Goal: Task Accomplishment & Management: Use online tool/utility

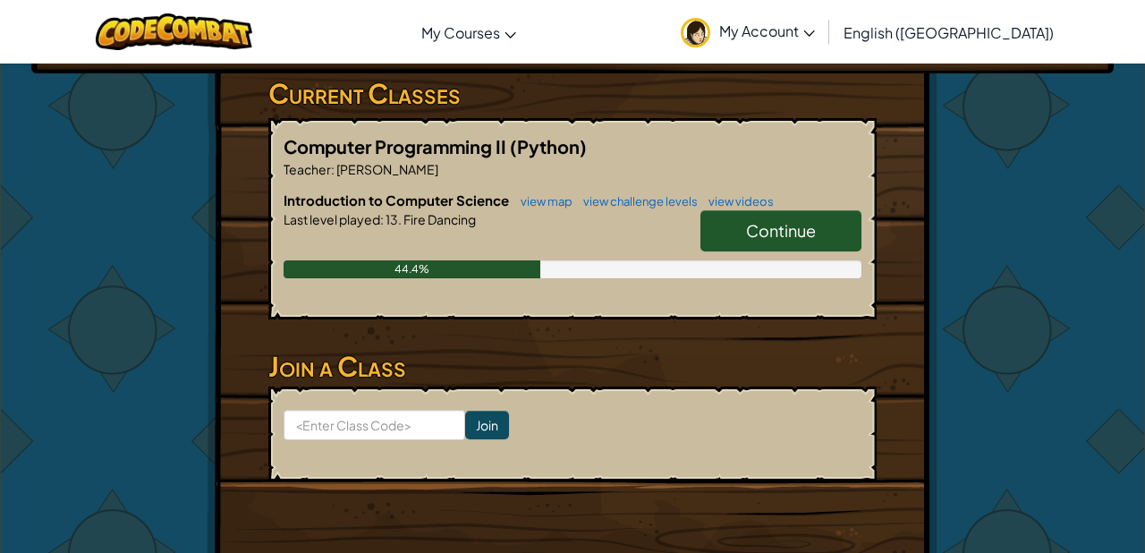
scroll to position [331, 0]
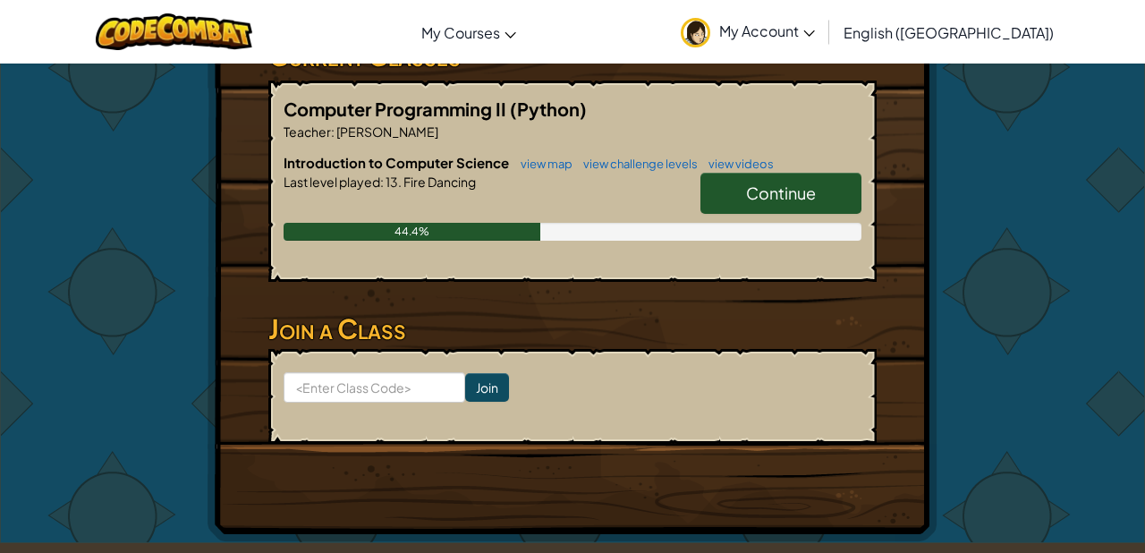
click at [765, 191] on span "Continue" at bounding box center [781, 192] width 70 height 21
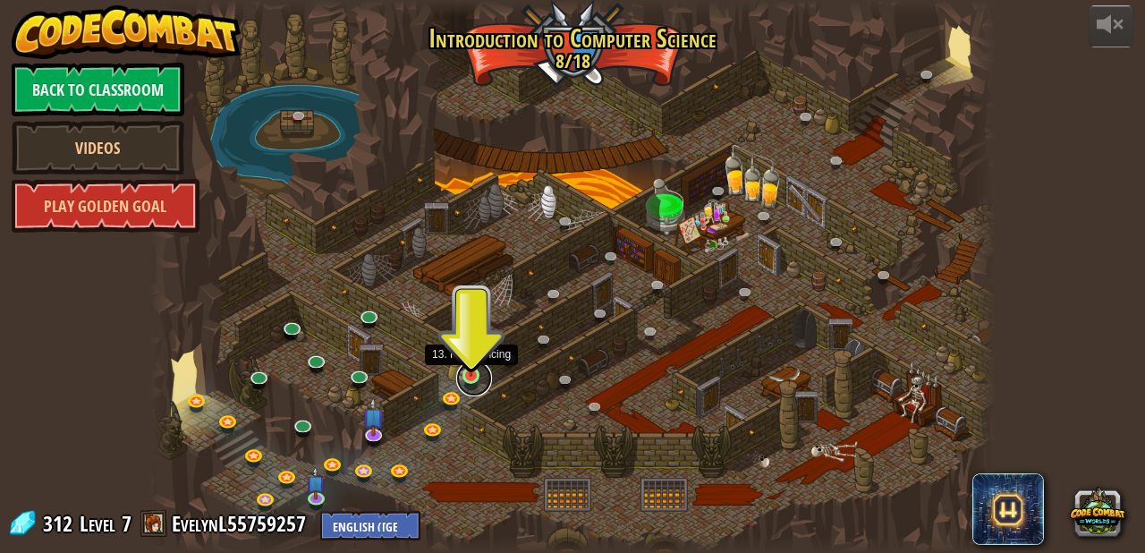
click at [473, 376] on link at bounding box center [474, 378] width 36 height 36
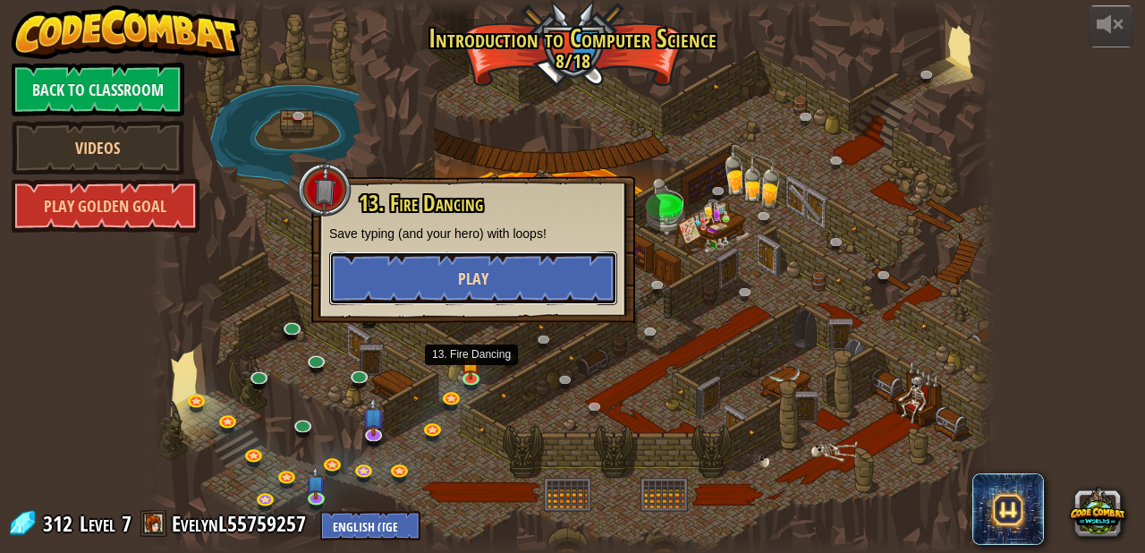
click at [516, 278] on button "Play" at bounding box center [473, 278] width 288 height 54
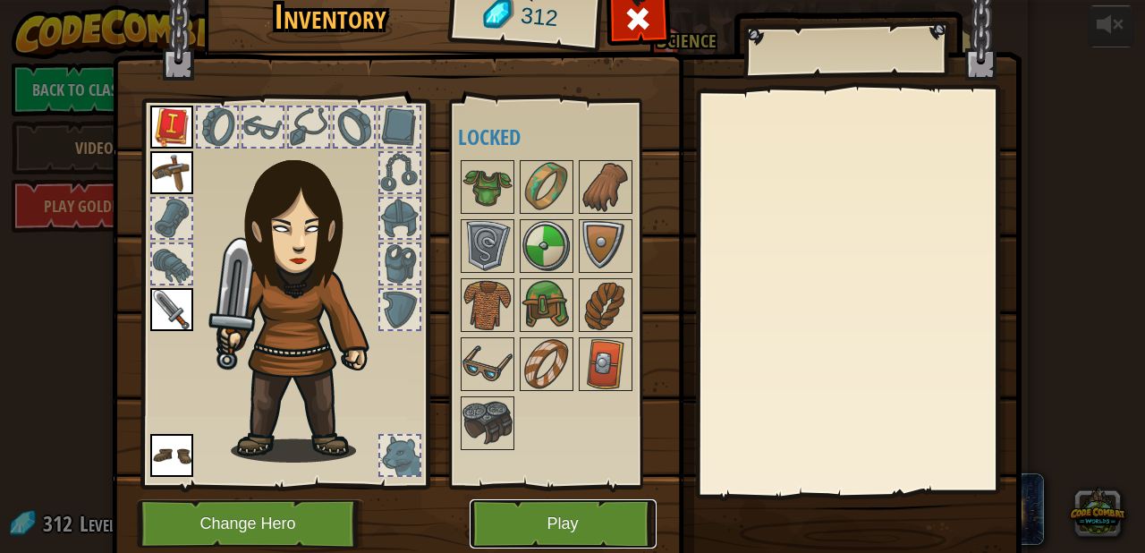
click at [563, 520] on button "Play" at bounding box center [562, 523] width 187 height 49
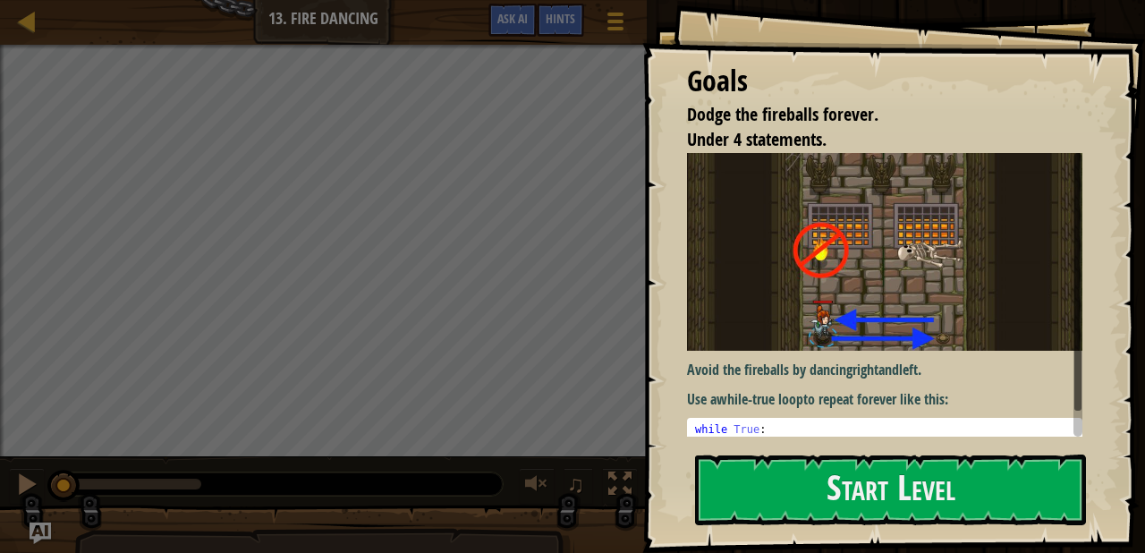
scroll to position [28, 0]
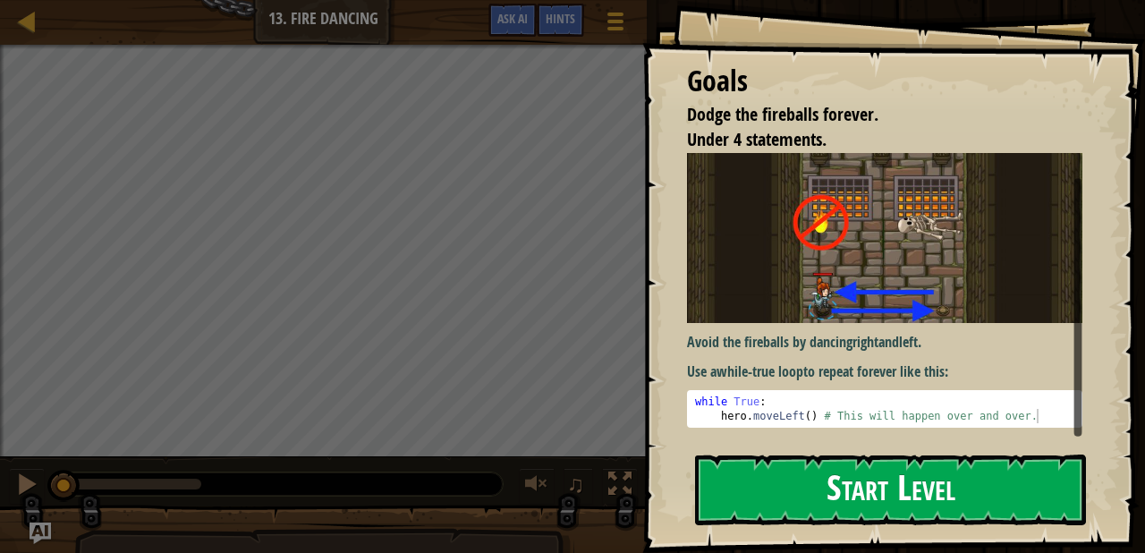
click at [833, 513] on button "Start Level" at bounding box center [890, 489] width 391 height 71
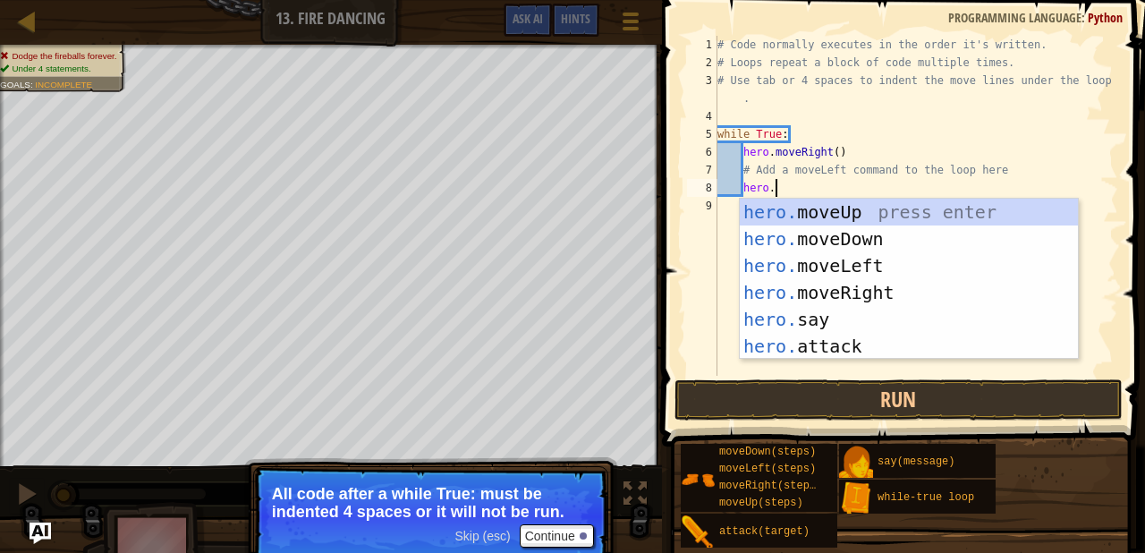
scroll to position [8, 4]
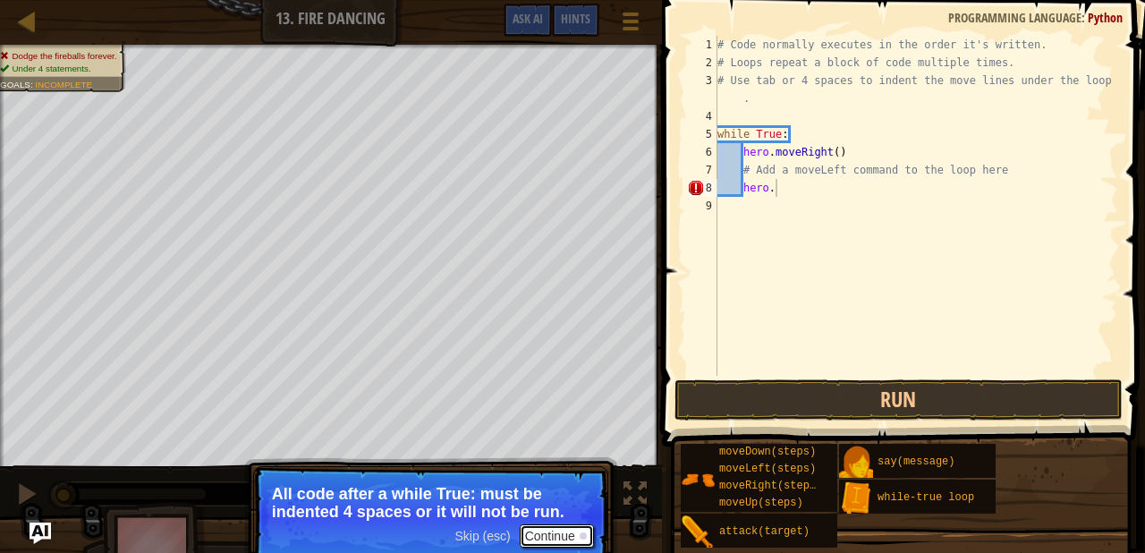
click at [543, 534] on button "Continue" at bounding box center [557, 535] width 74 height 23
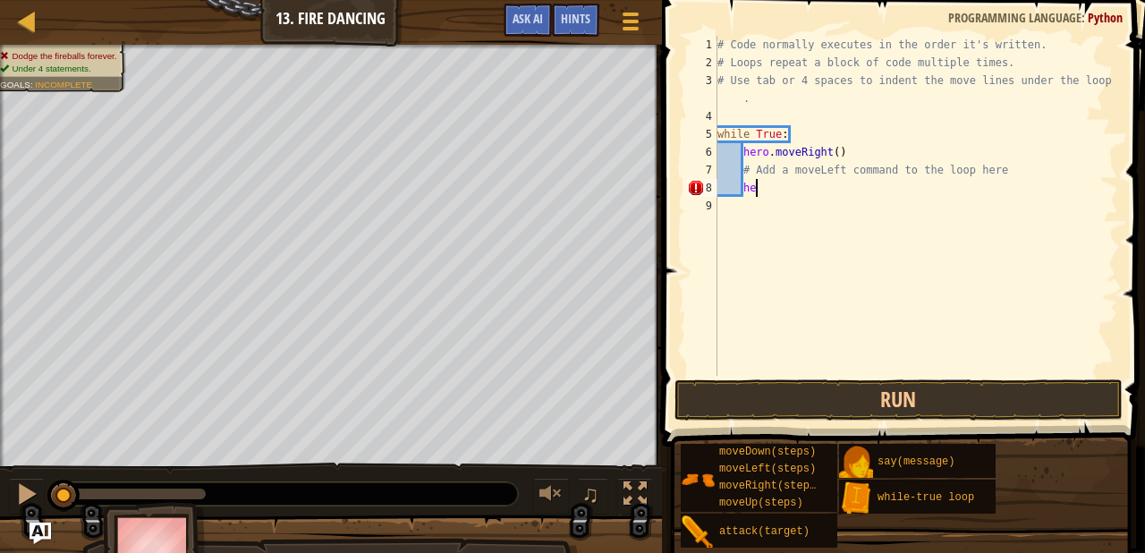
type textarea "h"
click at [807, 406] on button "Run" at bounding box center [898, 399] width 448 height 41
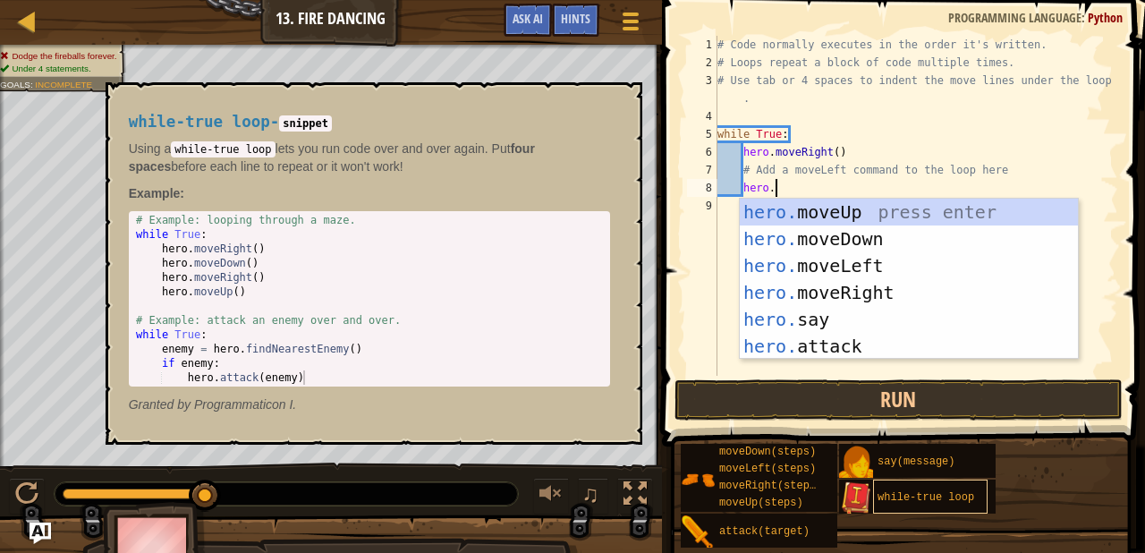
scroll to position [8, 4]
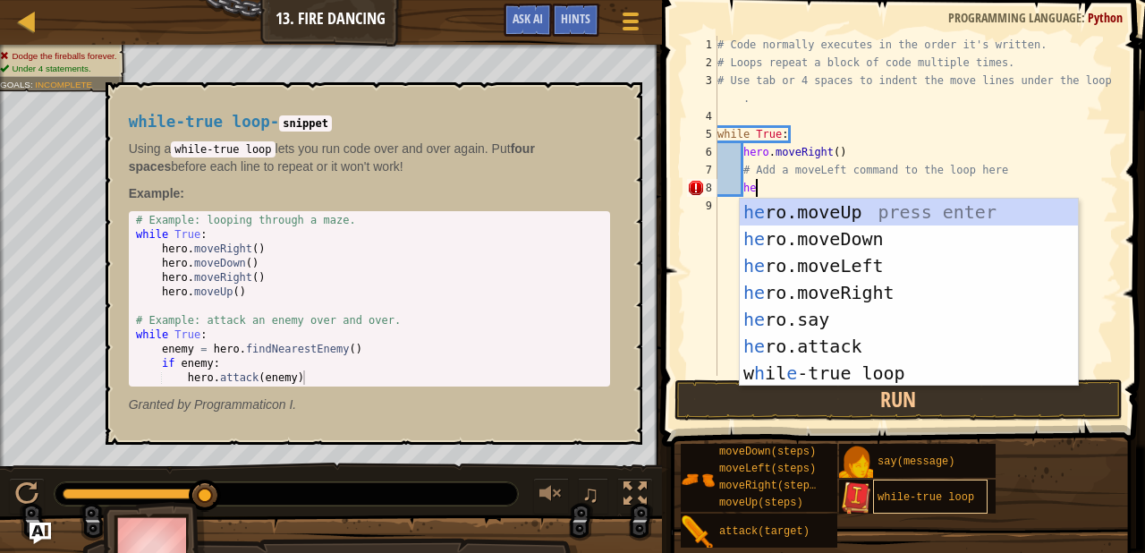
type textarea "h"
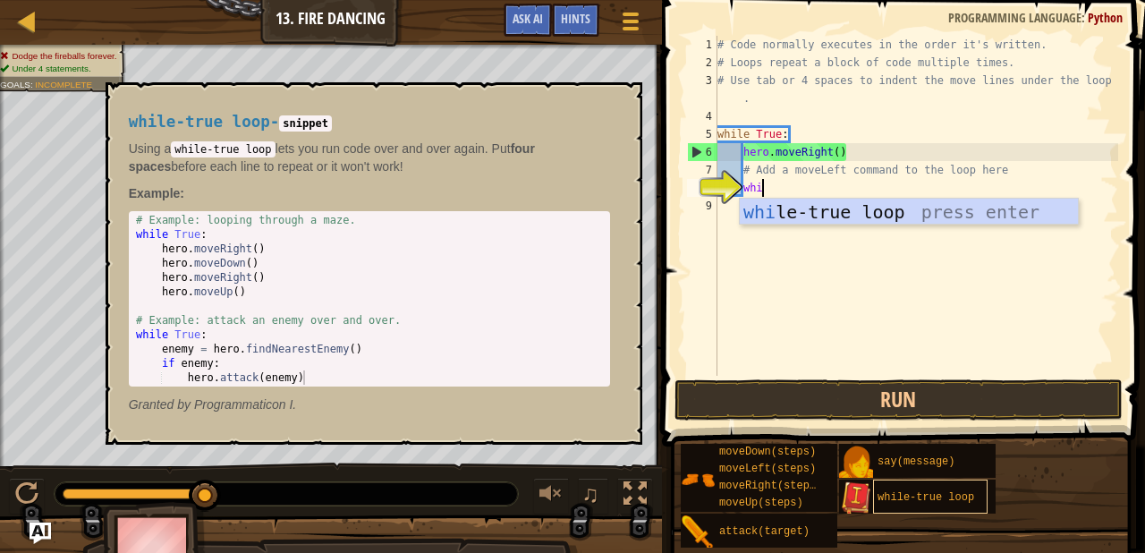
type textarea "while"
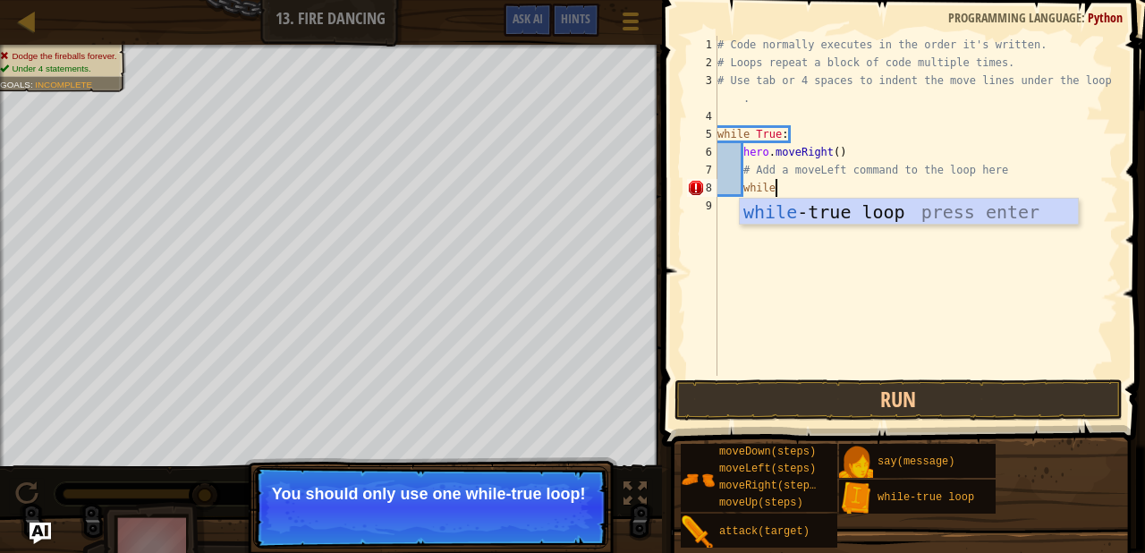
click at [918, 226] on div "# Code normally executes in the order it's written. # Loops repeat a block of c…" at bounding box center [916, 224] width 404 height 376
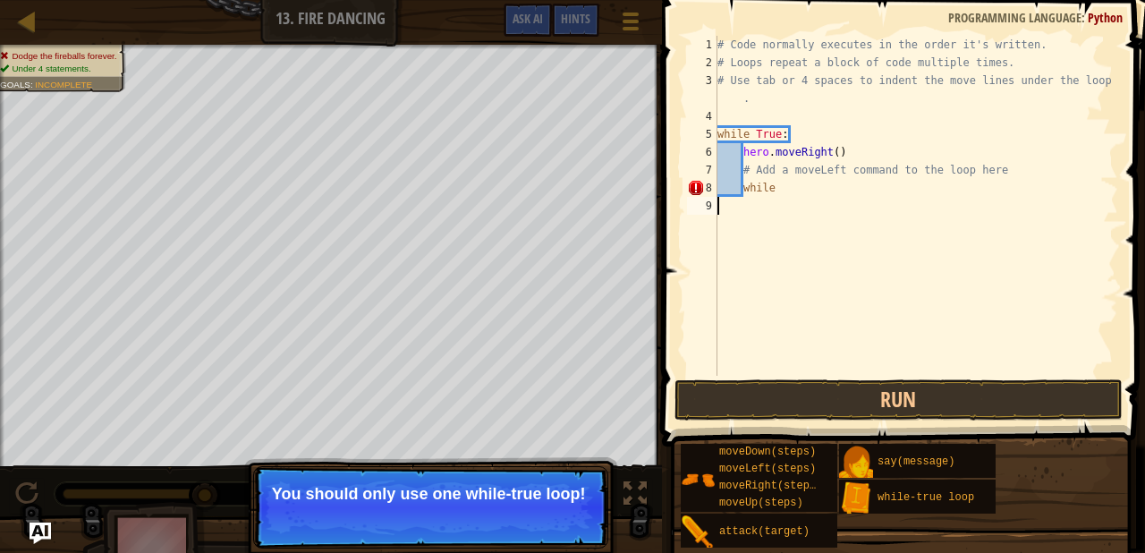
scroll to position [8, 0]
click at [821, 192] on div "# Code normally executes in the order it's written. # Loops repeat a block of c…" at bounding box center [916, 224] width 404 height 376
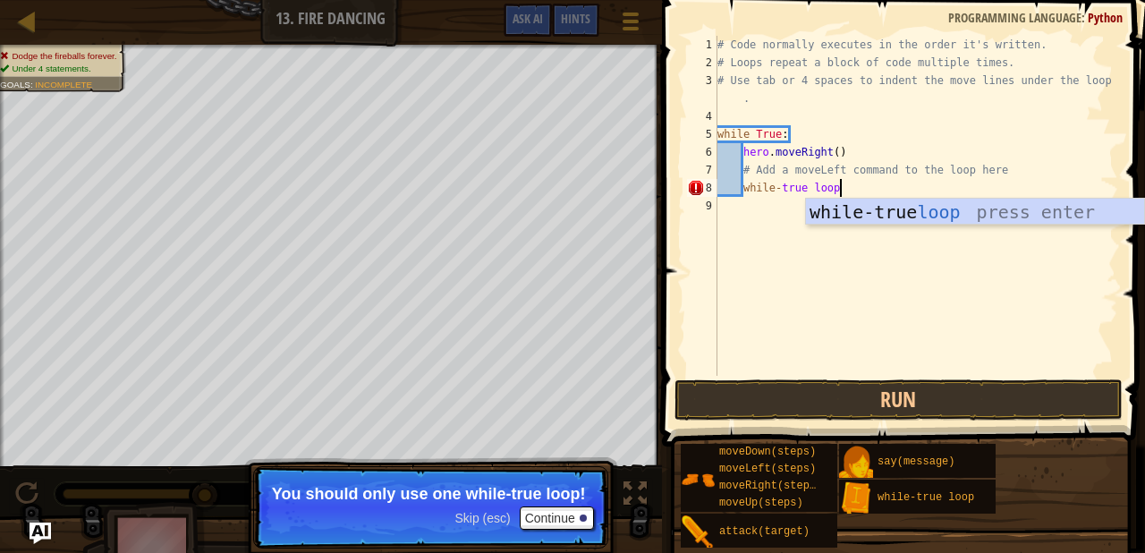
scroll to position [8, 9]
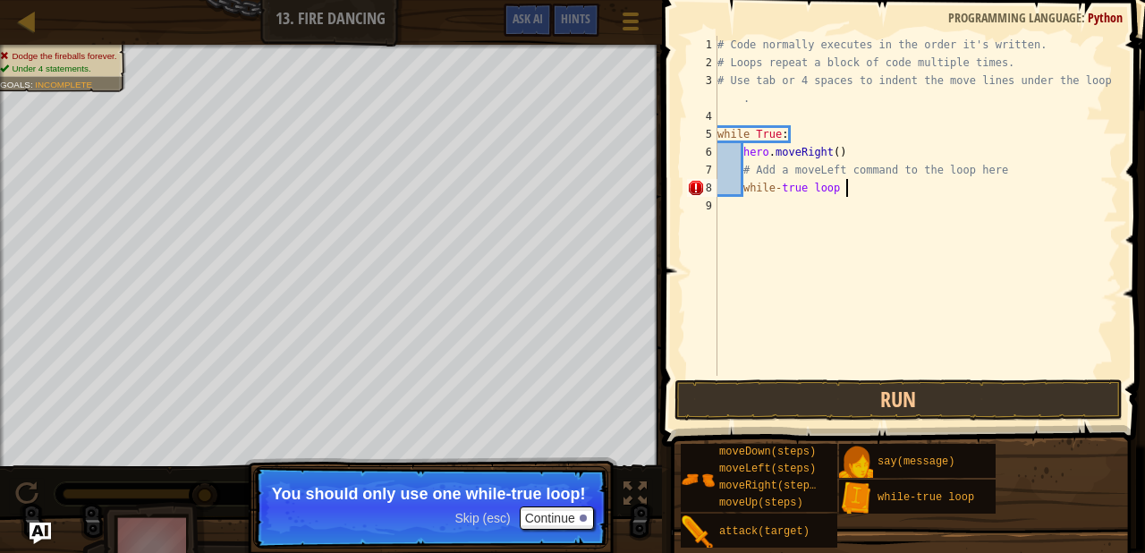
type textarea "while-true loop"
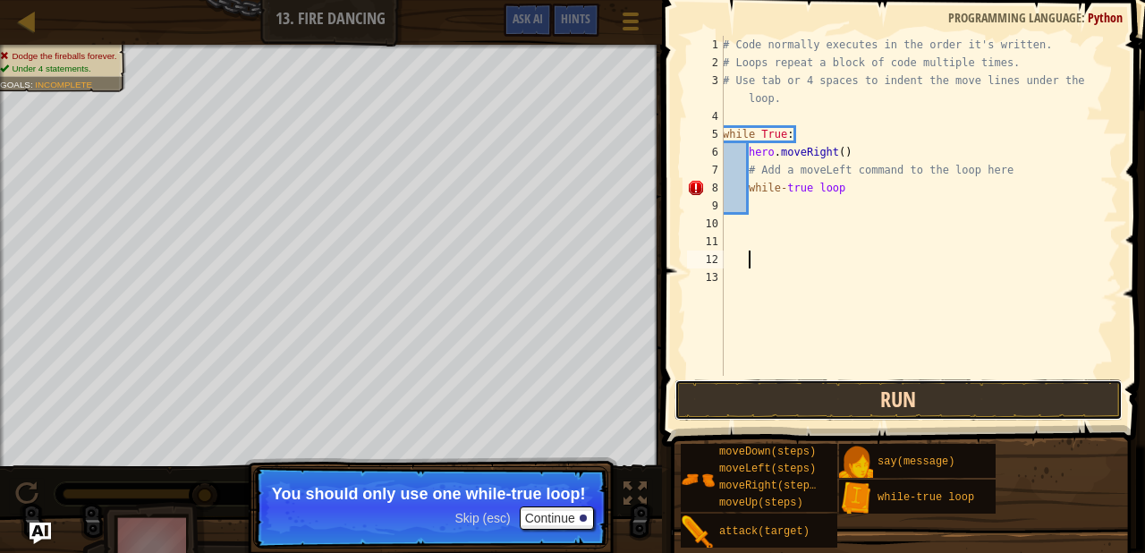
click at [854, 402] on button "Run" at bounding box center [898, 399] width 448 height 41
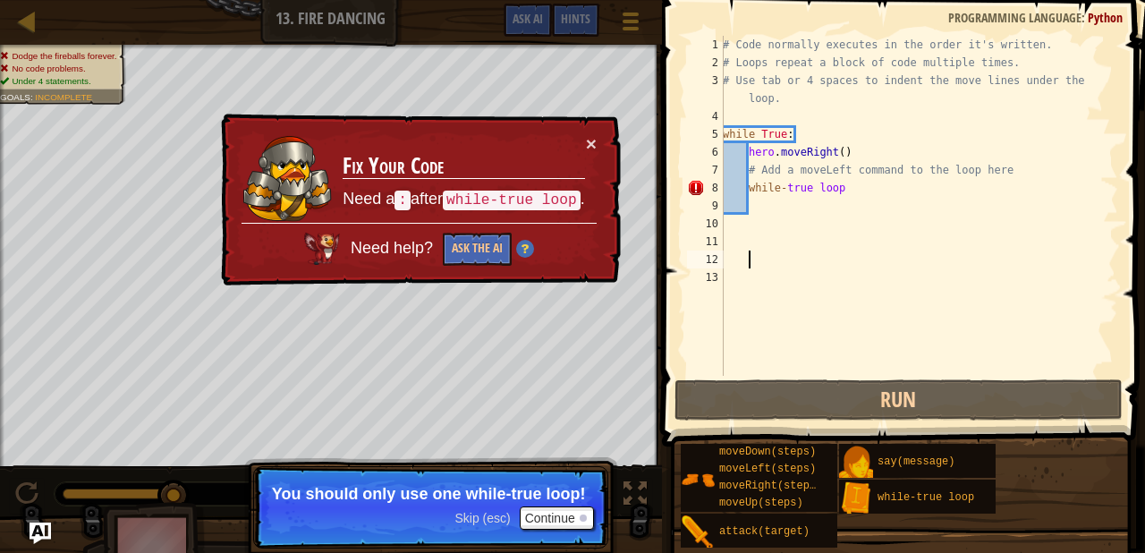
click at [861, 189] on div "# Code normally executes in the order it's written. # Loops repeat a block of c…" at bounding box center [918, 224] width 399 height 376
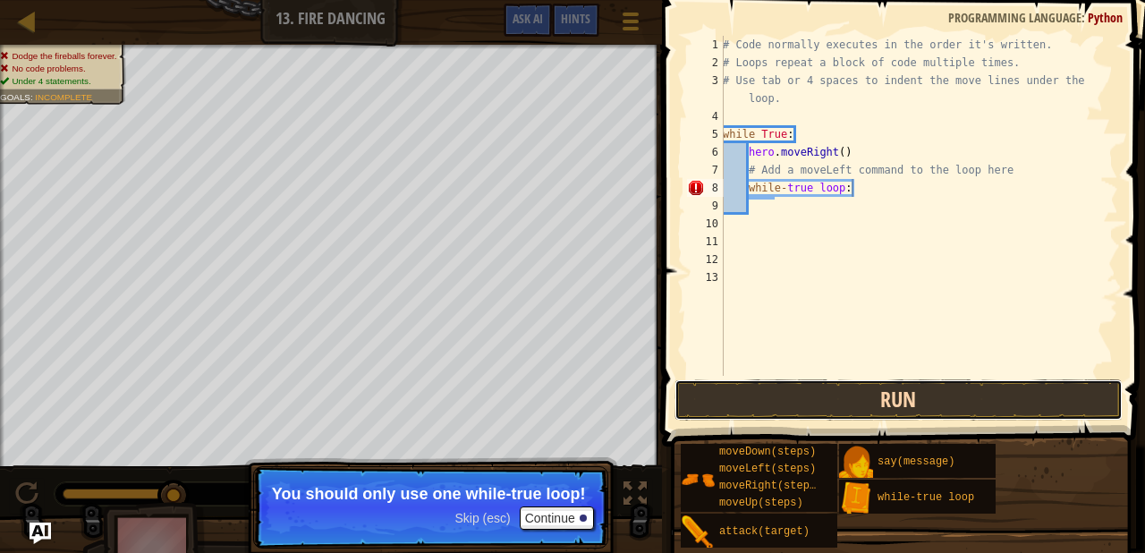
click at [851, 393] on button "Run" at bounding box center [898, 399] width 448 height 41
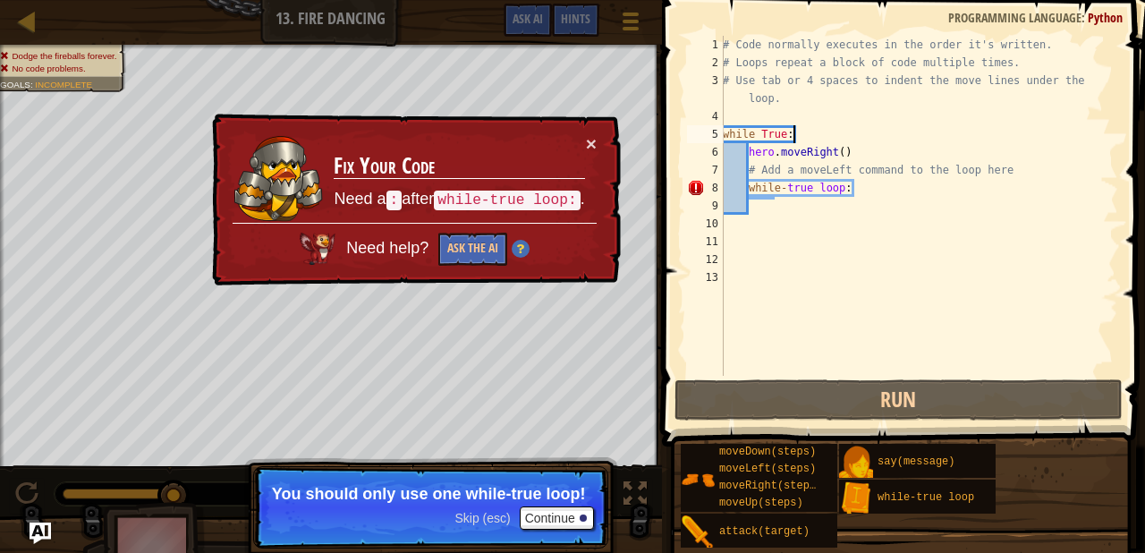
click at [812, 139] on div "# Code normally executes in the order it's written. # Loops repeat a block of c…" at bounding box center [918, 224] width 399 height 376
drag, startPoint x: 860, startPoint y: 190, endPoint x: 698, endPoint y: 188, distance: 161.9
click at [698, 188] on div "while True: 1 2 3 4 5 6 7 8 9 10 11 12 13 # Code normally executes in the order…" at bounding box center [900, 206] width 435 height 340
type textarea "while-true loop:"
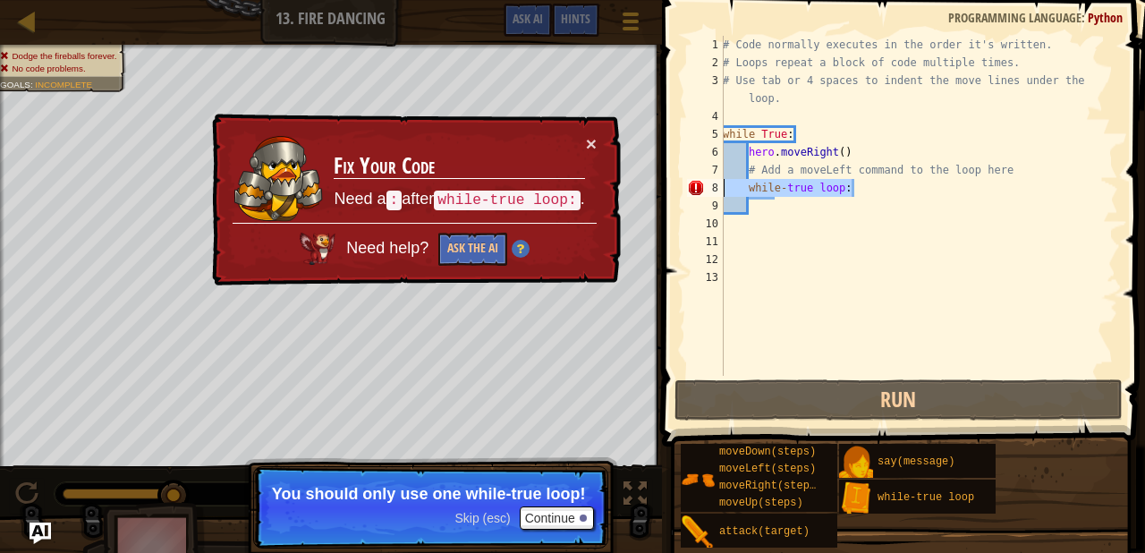
scroll to position [8, 0]
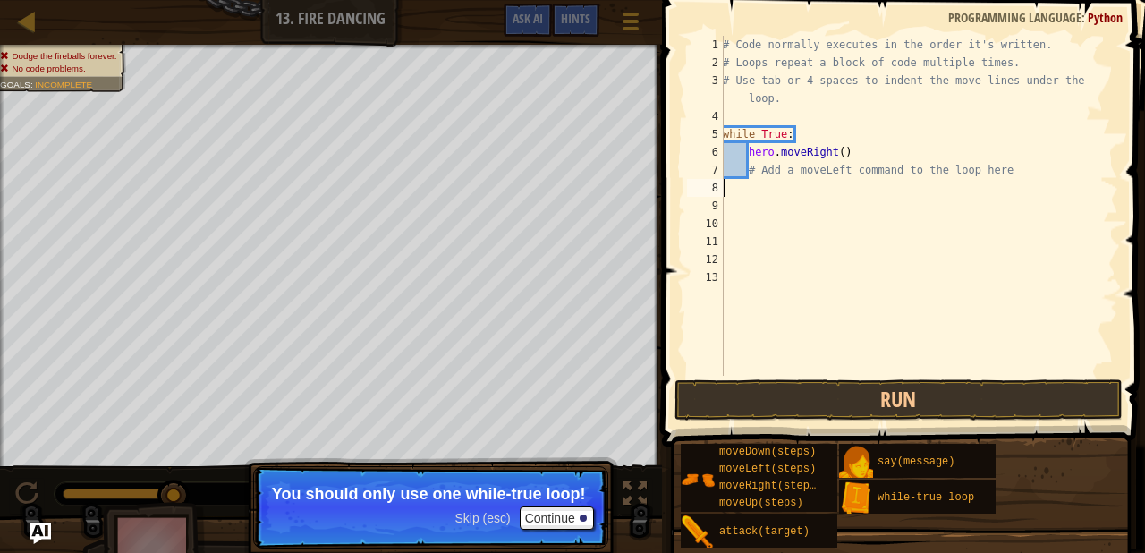
click at [805, 132] on div "# Code normally executes in the order it's written. # Loops repeat a block of c…" at bounding box center [918, 224] width 399 height 376
type textarea "while True:"
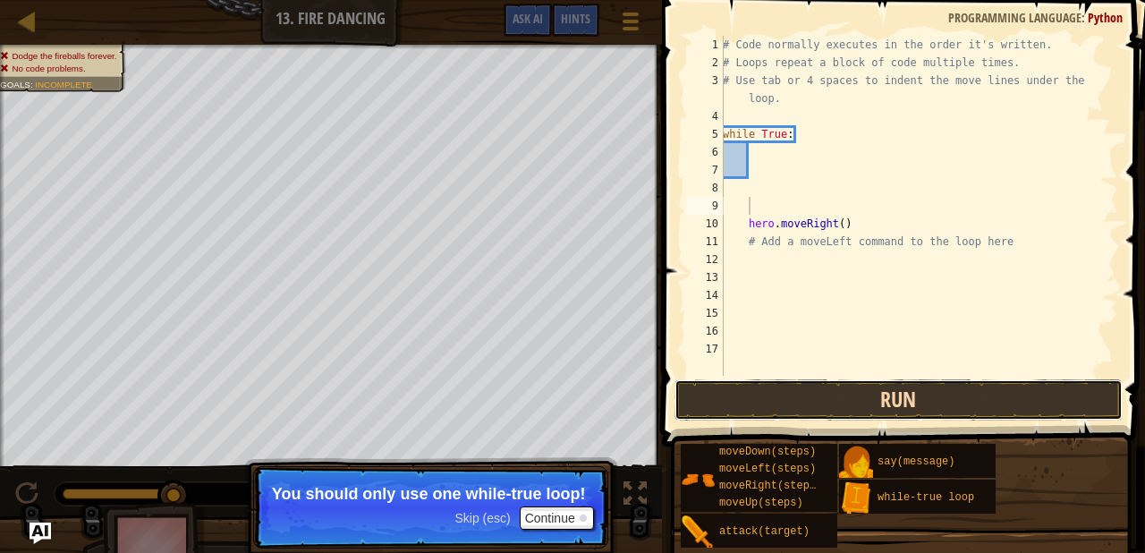
click at [791, 387] on button "Run" at bounding box center [898, 399] width 448 height 41
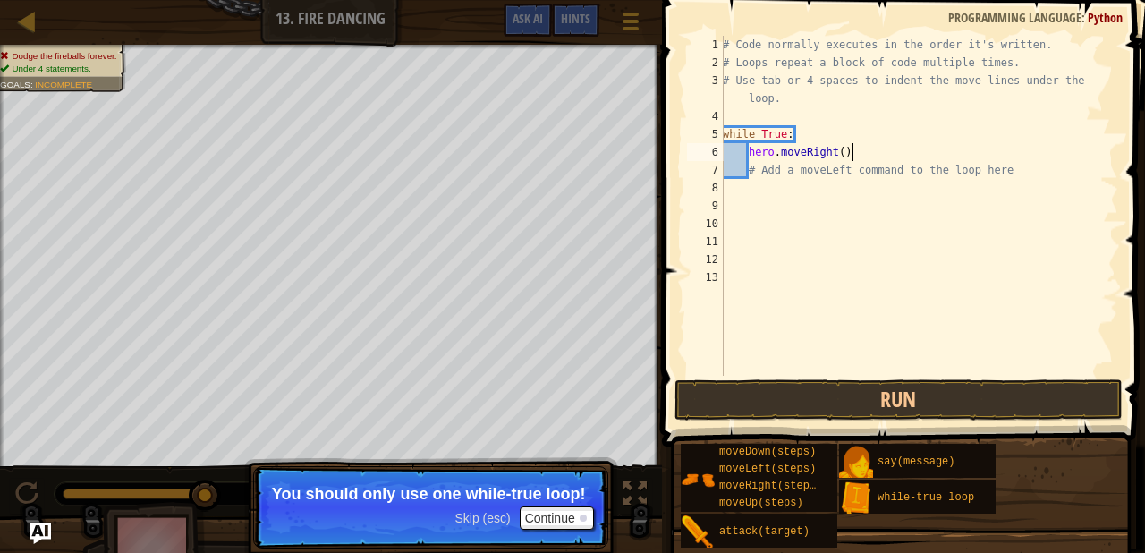
click at [863, 155] on div "# Code normally executes in the order it's written. # Loops repeat a block of c…" at bounding box center [918, 224] width 399 height 376
type textarea "hero.moveRight()"
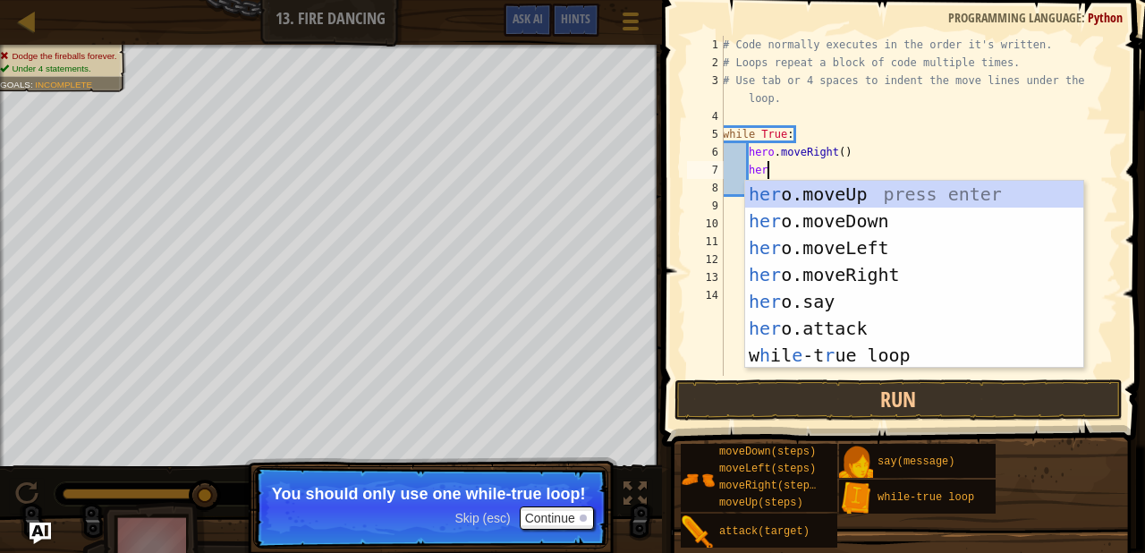
type textarea "hero"
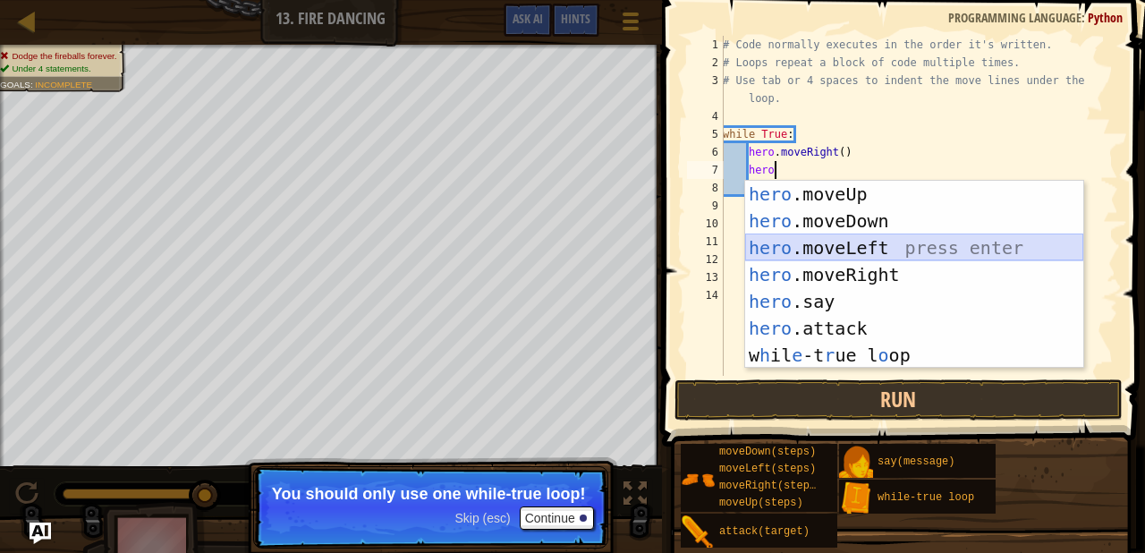
click at [874, 243] on div "hero .moveUp press enter hero .moveDown press enter hero .moveLeft press enter …" at bounding box center [914, 301] width 338 height 241
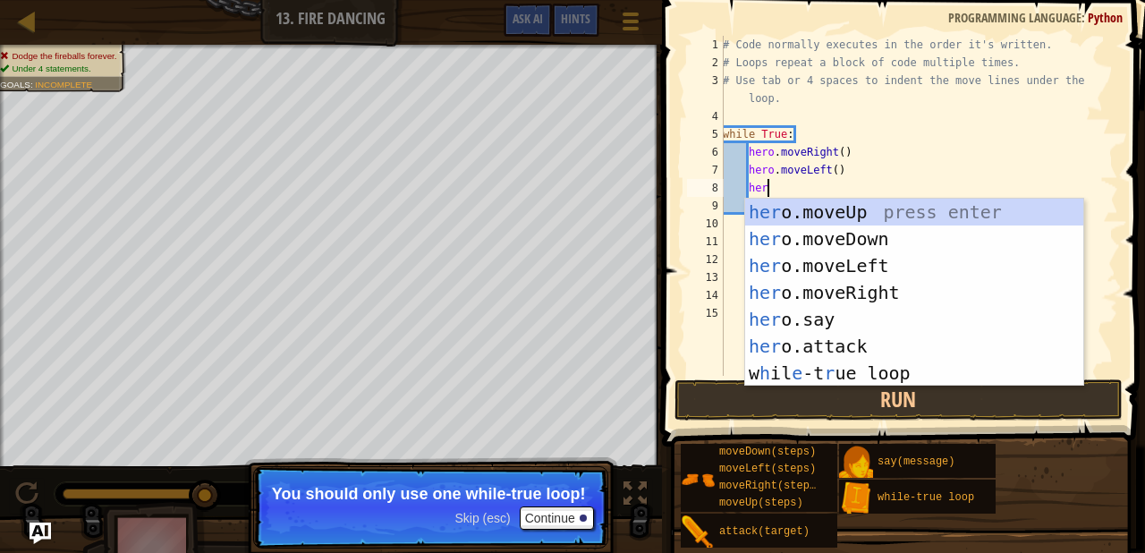
type textarea "hero."
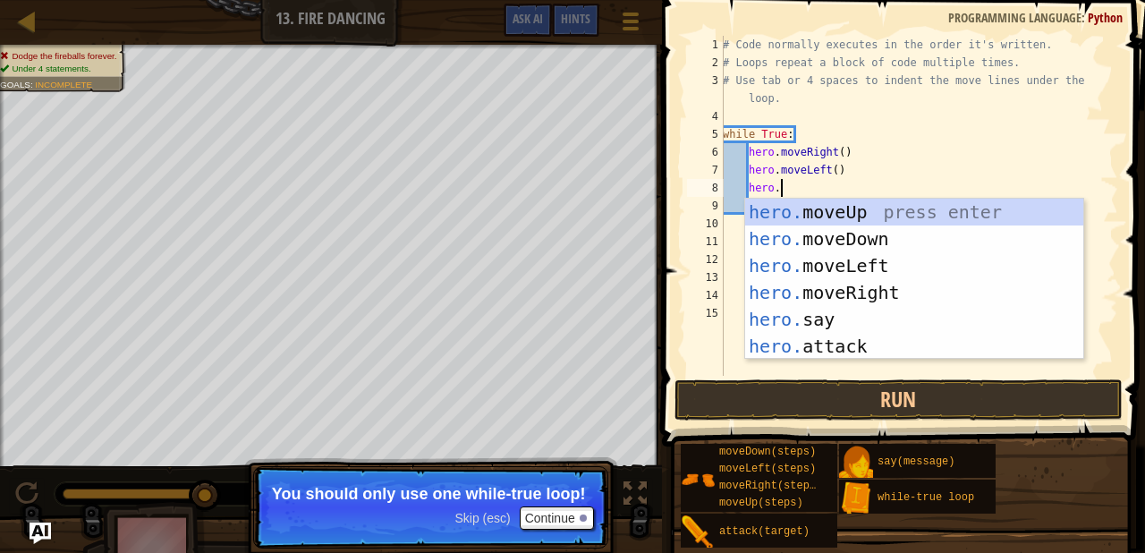
scroll to position [8, 4]
click at [820, 218] on div "hero. moveUp press enter hero. moveDown press enter hero. moveLeft press enter …" at bounding box center [914, 306] width 338 height 215
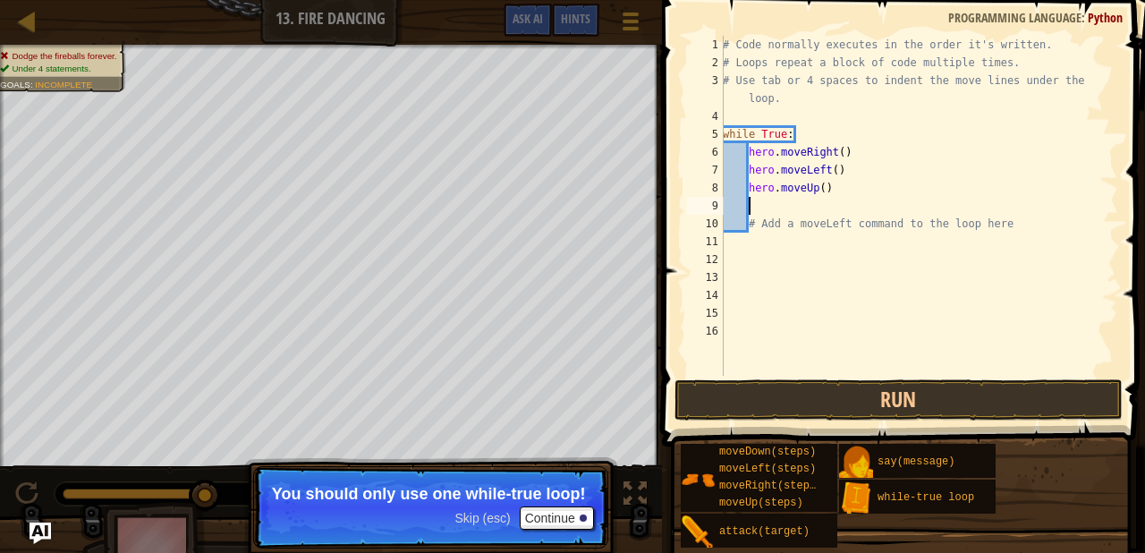
scroll to position [8, 1]
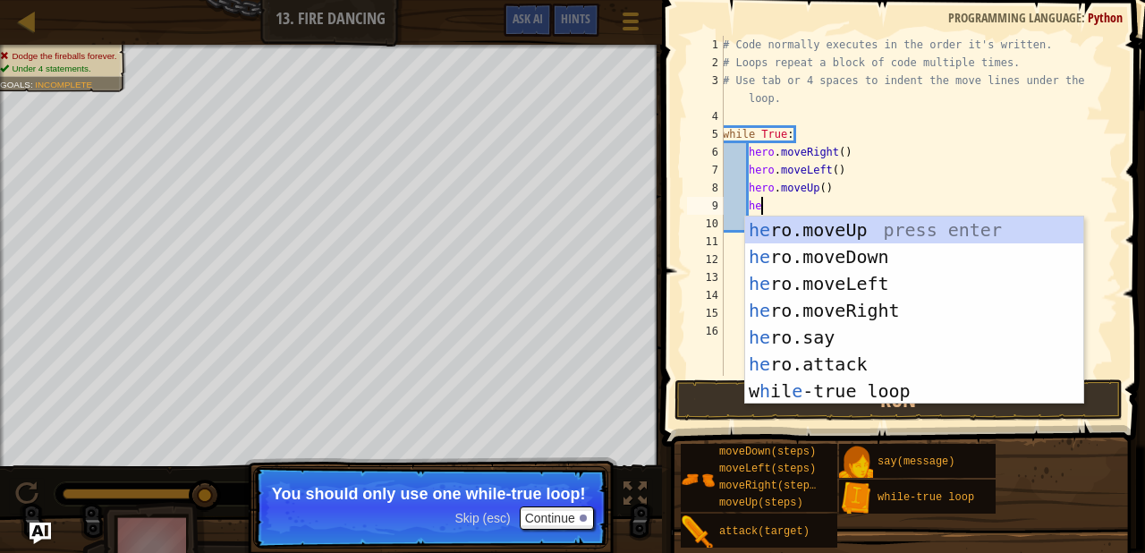
type textarea "hero"
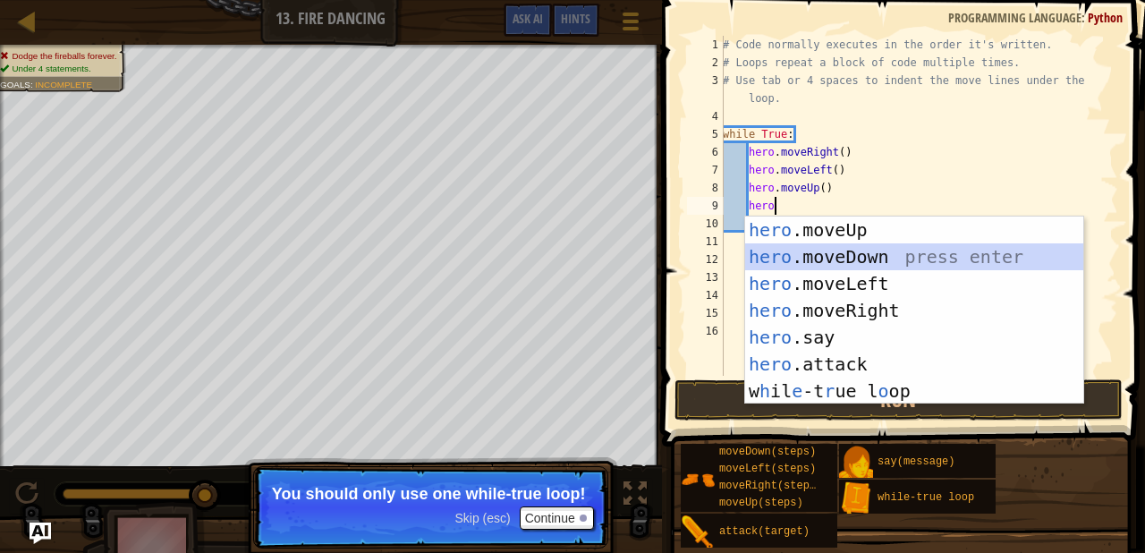
click at [824, 255] on div "hero .moveUp press enter hero .moveDown press enter hero .moveLeft press enter …" at bounding box center [914, 336] width 338 height 241
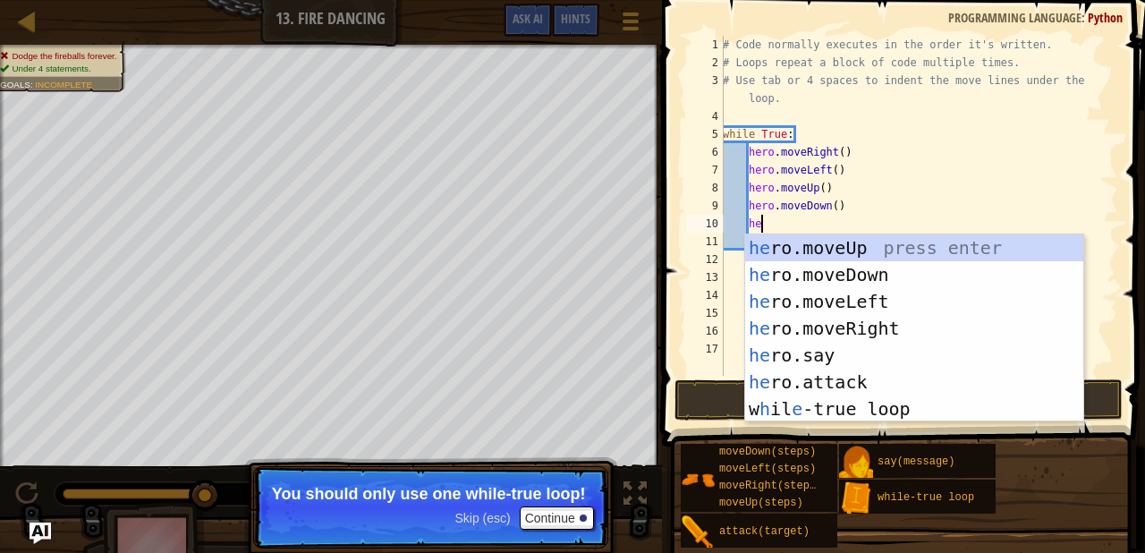
type textarea "hero"
click at [823, 406] on div "hero .moveUp press enter hero .moveDown press enter hero .moveLeft press enter …" at bounding box center [914, 354] width 338 height 241
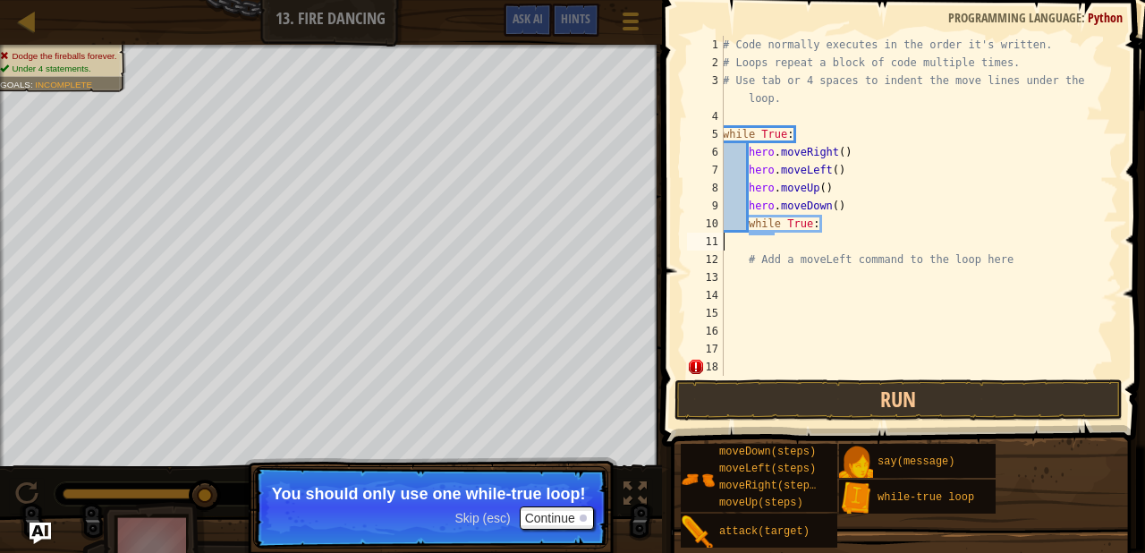
scroll to position [8, 0]
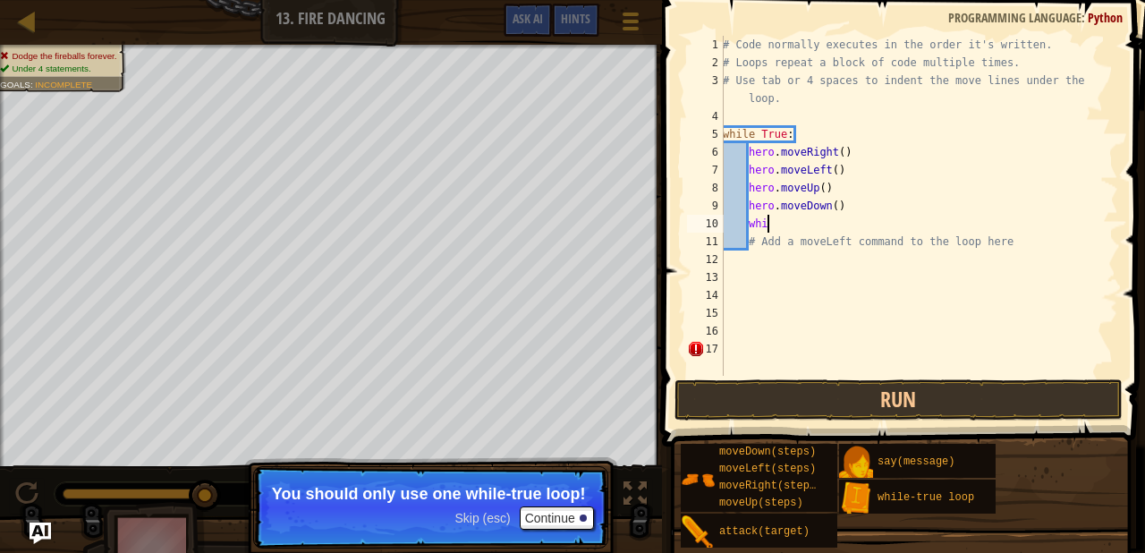
type textarea "w"
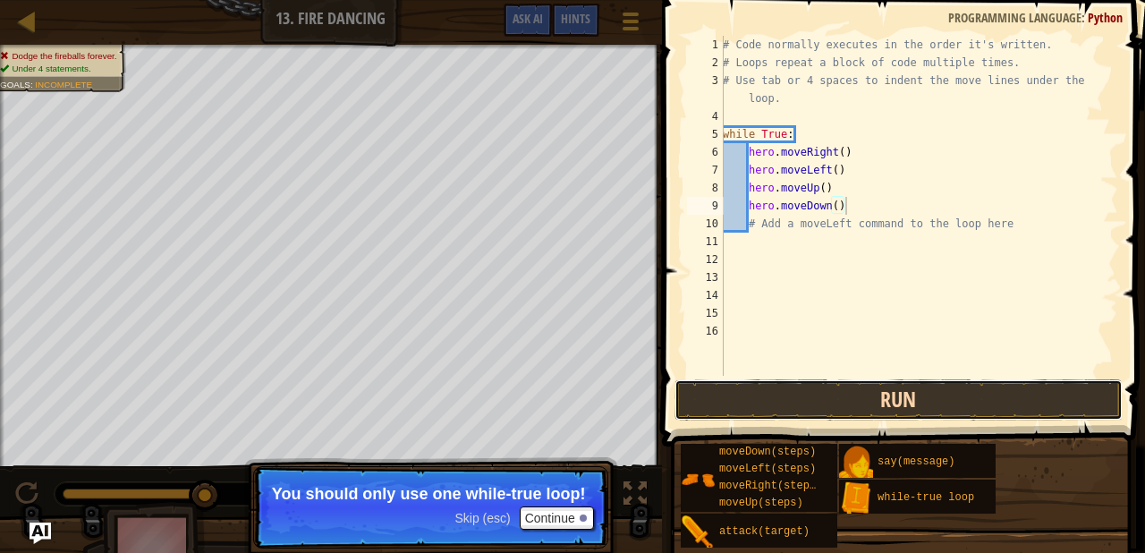
click at [873, 407] on button "Run" at bounding box center [898, 399] width 448 height 41
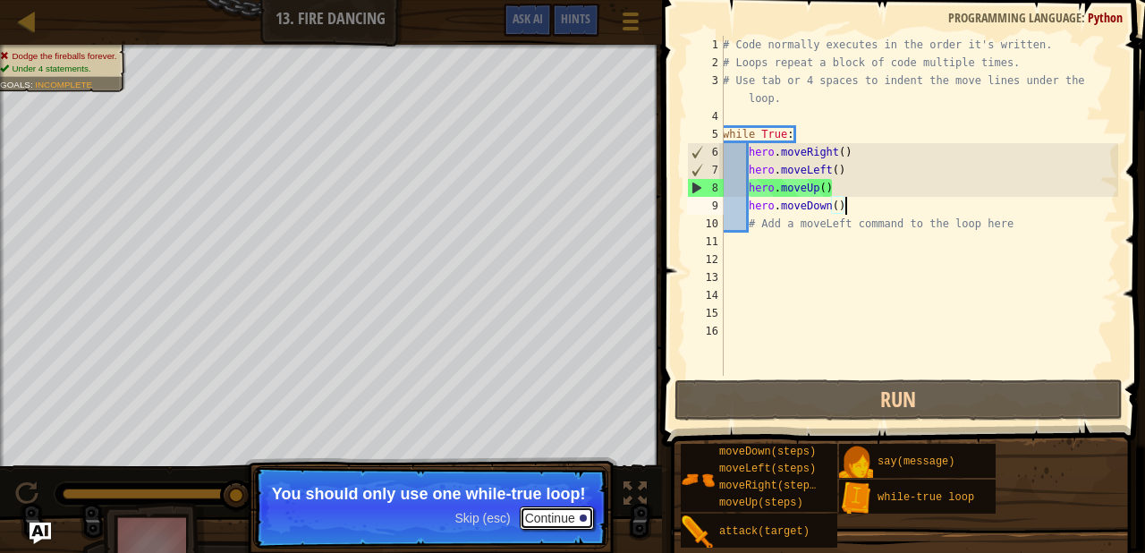
click at [532, 514] on button "Continue" at bounding box center [557, 517] width 74 height 23
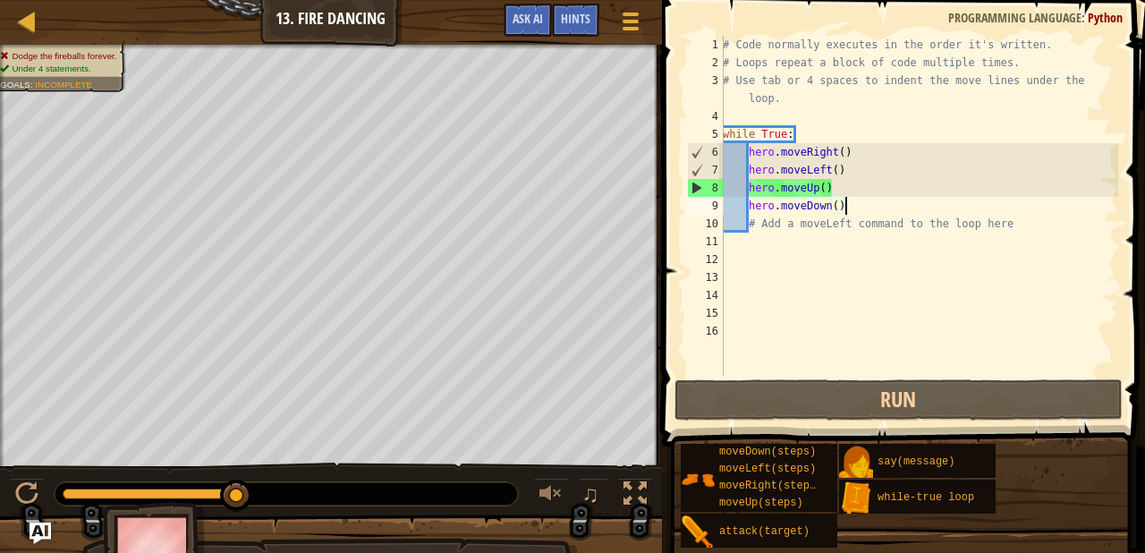
scroll to position [8, 9]
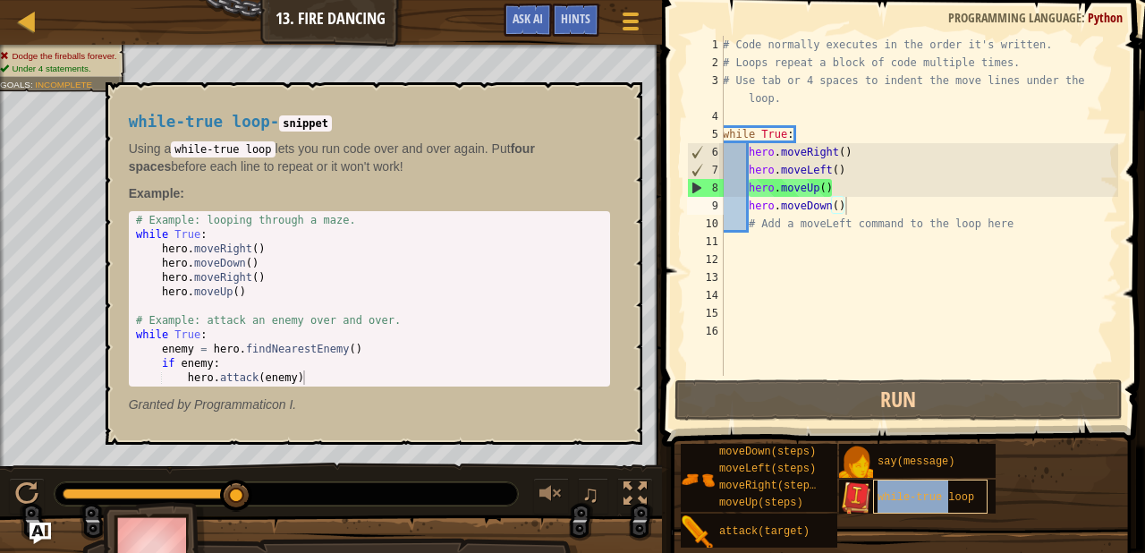
click at [950, 503] on span "while-true loop" at bounding box center [925, 497] width 97 height 13
click at [852, 171] on div "# Code normally executes in the order it's written. # Loops repeat a block of c…" at bounding box center [918, 224] width 399 height 376
click at [830, 169] on div "# Code normally executes in the order it's written. # Loops repeat a block of c…" at bounding box center [918, 224] width 399 height 376
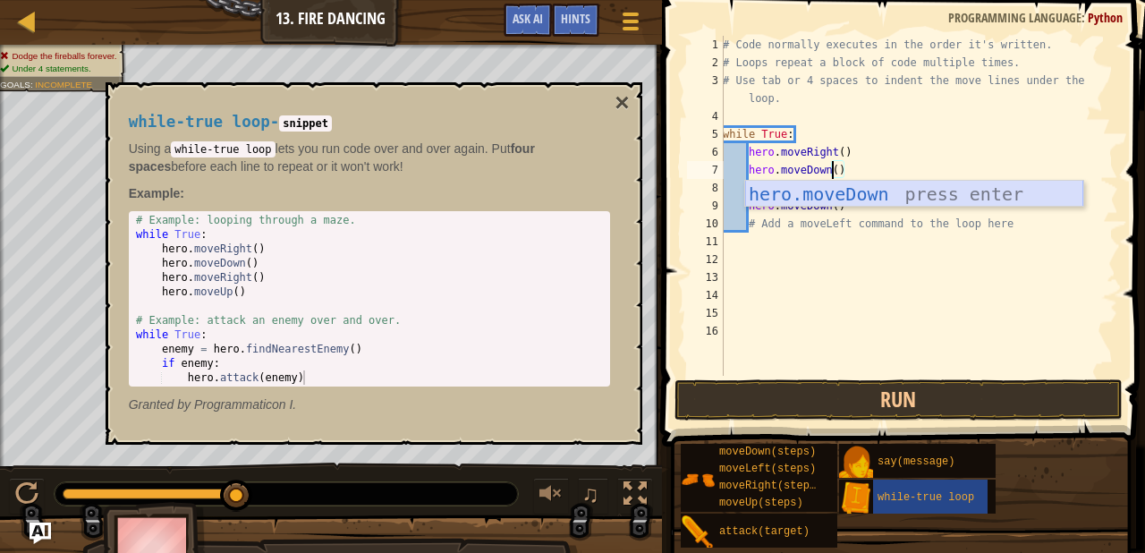
click at [885, 188] on div "hero.moveDown press enter" at bounding box center [914, 221] width 338 height 80
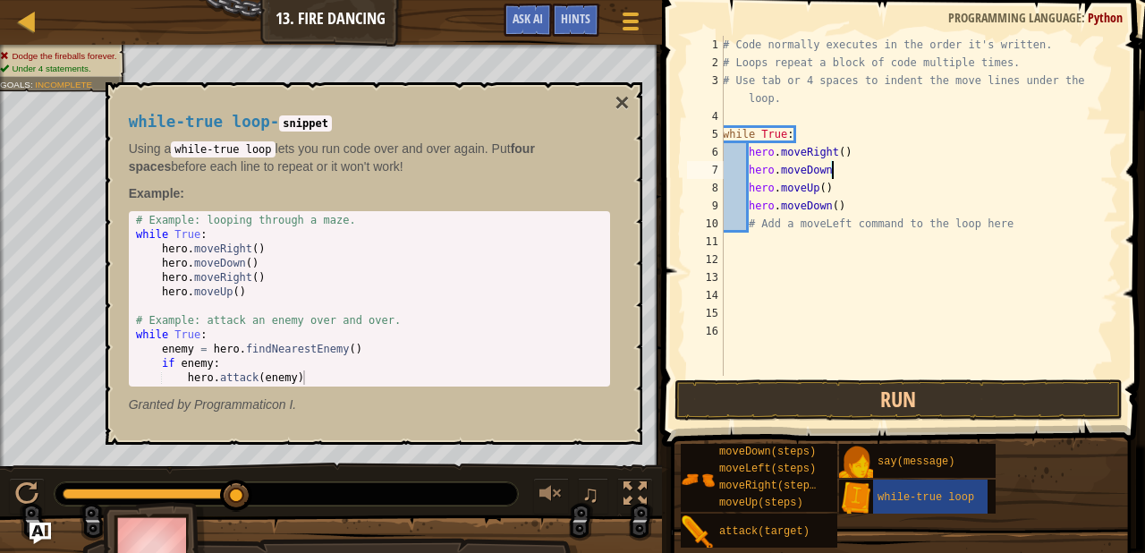
scroll to position [8, 8]
click at [845, 187] on div "# Code normally executes in the order it's written. # Loops repeat a block of c…" at bounding box center [918, 224] width 399 height 376
click at [820, 190] on div "# Code normally executes in the order it's written. # Loops repeat a block of c…" at bounding box center [918, 224] width 399 height 376
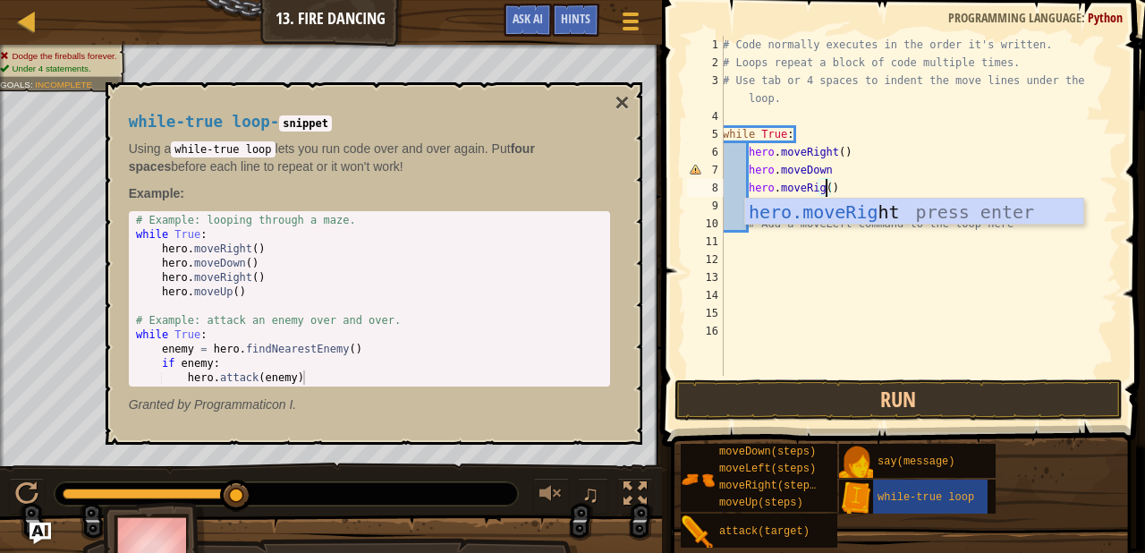
scroll to position [8, 10]
click at [867, 195] on div "# Code normally executes in the order it's written. # Loops repeat a block of c…" at bounding box center [918, 224] width 399 height 376
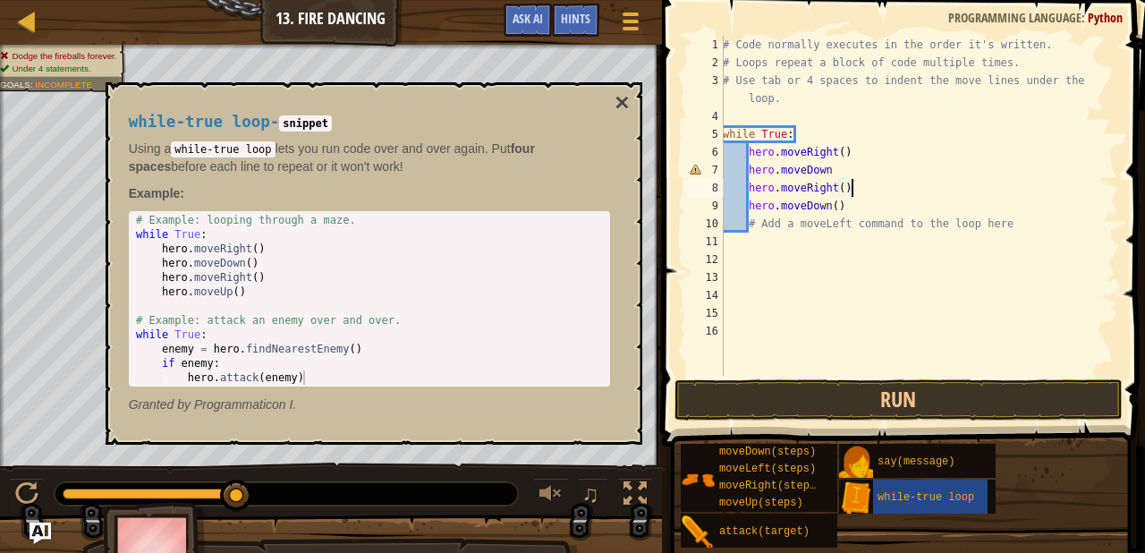
click at [834, 207] on div "# Code normally executes in the order it's written. # Loops repeat a block of c…" at bounding box center [918, 224] width 399 height 376
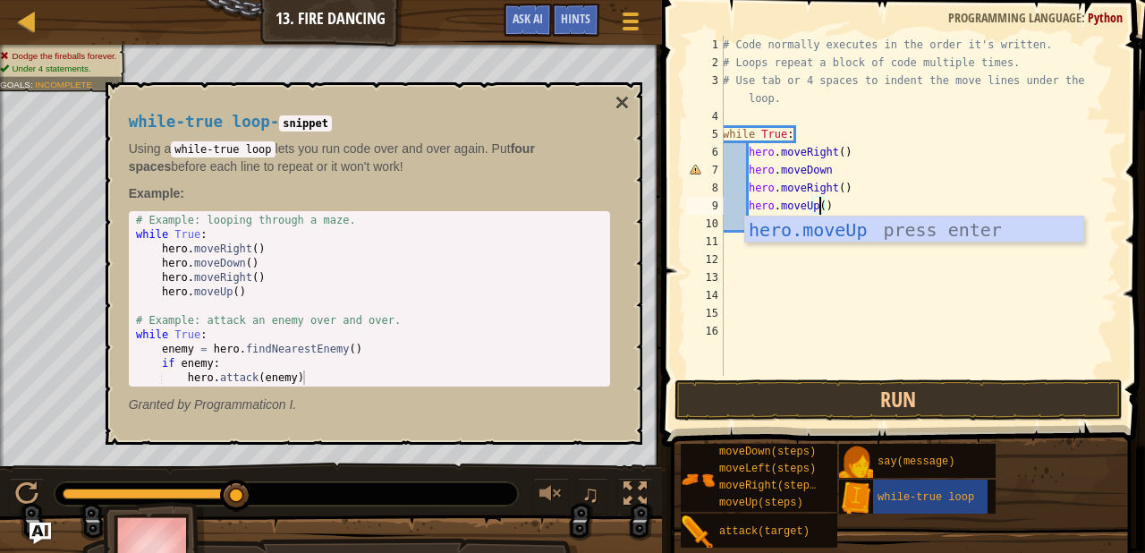
scroll to position [8, 8]
click at [885, 224] on div "hero.moveUp press enter" at bounding box center [914, 256] width 338 height 80
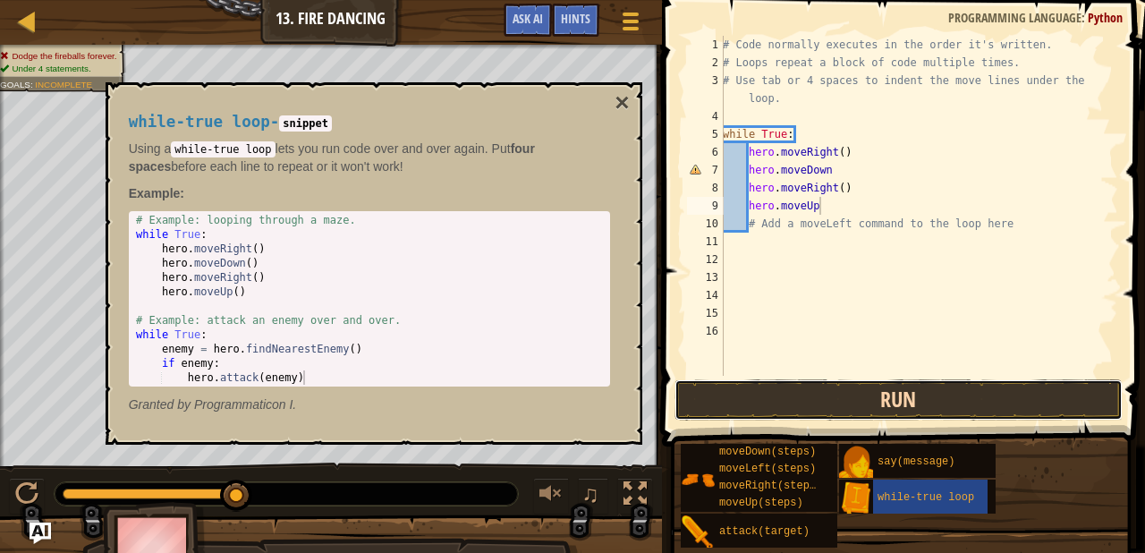
click at [851, 394] on button "Run" at bounding box center [898, 399] width 448 height 41
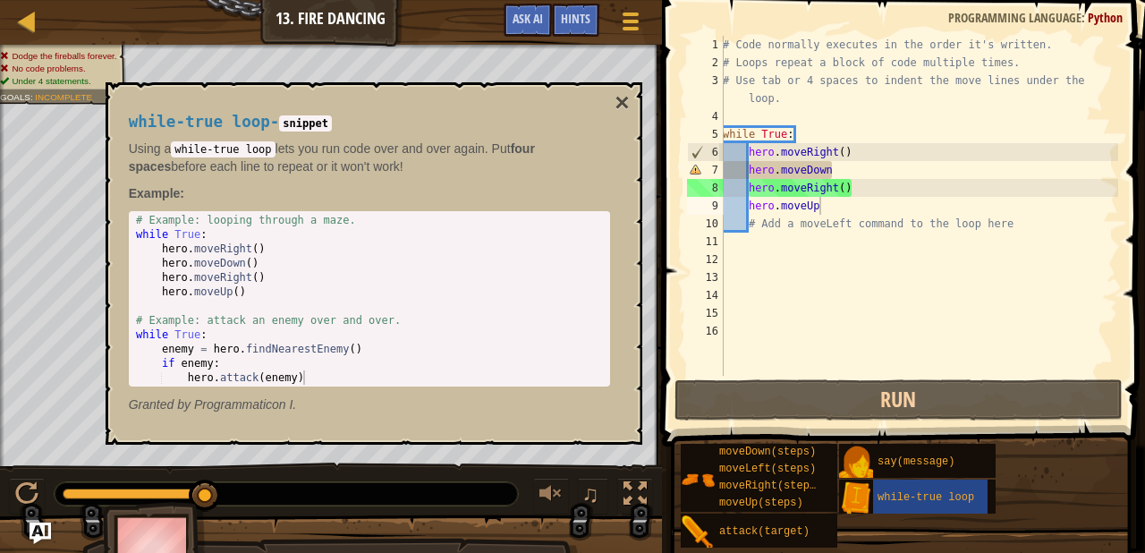
drag, startPoint x: 366, startPoint y: 100, endPoint x: 380, endPoint y: 161, distance: 62.5
click at [380, 161] on div "while-true loop - snippet Using a while-true loop lets you run code over and ov…" at bounding box center [369, 264] width 506 height 334
click at [384, 195] on p "Example :" at bounding box center [369, 193] width 481 height 18
click at [827, 174] on div "# Code normally executes in the order it's written. # Loops repeat a block of c…" at bounding box center [918, 224] width 399 height 376
click at [850, 167] on div "# Code normally executes in the order it's written. # Loops repeat a block of c…" at bounding box center [918, 224] width 399 height 376
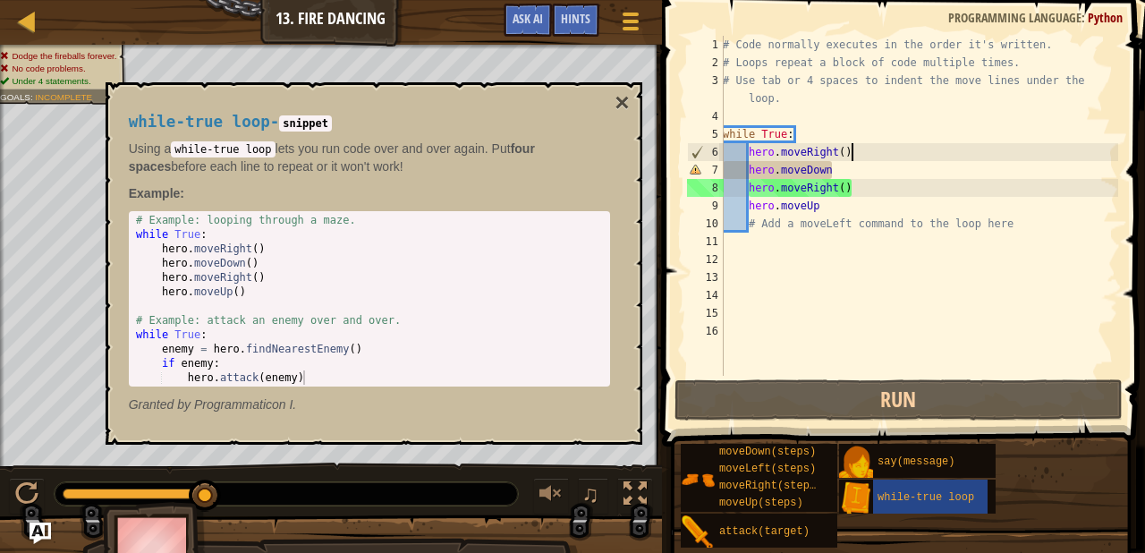
click at [858, 153] on div "# Code normally executes in the order it's written. # Loops repeat a block of c…" at bounding box center [918, 224] width 399 height 376
type textarea "hero.moveRight()"
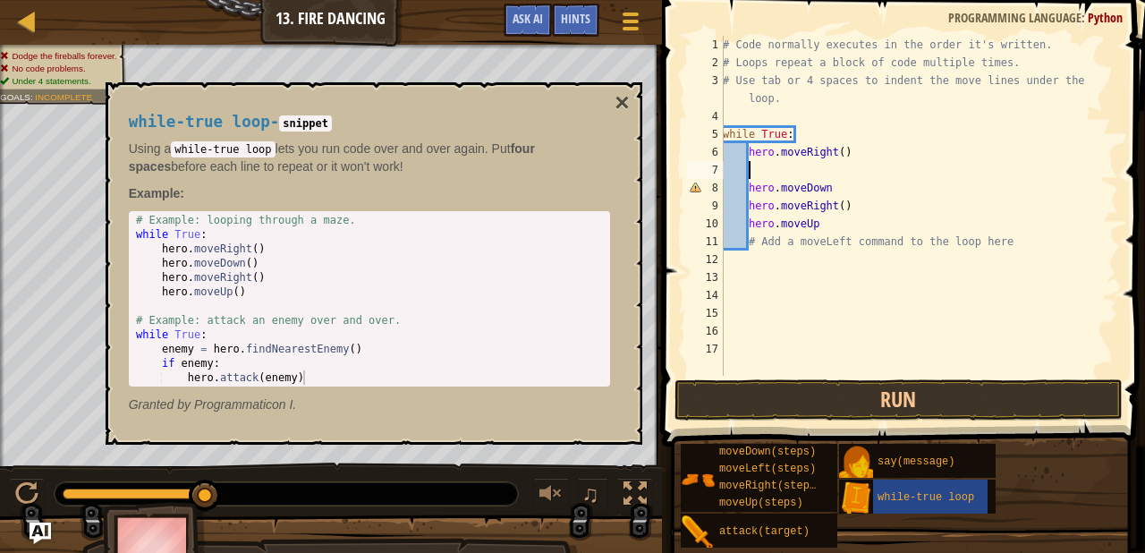
click at [852, 187] on div "# Code normally executes in the order it's written. # Loops repeat a block of c…" at bounding box center [918, 224] width 399 height 376
type textarea "hero.moveDown"
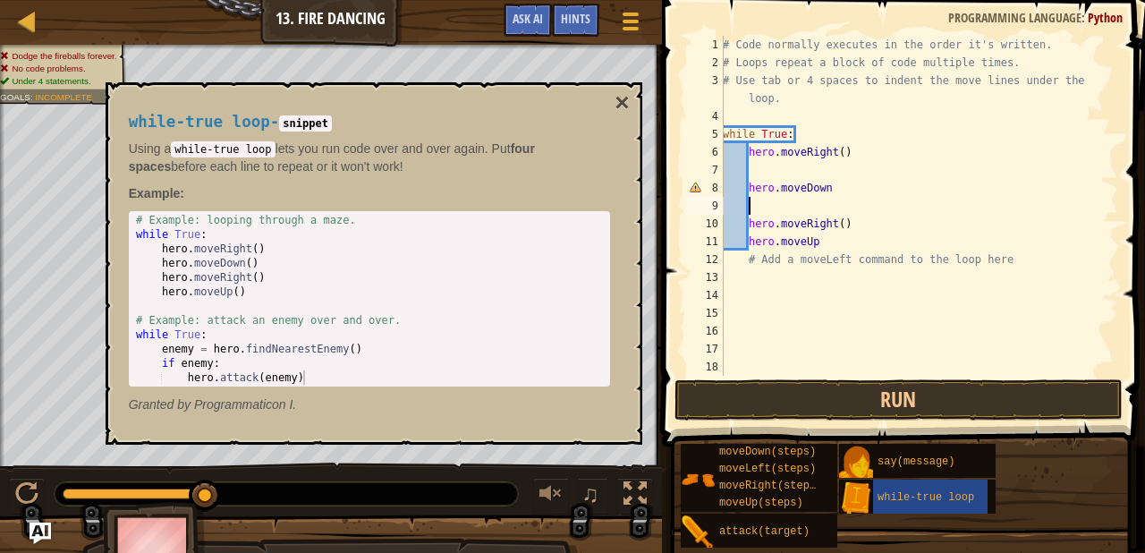
click at [862, 224] on div "# Code normally executes in the order it's written. # Loops repeat a block of c…" at bounding box center [918, 224] width 399 height 376
type textarea "hero.moveRight()"
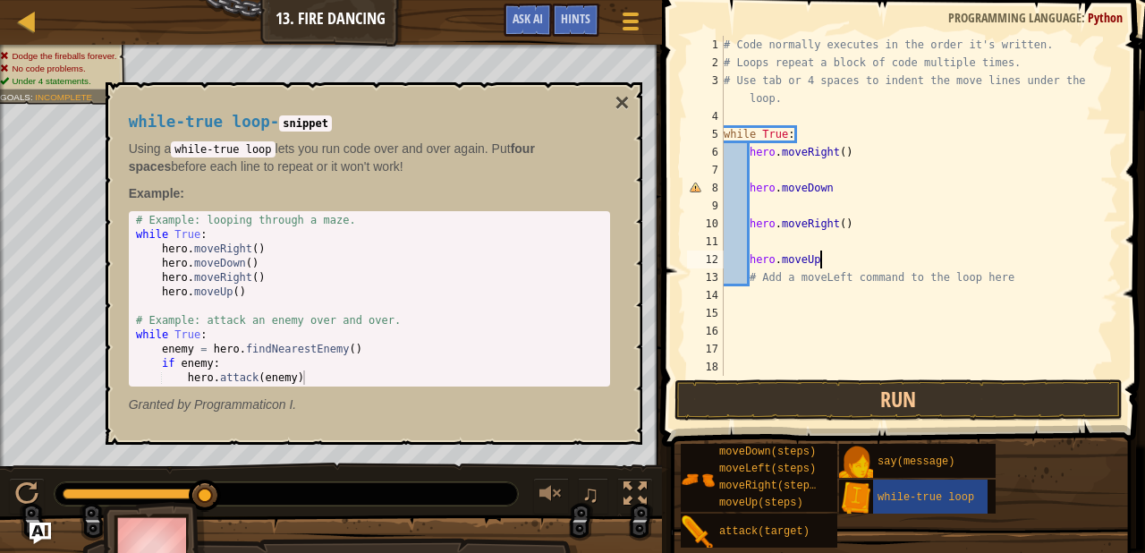
click at [860, 261] on div "# Code normally executes in the order it's written. # Loops repeat a block of c…" at bounding box center [919, 224] width 398 height 376
type textarea "hero.moveUp"
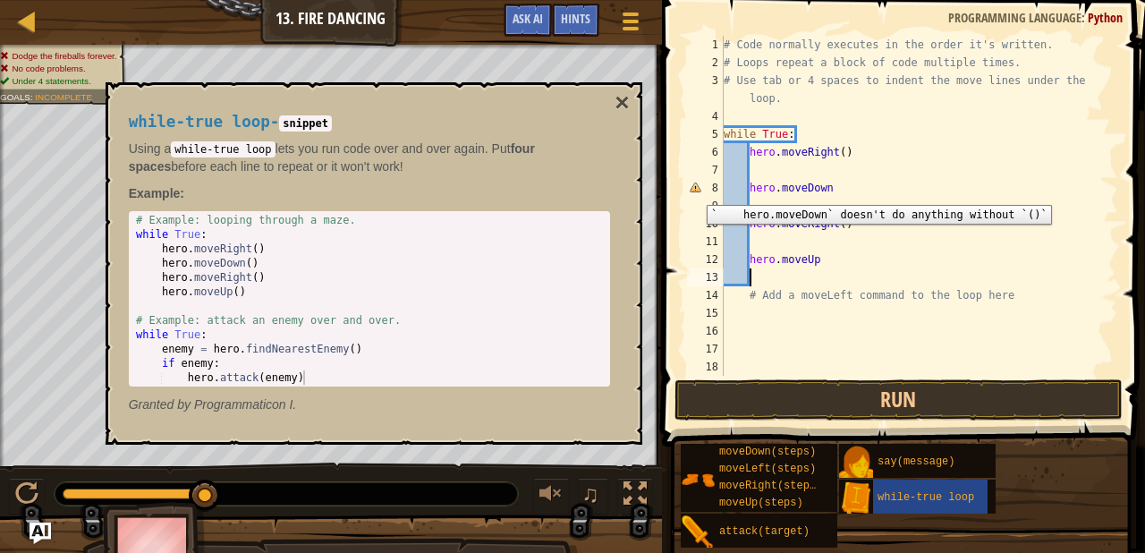
click at [693, 191] on div "8" at bounding box center [705, 188] width 37 height 18
click at [698, 189] on div "8" at bounding box center [705, 188] width 37 height 18
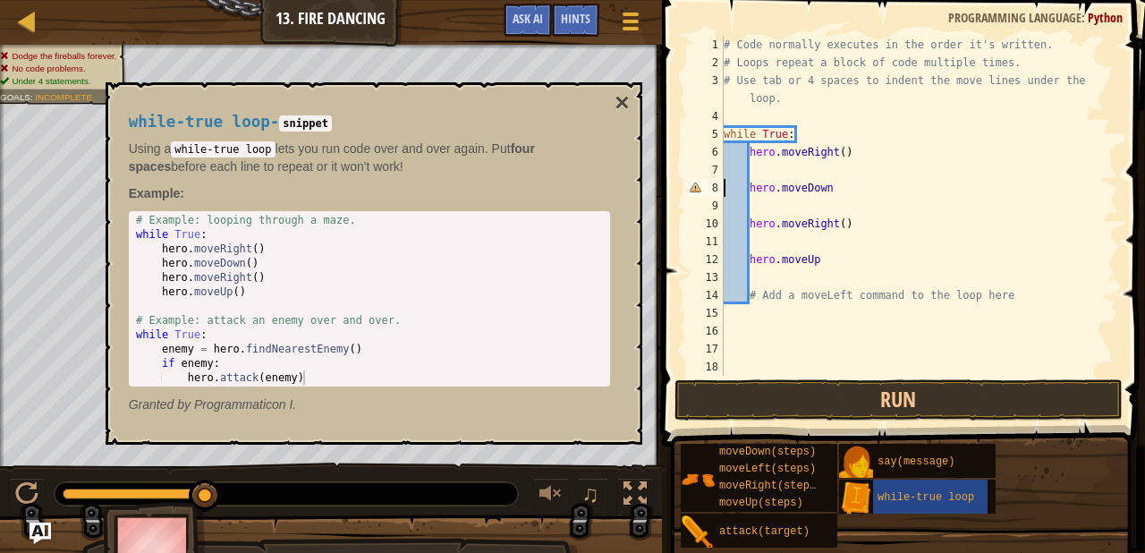
click at [846, 186] on div "# Code normally executes in the order it's written. # Loops repeat a block of c…" at bounding box center [919, 224] width 398 height 376
click at [851, 266] on div "# Code normally executes in the order it's written. # Loops repeat a block of c…" at bounding box center [919, 224] width 398 height 376
click at [804, 395] on button "Run" at bounding box center [898, 399] width 448 height 41
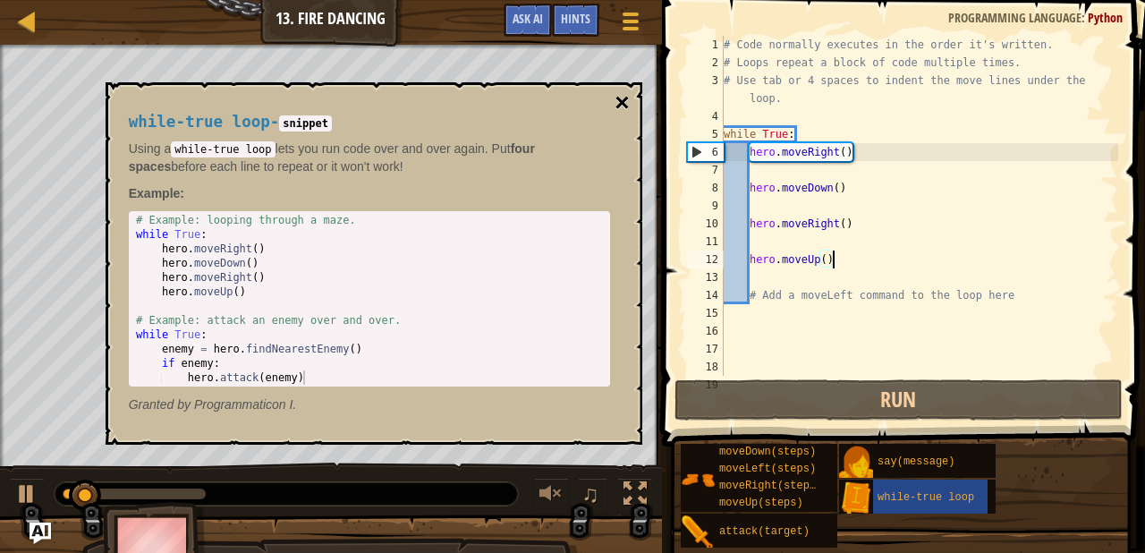
click at [621, 100] on button "×" at bounding box center [621, 102] width 14 height 25
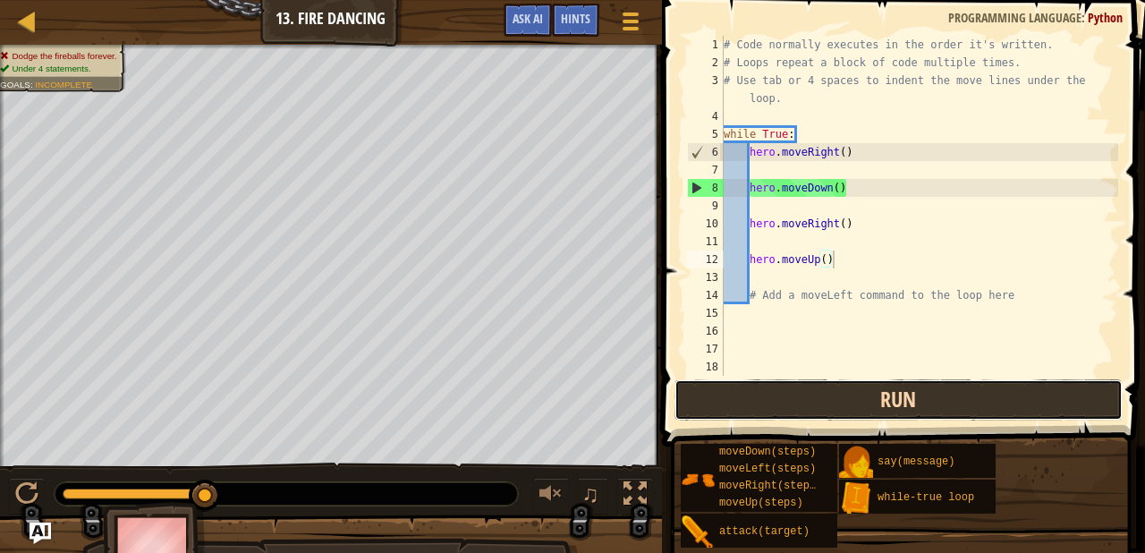
click at [804, 404] on button "Run" at bounding box center [898, 399] width 448 height 41
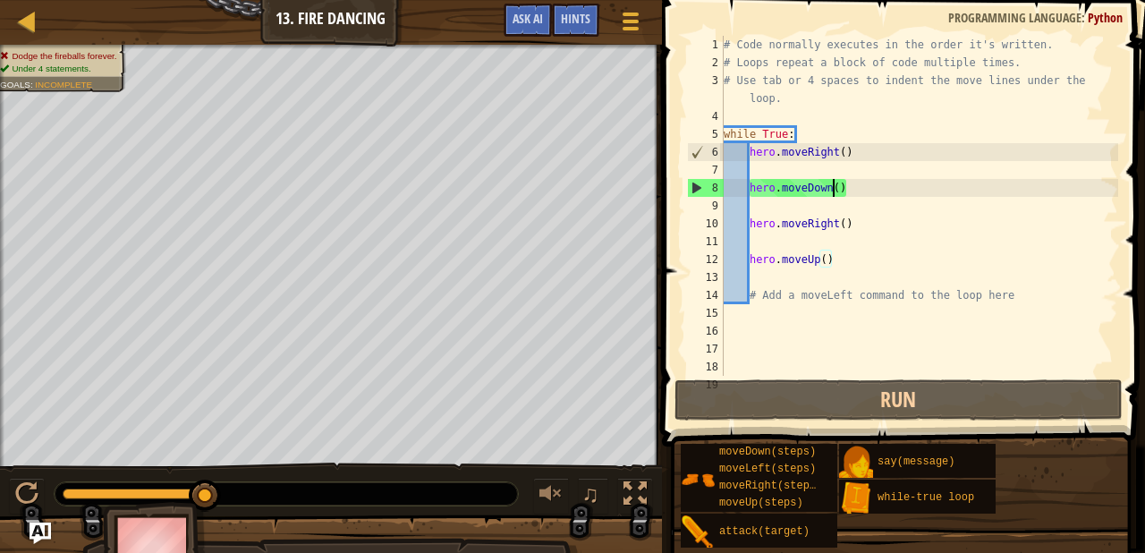
click at [833, 195] on div "# Code normally executes in the order it's written. # Loops repeat a block of c…" at bounding box center [919, 224] width 398 height 376
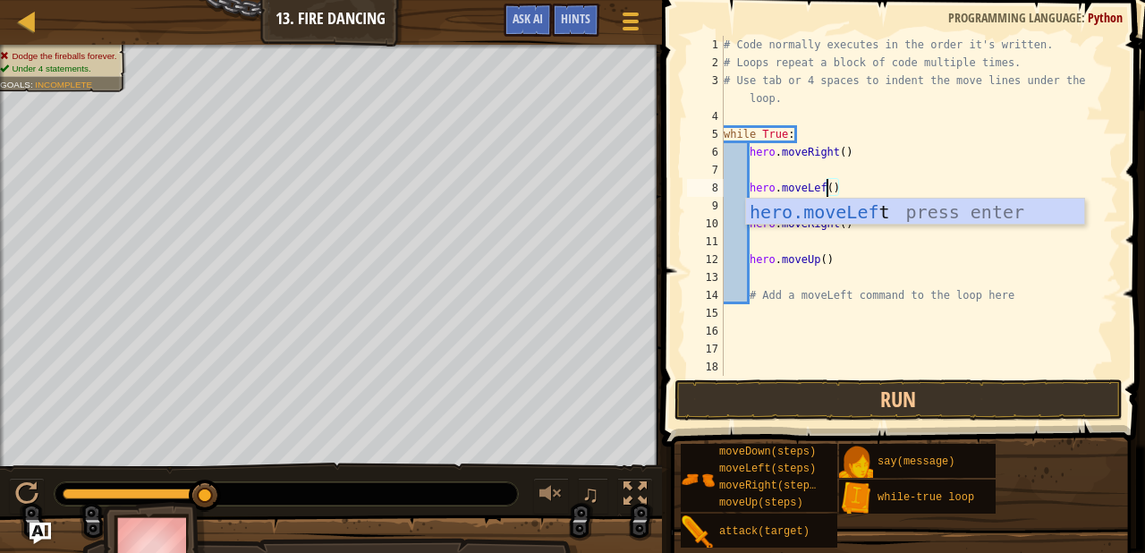
type textarea "hero.moveLeft()"
click at [863, 338] on div "# Code normally executes in the order it's written. # Loops repeat a block of c…" at bounding box center [919, 224] width 398 height 376
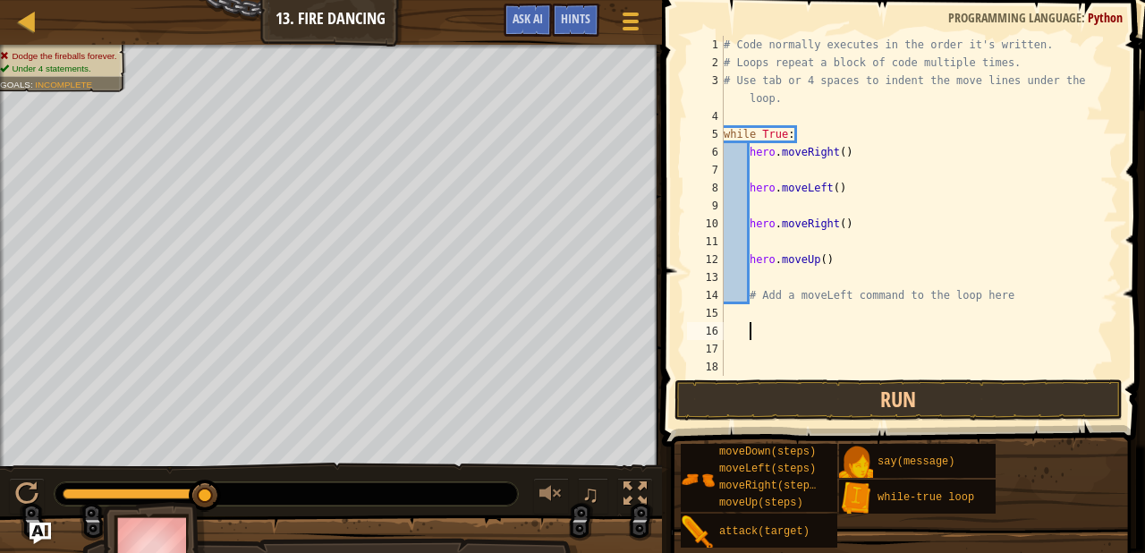
scroll to position [8, 1]
click at [870, 390] on button "Run" at bounding box center [898, 399] width 448 height 41
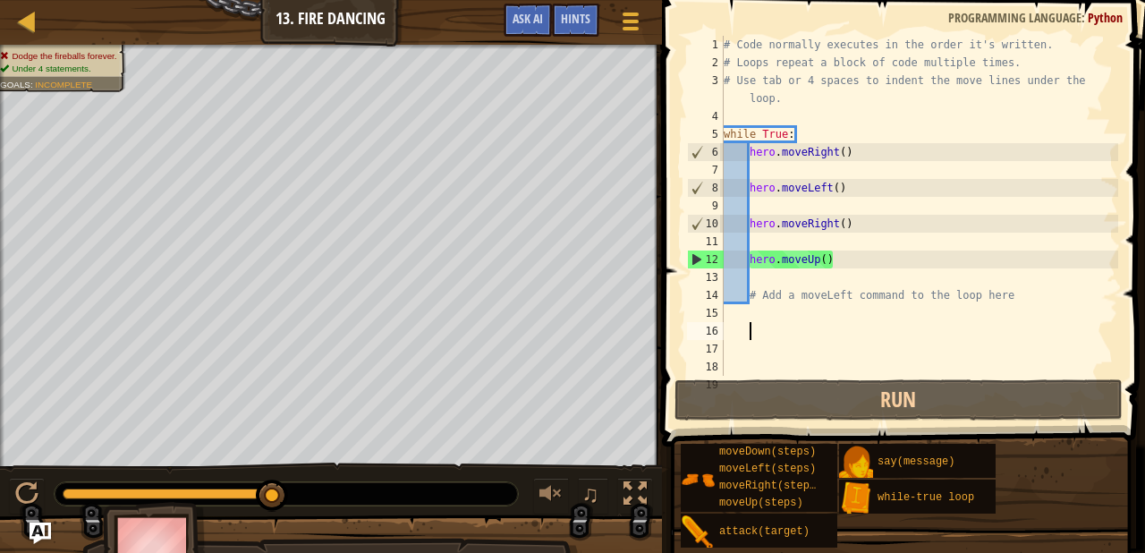
click at [835, 232] on div "# Code normally executes in the order it's written. # Loops repeat a block of c…" at bounding box center [919, 224] width 398 height 376
click at [839, 232] on div "# Code normally executes in the order it's written. # Loops repeat a block of c…" at bounding box center [919, 224] width 398 height 376
click at [820, 258] on div "# Code normally executes in the order it's written. # Loops repeat a block of c…" at bounding box center [919, 224] width 398 height 376
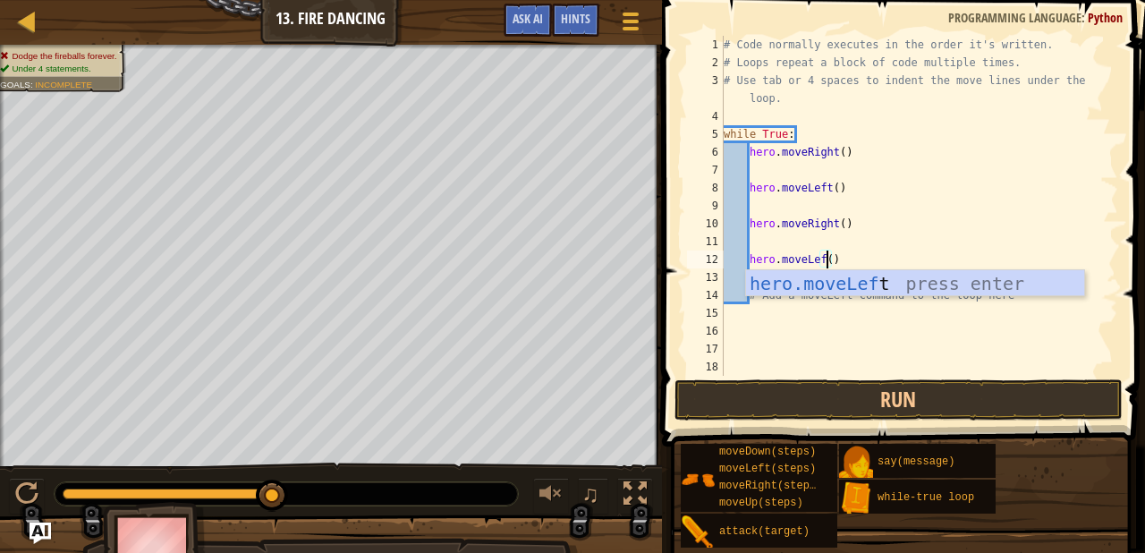
scroll to position [8, 9]
type textarea "hero.moveLeft()"
click at [762, 396] on button "Run" at bounding box center [898, 399] width 448 height 41
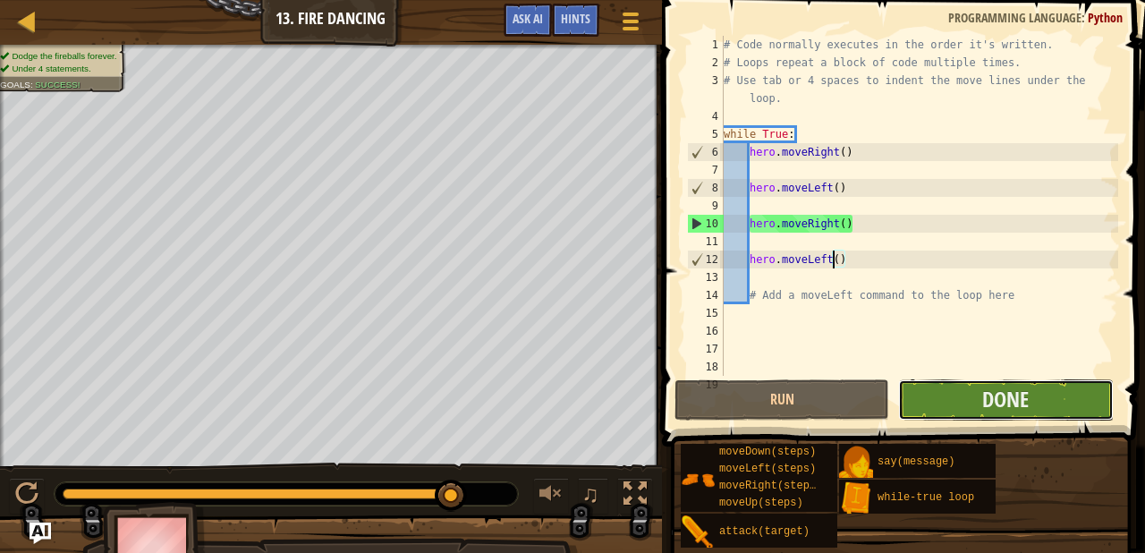
click at [955, 409] on button "Done" at bounding box center [1005, 399] width 215 height 41
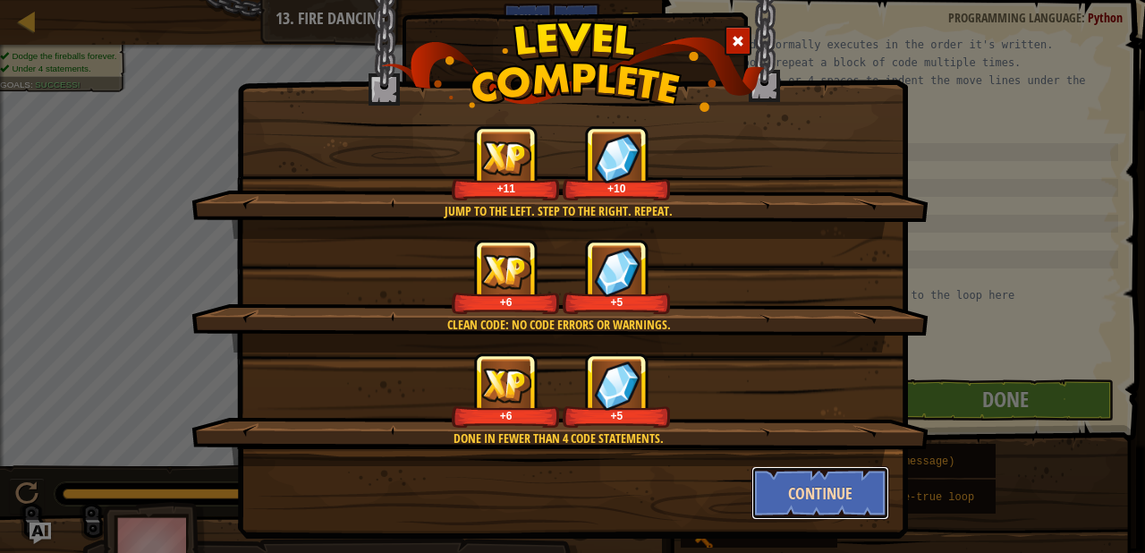
click at [833, 493] on button "Continue" at bounding box center [820, 493] width 139 height 54
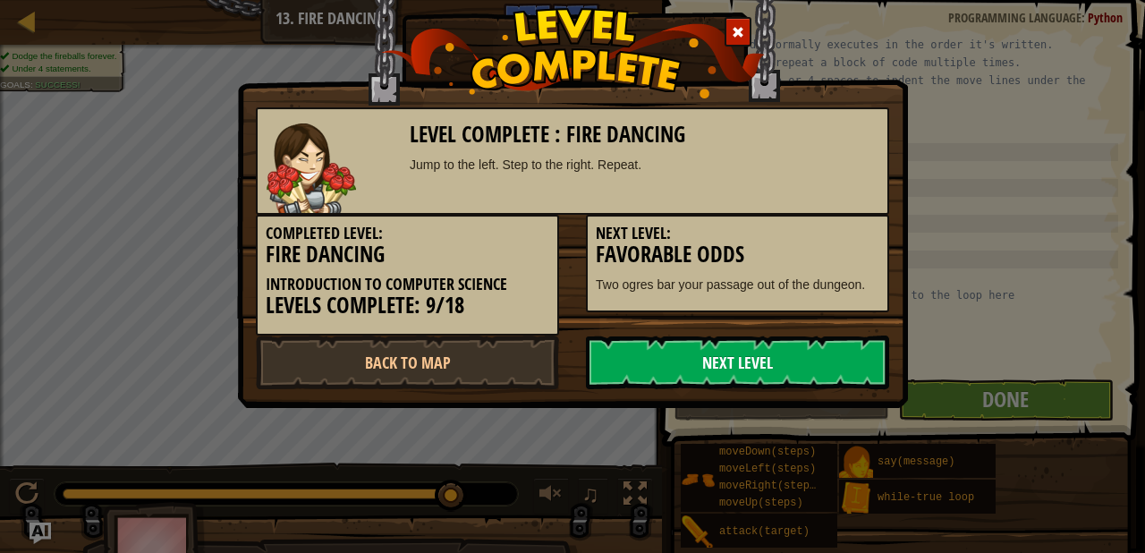
click at [808, 359] on link "Next Level" at bounding box center [737, 362] width 303 height 54
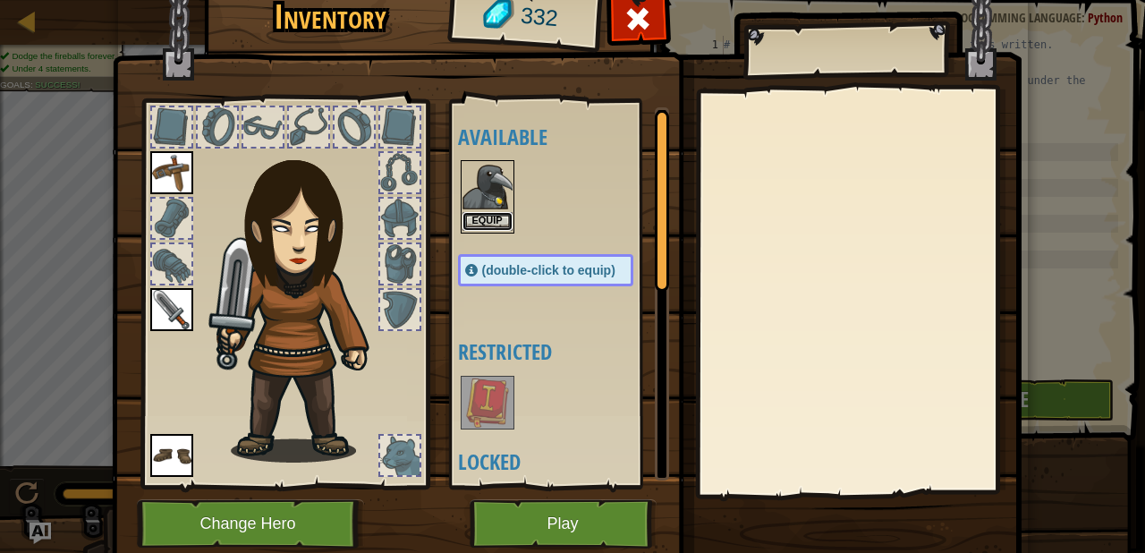
click at [493, 224] on button "Equip" at bounding box center [487, 221] width 50 height 19
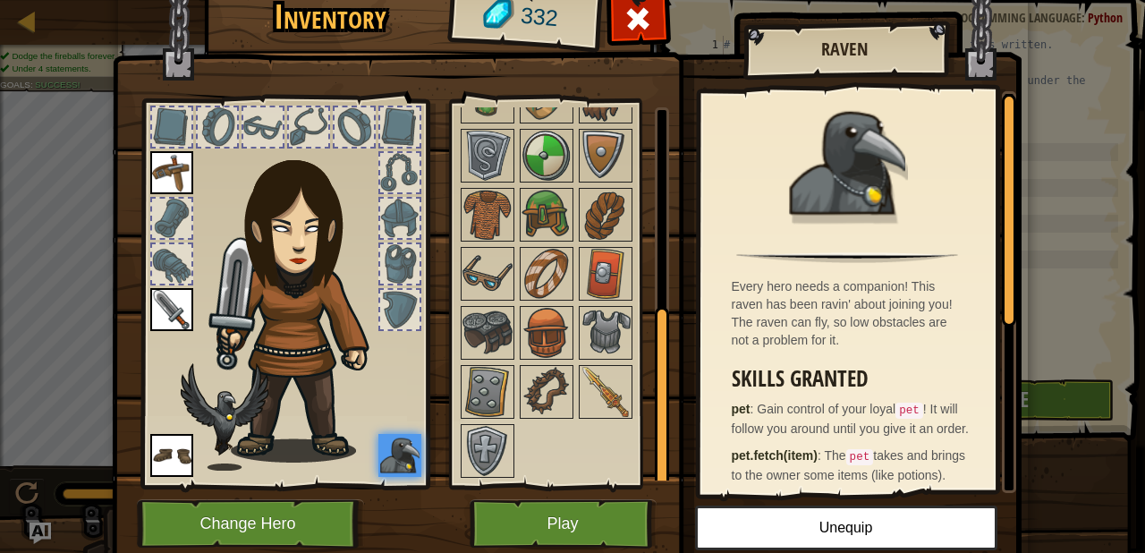
scroll to position [64, 0]
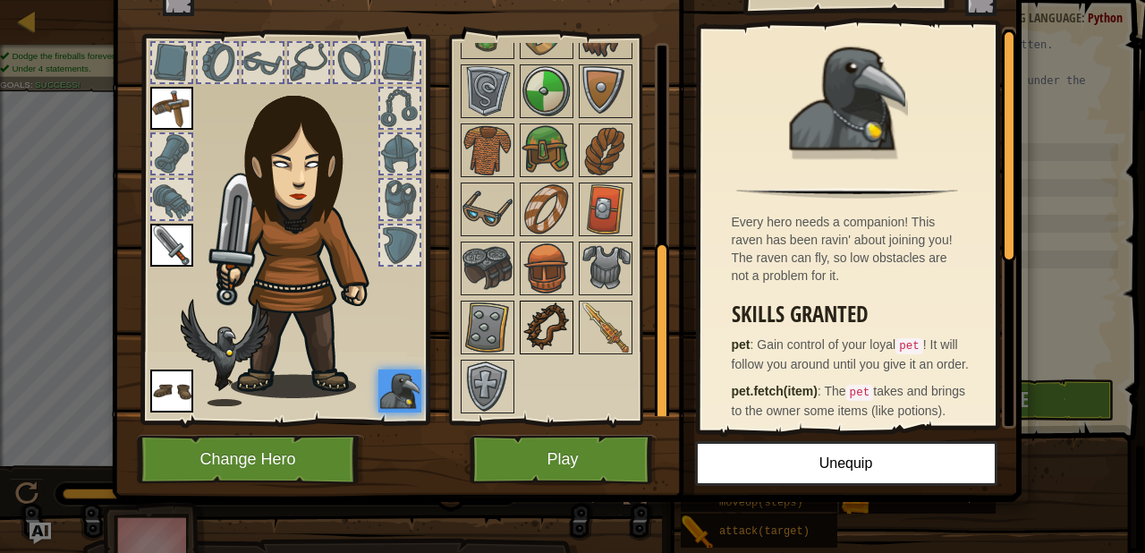
click at [545, 307] on img at bounding box center [546, 327] width 50 height 50
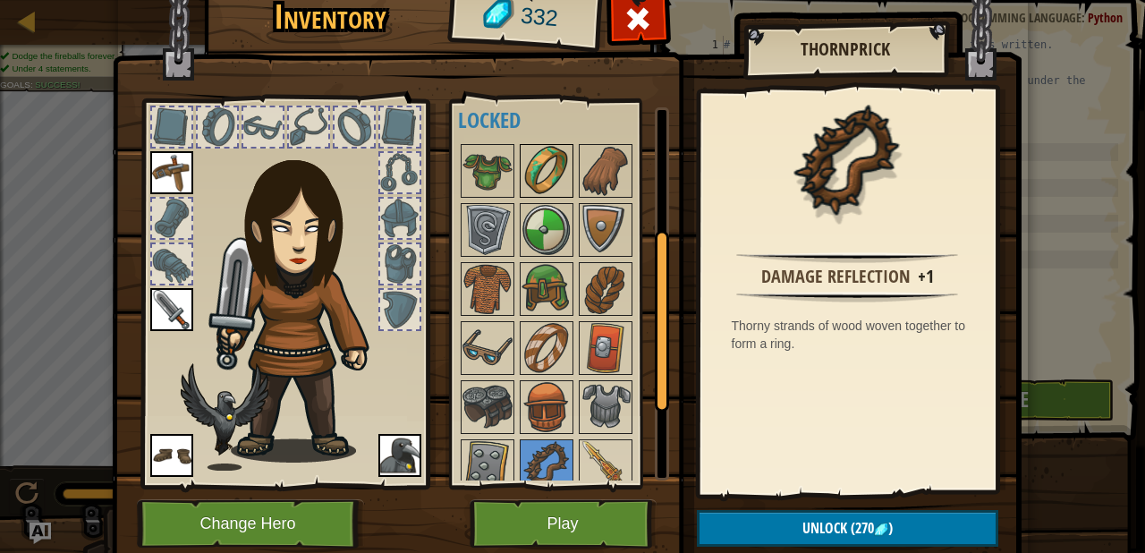
scroll to position [200, 0]
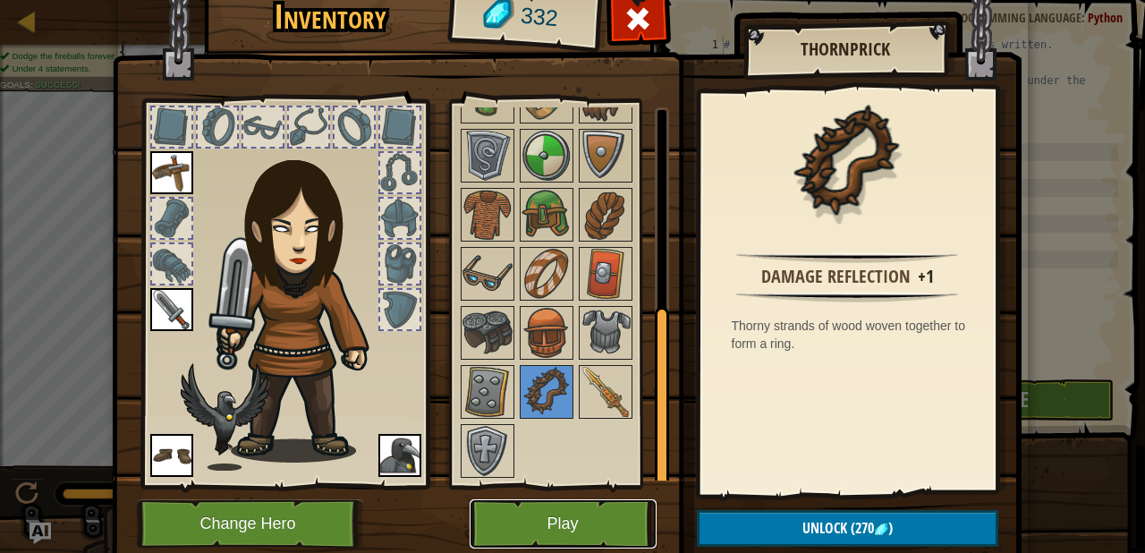
click at [517, 513] on button "Play" at bounding box center [562, 523] width 187 height 49
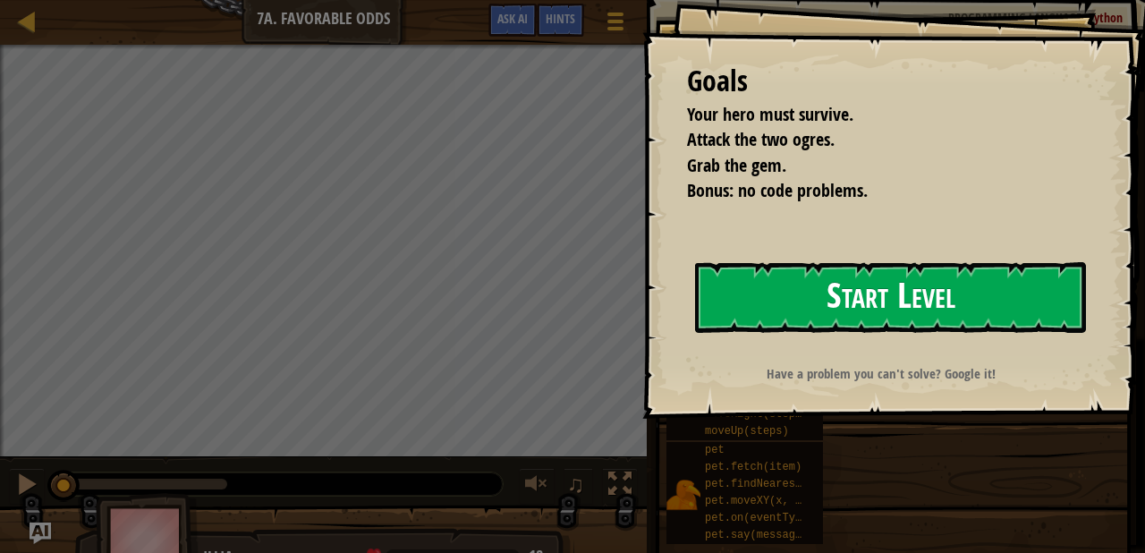
click at [753, 274] on button "Start Level" at bounding box center [890, 297] width 391 height 71
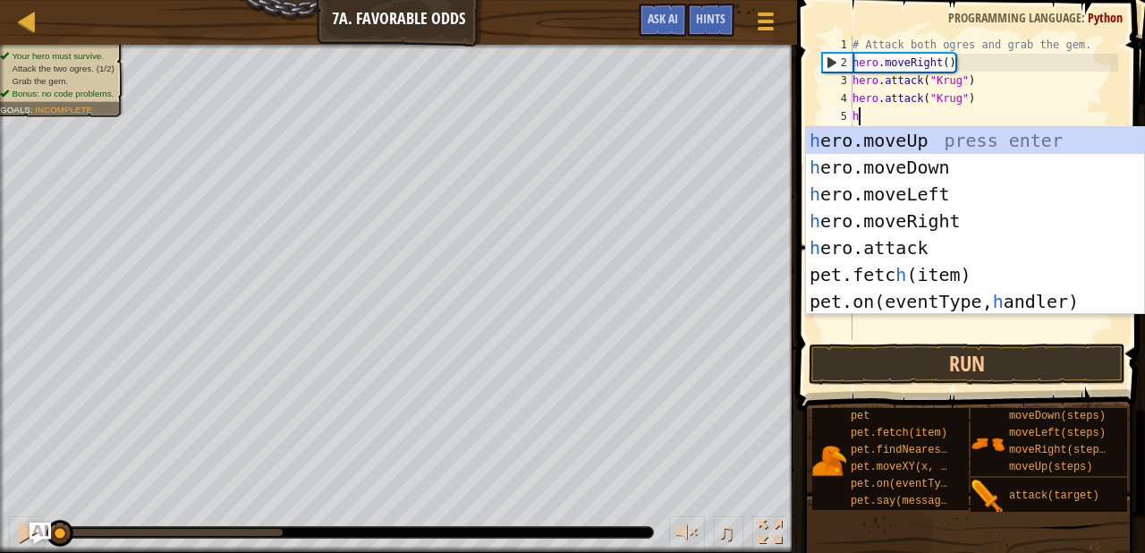
scroll to position [8, 0]
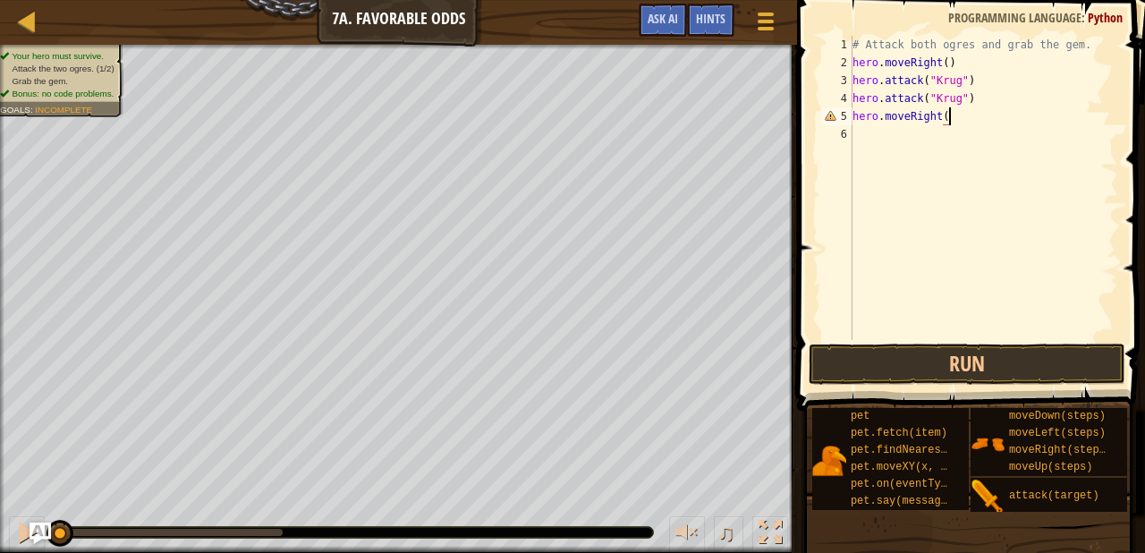
type textarea "hero.moveRight()"
type textarea "hero.moveUp()\"
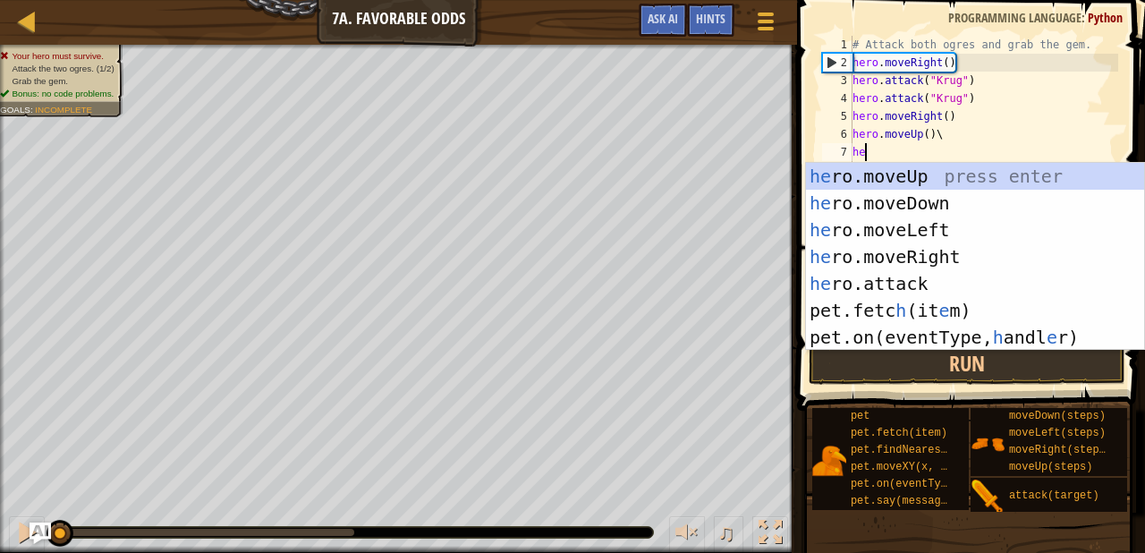
type textarea "her"
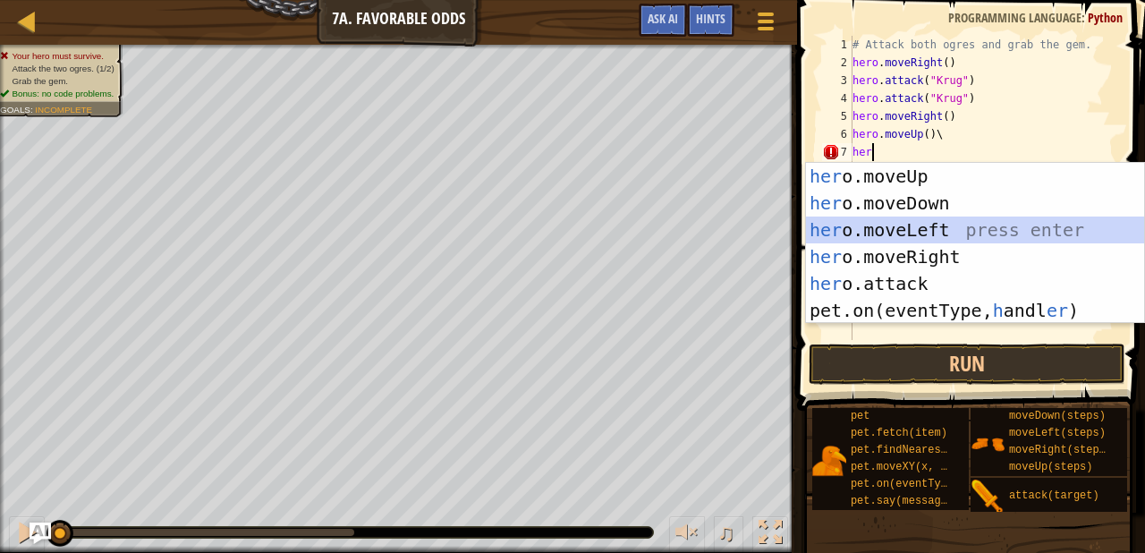
click at [867, 235] on div "her o.moveUp press enter her o.moveDown press enter her o.moveLeft press enter …" at bounding box center [975, 270] width 338 height 215
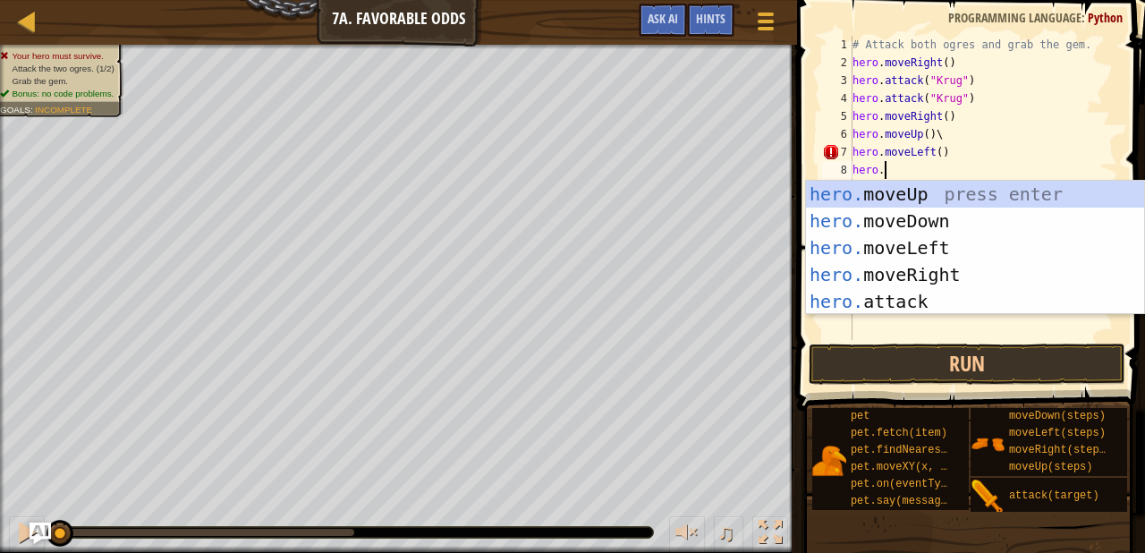
scroll to position [8, 2]
click at [869, 294] on div "hero. moveUp press enter hero. moveDown press enter hero. moveLeft press enter …" at bounding box center [975, 275] width 338 height 188
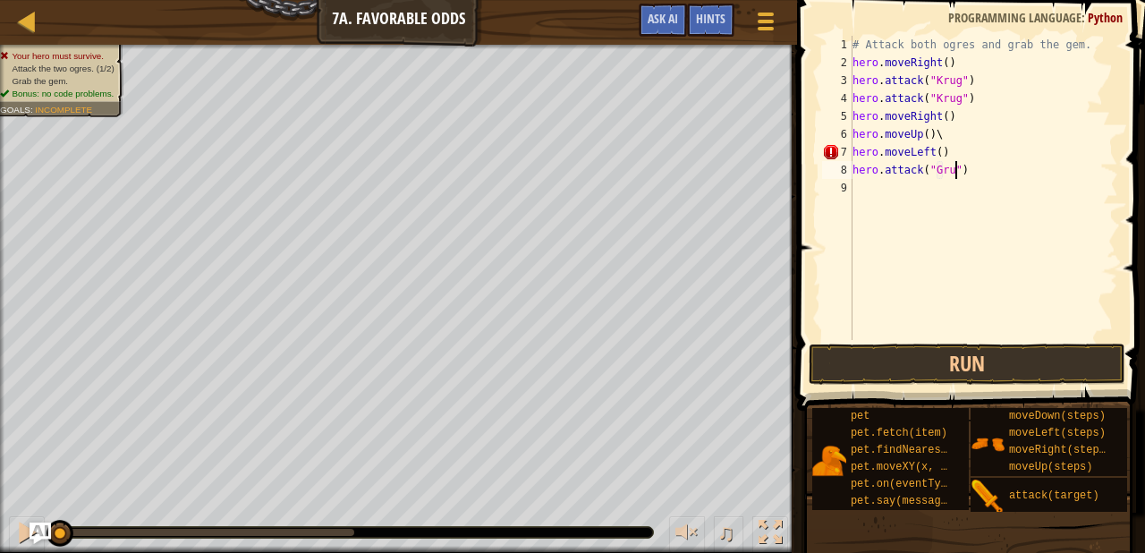
type textarea "hero.attack("Grump")"
click at [934, 199] on div "# Attack both ogres and grab the gem. hero . moveRight ( ) hero . attack ( "[PE…" at bounding box center [983, 206] width 269 height 340
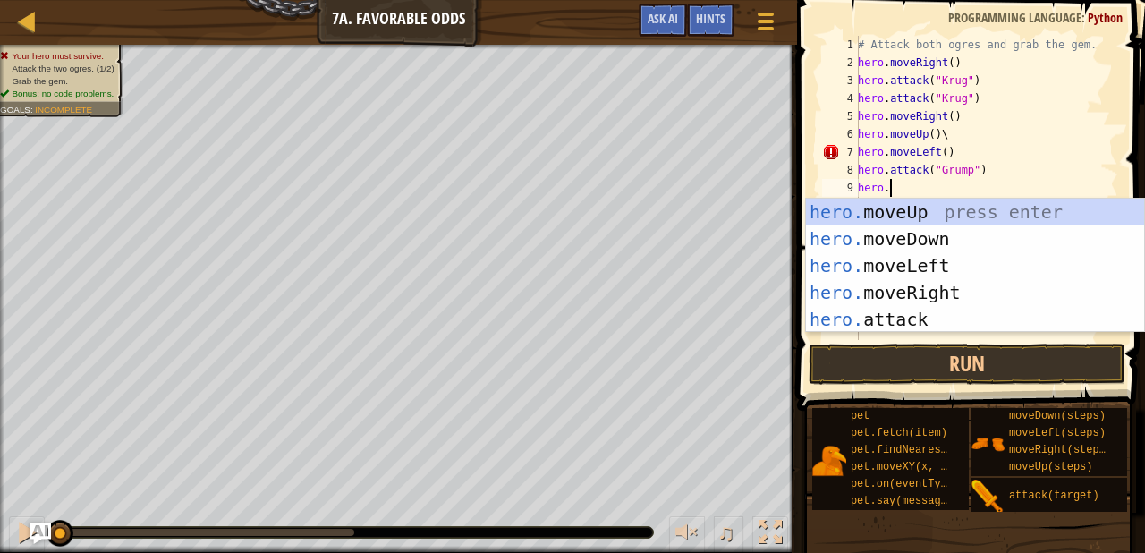
type textarea "hero.m"
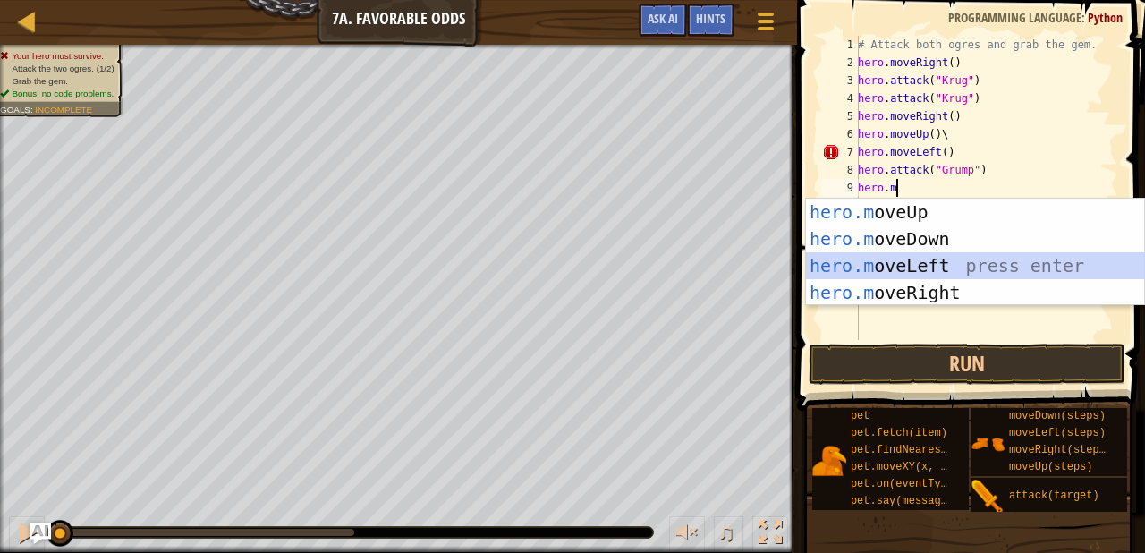
click at [926, 269] on div "hero.m oveUp press enter hero.m oveDown press enter hero.m oveLeft press enter …" at bounding box center [975, 279] width 338 height 161
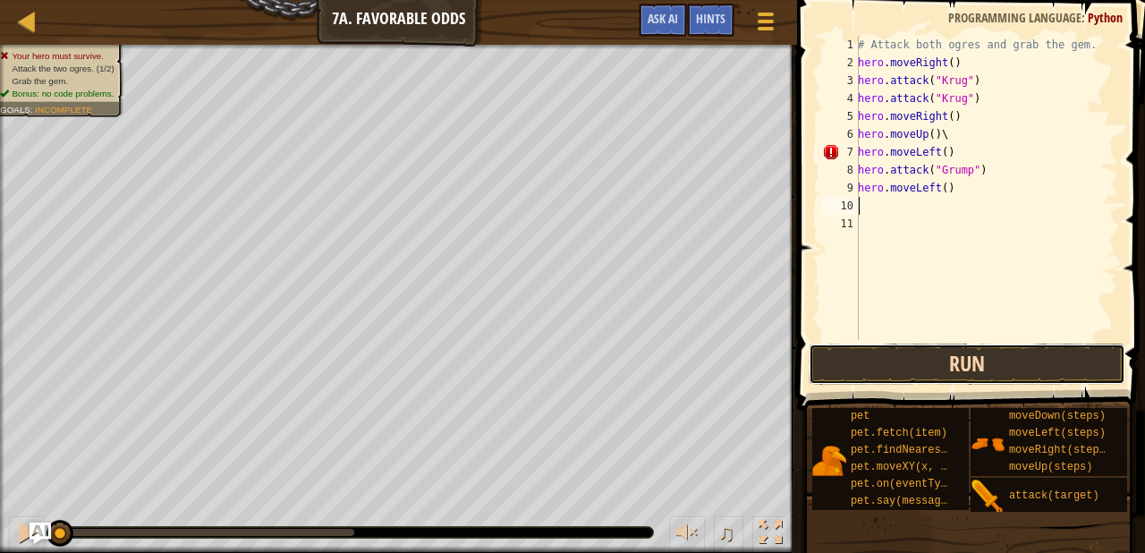
click at [920, 353] on button "Run" at bounding box center [966, 363] width 317 height 41
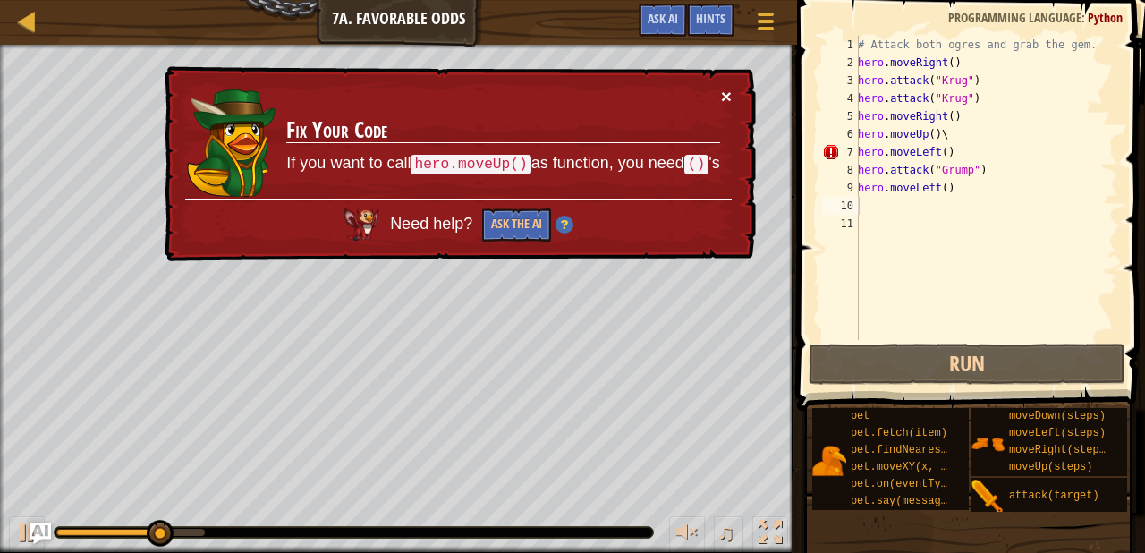
click at [721, 87] on button "×" at bounding box center [726, 96] width 11 height 19
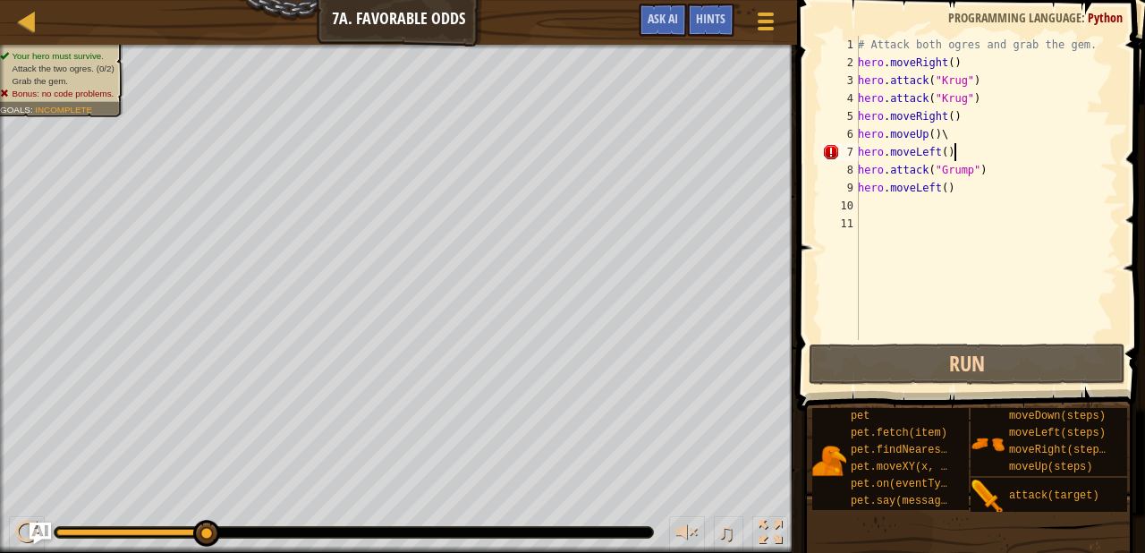
click at [963, 155] on div "# Attack both ogres and grab the gem. hero . moveRight ( ) hero . attack ( "[PE…" at bounding box center [986, 206] width 264 height 340
click at [947, 137] on div "# Attack both ogres and grab the gem. hero . moveRight ( ) hero . attack ( "[PE…" at bounding box center [986, 206] width 264 height 340
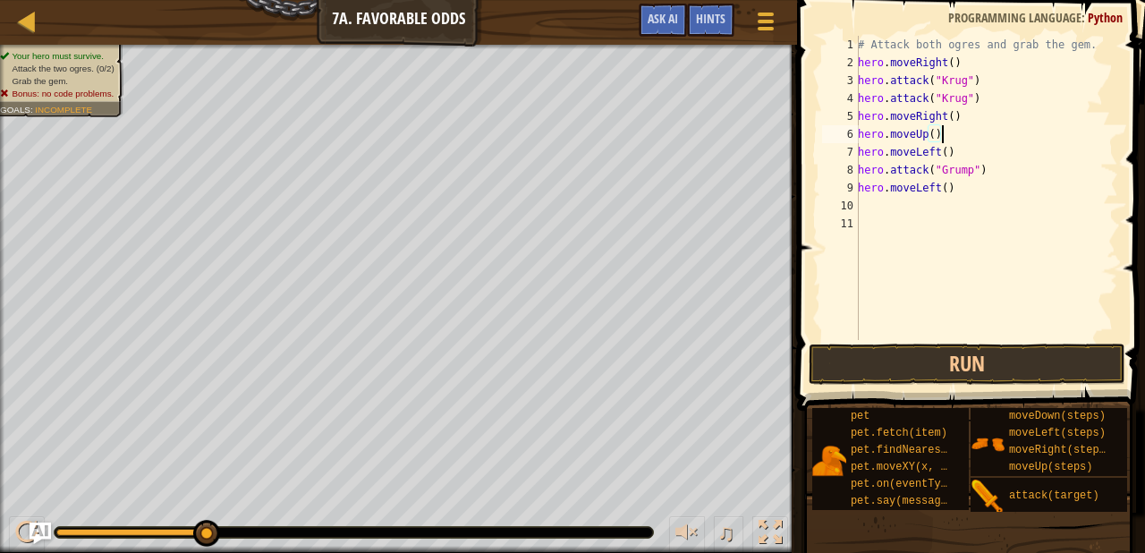
click at [965, 152] on div "# Attack both ogres and grab the gem. hero . moveRight ( ) hero . attack ( "[PE…" at bounding box center [986, 206] width 264 height 340
click at [921, 358] on button "Run" at bounding box center [966, 363] width 317 height 41
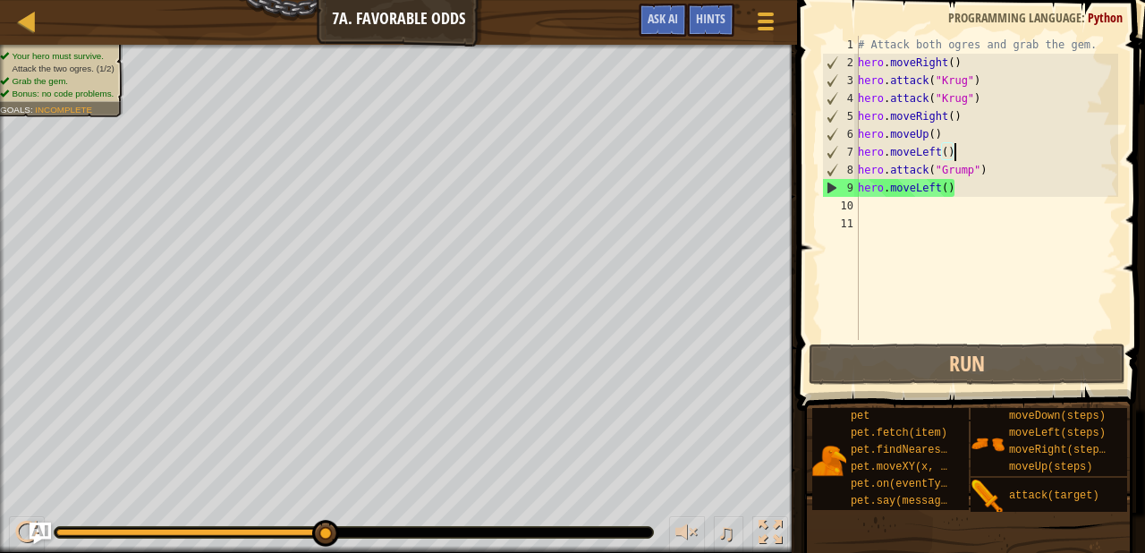
click at [994, 171] on div "# Attack both ogres and grab the gem. hero . moveRight ( ) hero . attack ( "[PE…" at bounding box center [986, 206] width 264 height 340
type textarea "hero.attack("Grump")"
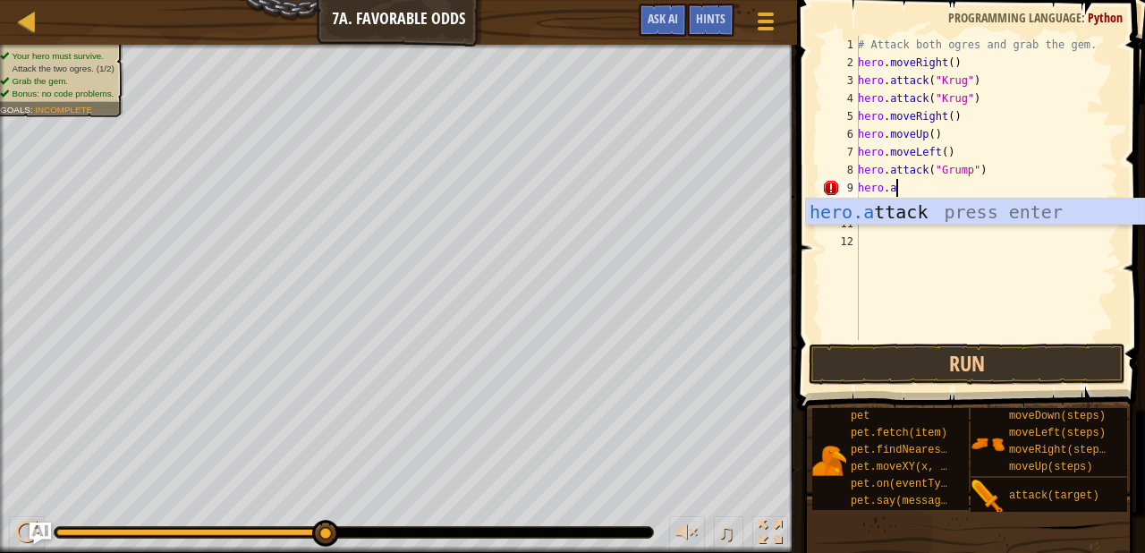
scroll to position [8, 3]
click at [987, 212] on div "[DOMAIN_NAME] tack press enter" at bounding box center [975, 239] width 338 height 80
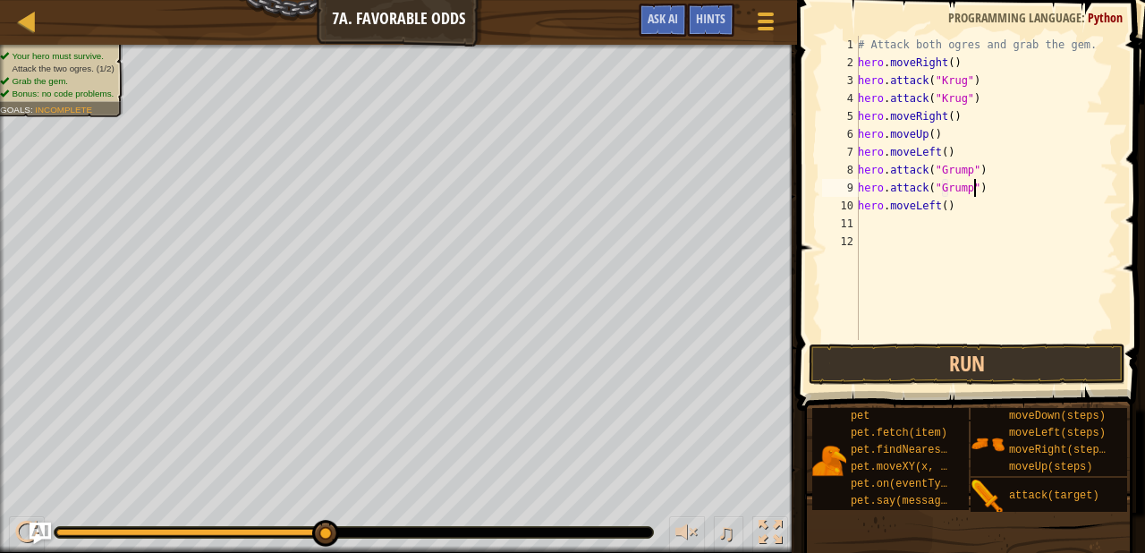
scroll to position [8, 10]
type textarea "hero.attack("Grump")"
click at [914, 357] on button "Run" at bounding box center [966, 363] width 317 height 41
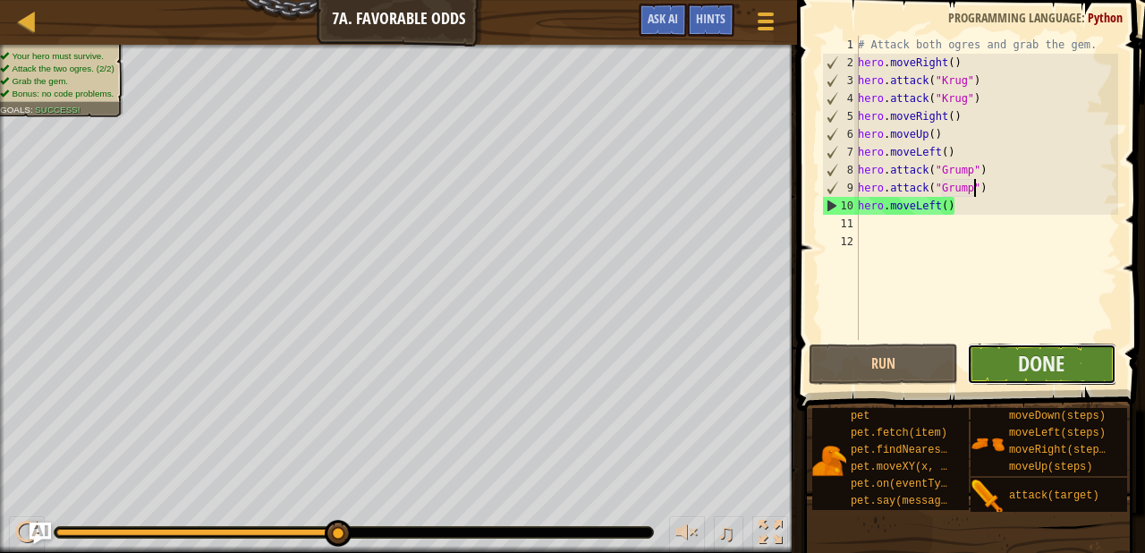
click at [1076, 363] on button "Done" at bounding box center [1041, 363] width 149 height 41
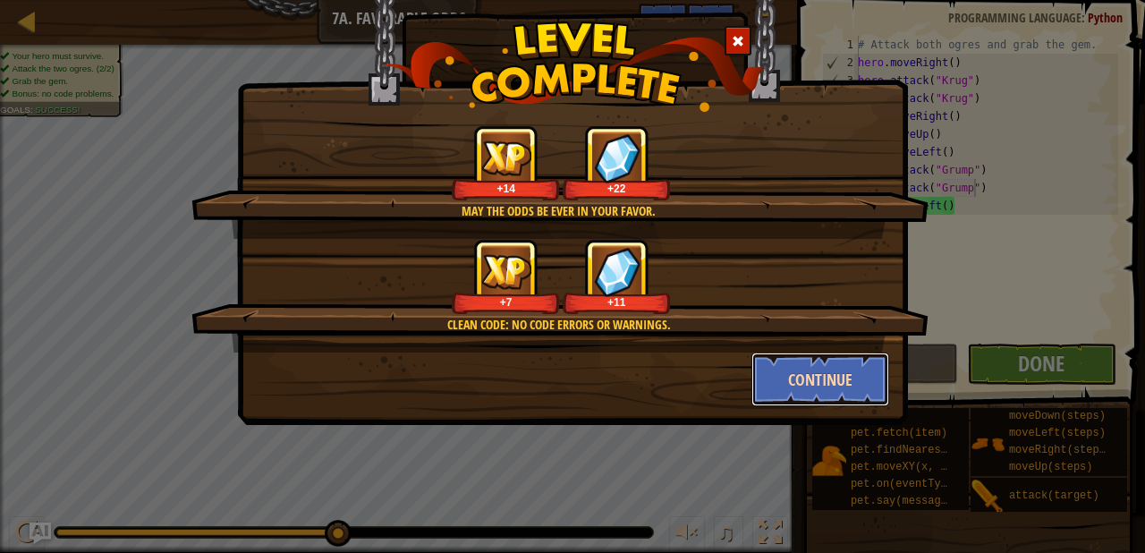
click at [824, 369] on button "Continue" at bounding box center [820, 379] width 139 height 54
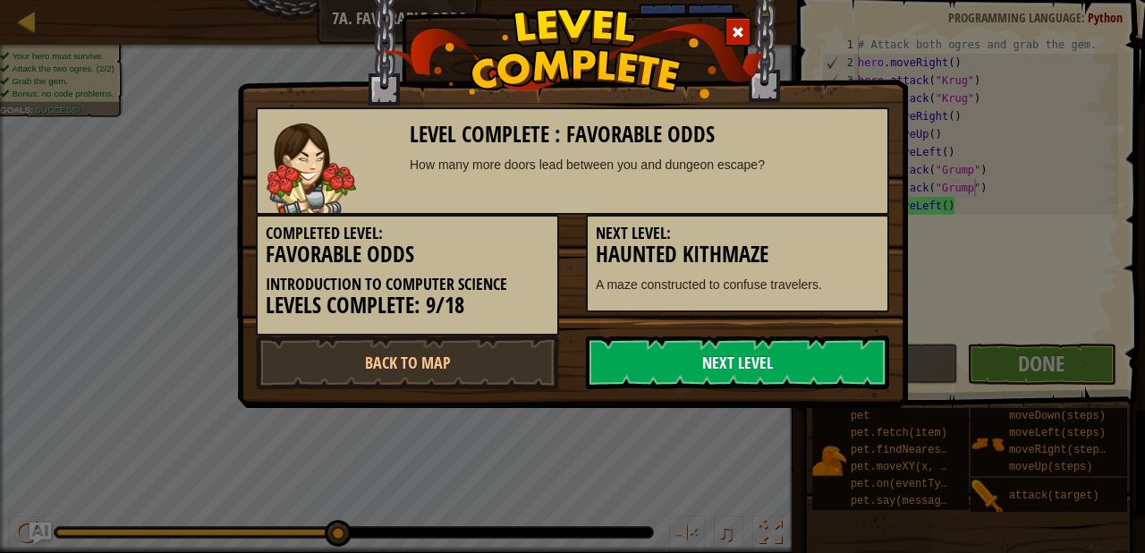
click at [762, 356] on link "Next Level" at bounding box center [737, 362] width 303 height 54
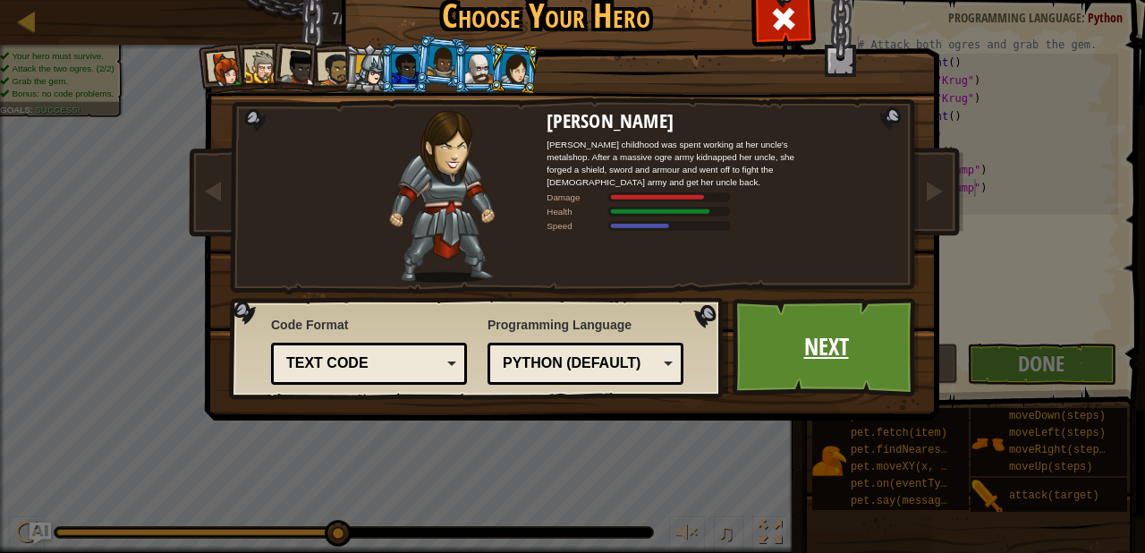
click at [789, 344] on link "Next" at bounding box center [825, 347] width 187 height 98
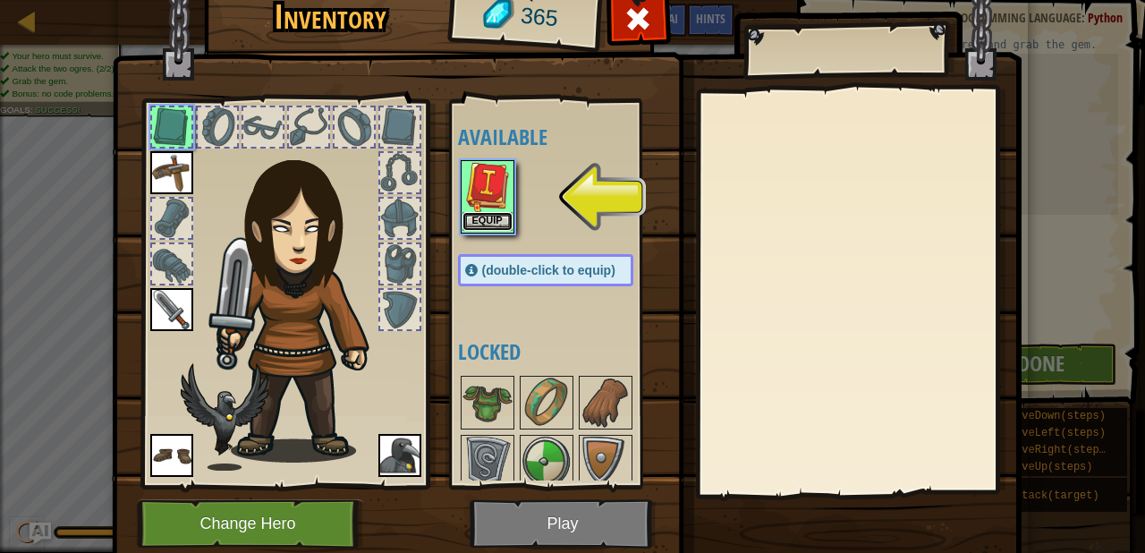
click at [494, 223] on button "Equip" at bounding box center [487, 221] width 50 height 19
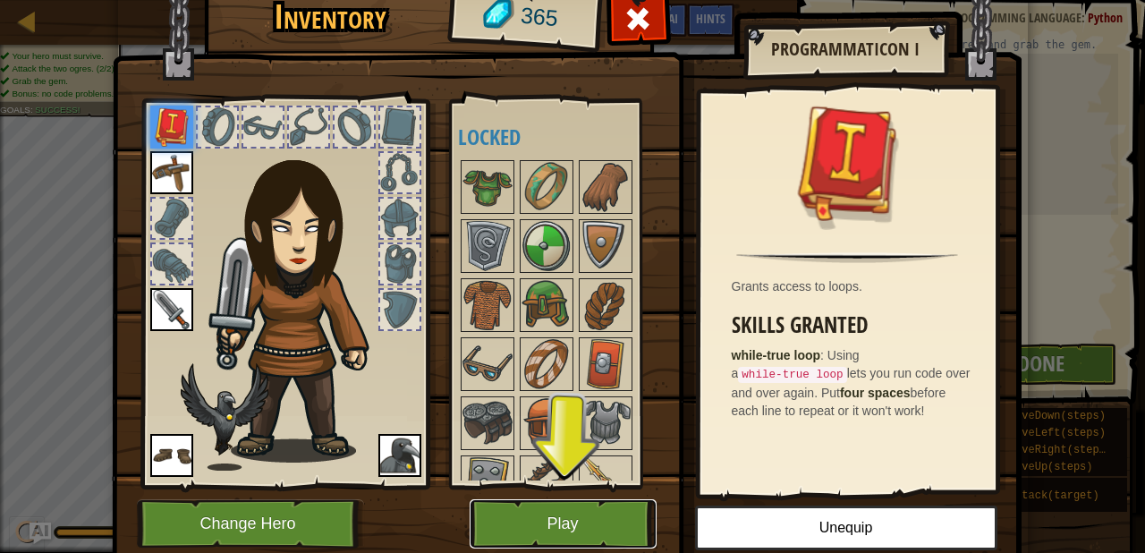
click at [529, 507] on button "Play" at bounding box center [562, 523] width 187 height 49
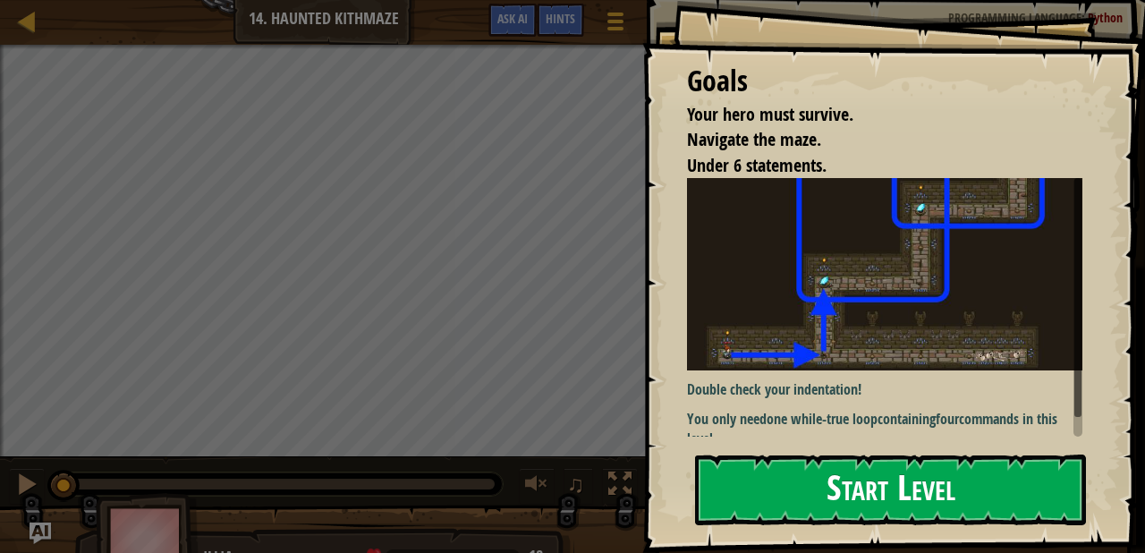
click at [736, 504] on button "Start Level" at bounding box center [890, 489] width 391 height 71
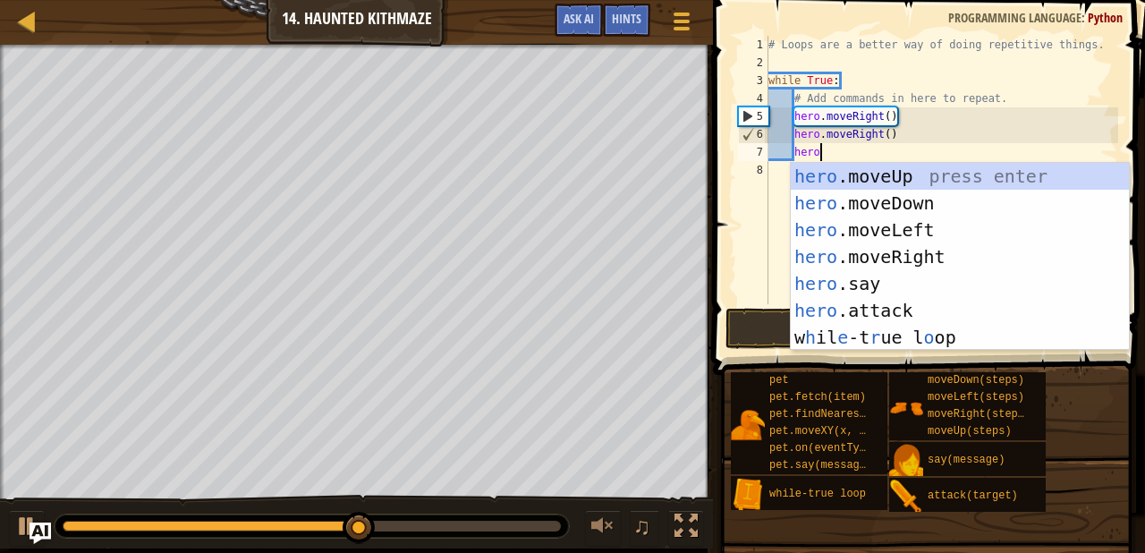
type textarea "hero."
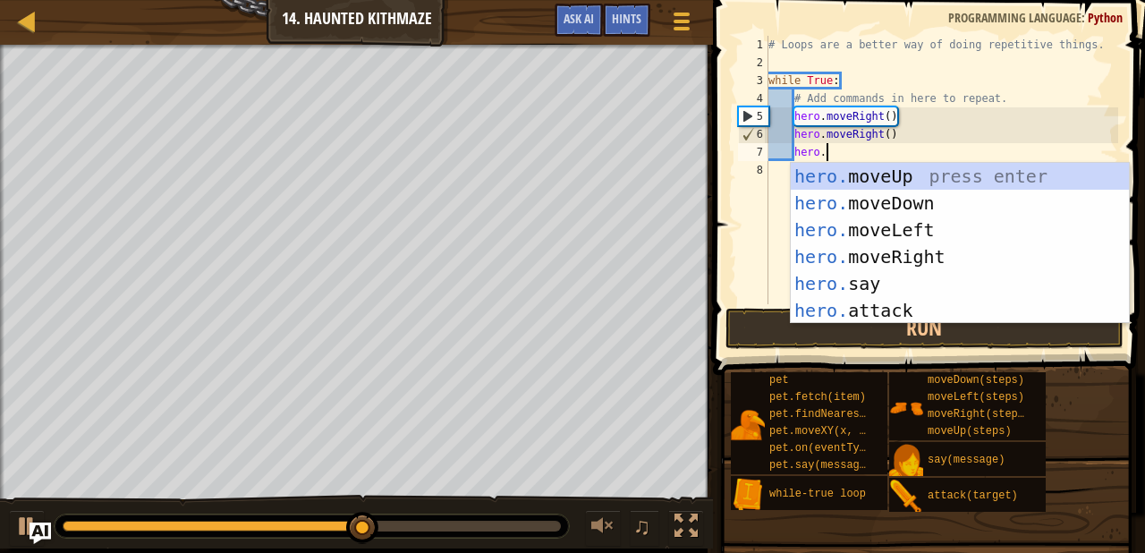
scroll to position [8, 4]
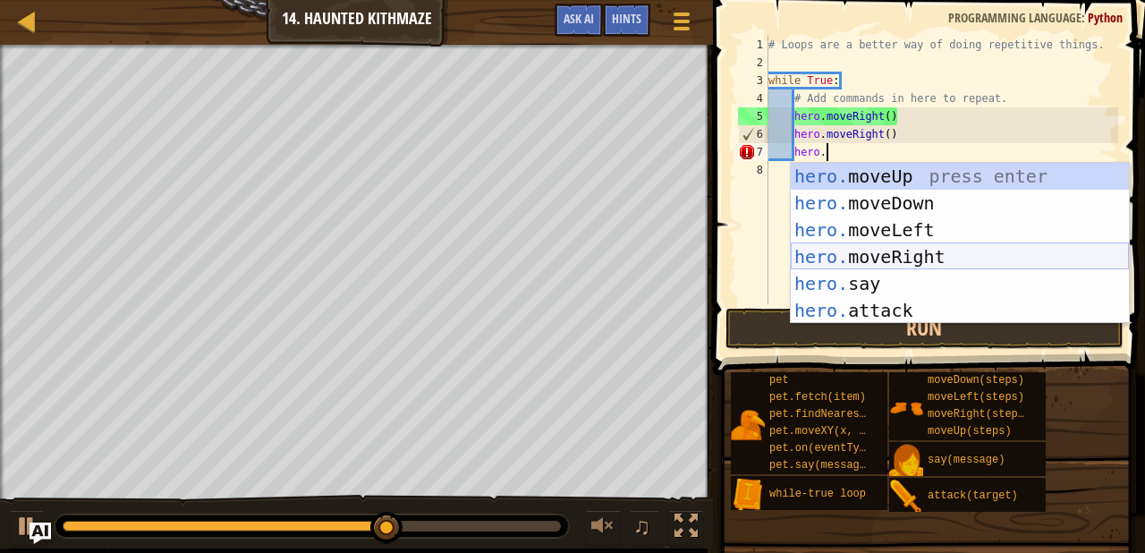
click at [876, 263] on div "hero. moveUp press enter hero. moveDown press enter hero. moveLeft press enter …" at bounding box center [960, 270] width 338 height 215
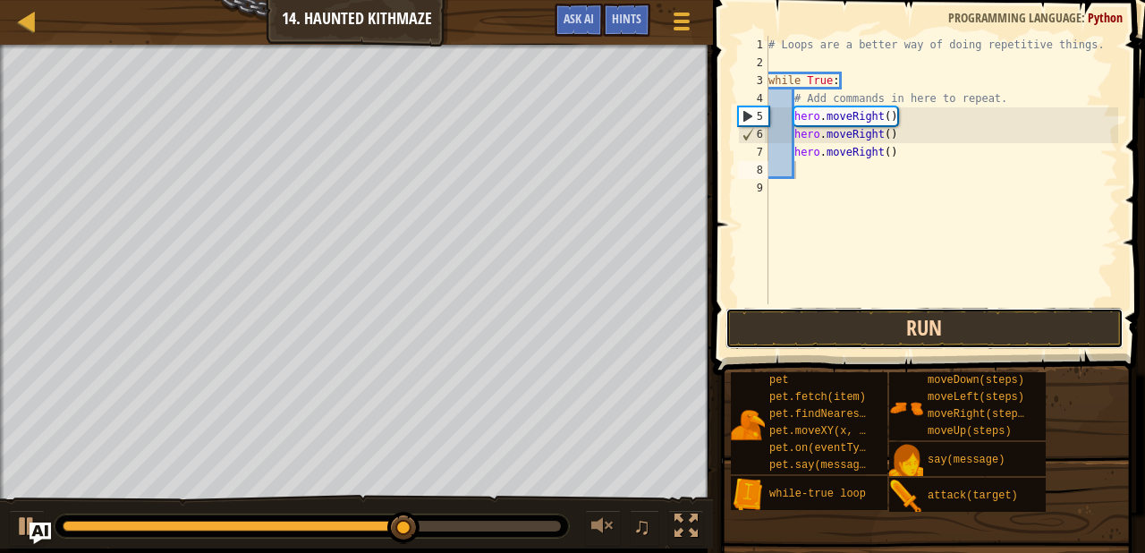
click at [898, 323] on button "Run" at bounding box center [924, 328] width 398 height 41
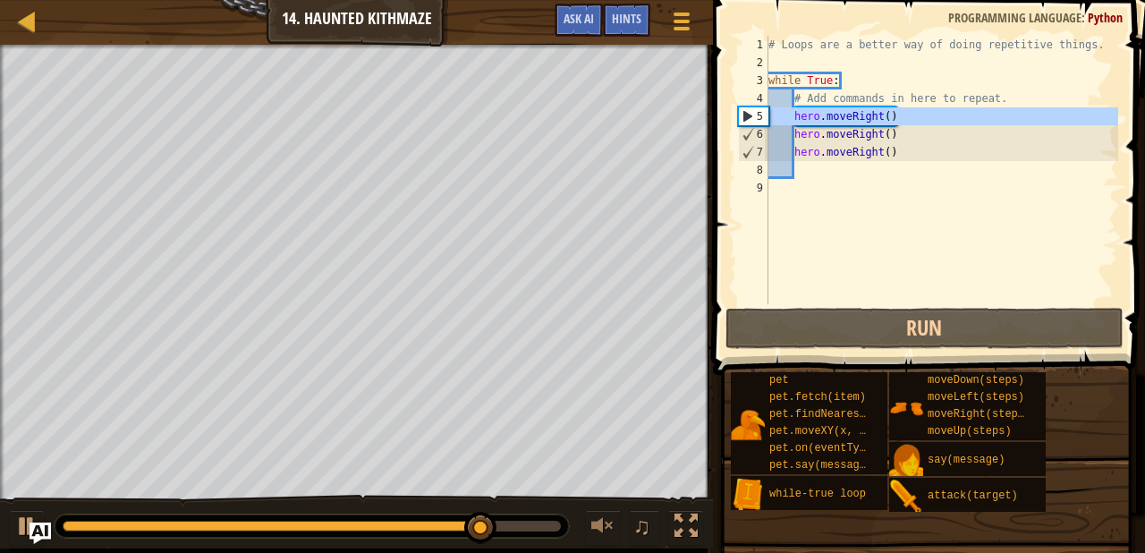
click at [749, 116] on div "5" at bounding box center [754, 116] width 30 height 18
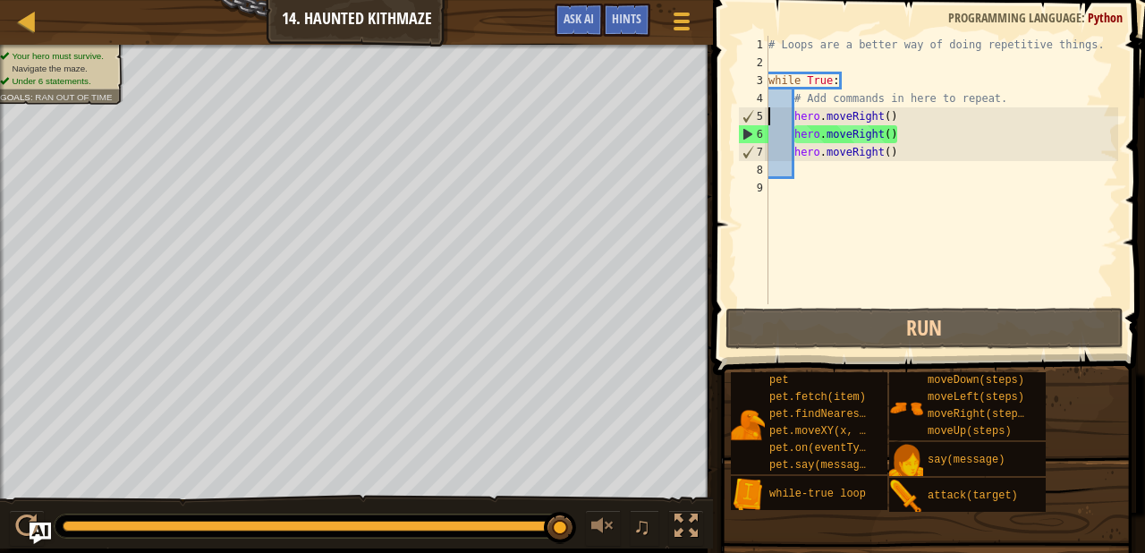
click at [843, 80] on div "# Loops are a better way of doing repetitive things. while True : # Add command…" at bounding box center [941, 188] width 353 height 304
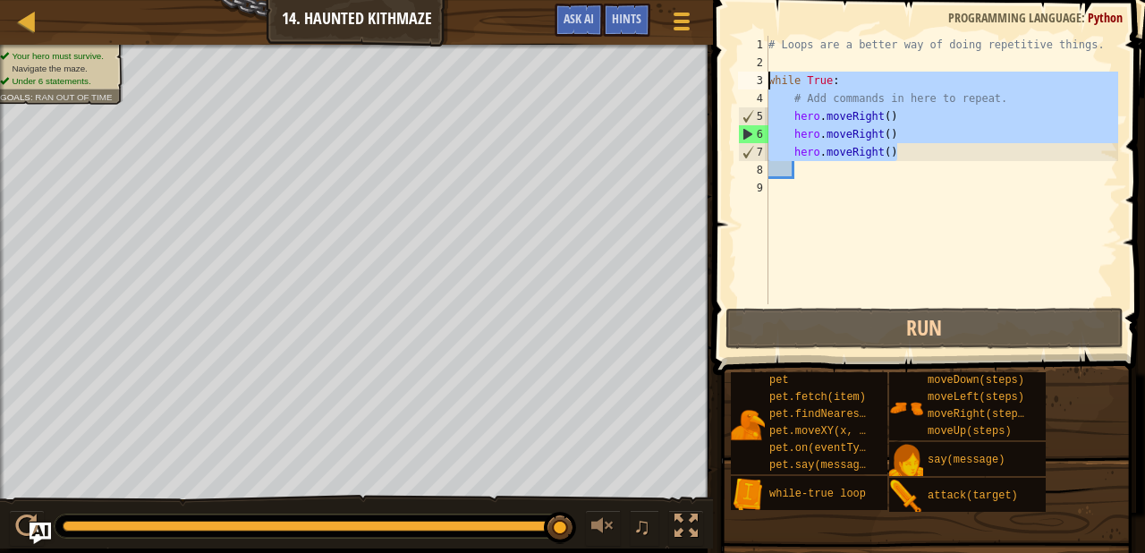
drag, startPoint x: 900, startPoint y: 157, endPoint x: 770, endPoint y: 82, distance: 150.6
click at [770, 82] on div "# Loops are a better way of doing repetitive things. while True : # Add command…" at bounding box center [941, 188] width 353 height 304
type textarea "while True: # Add commands in here to repeat."
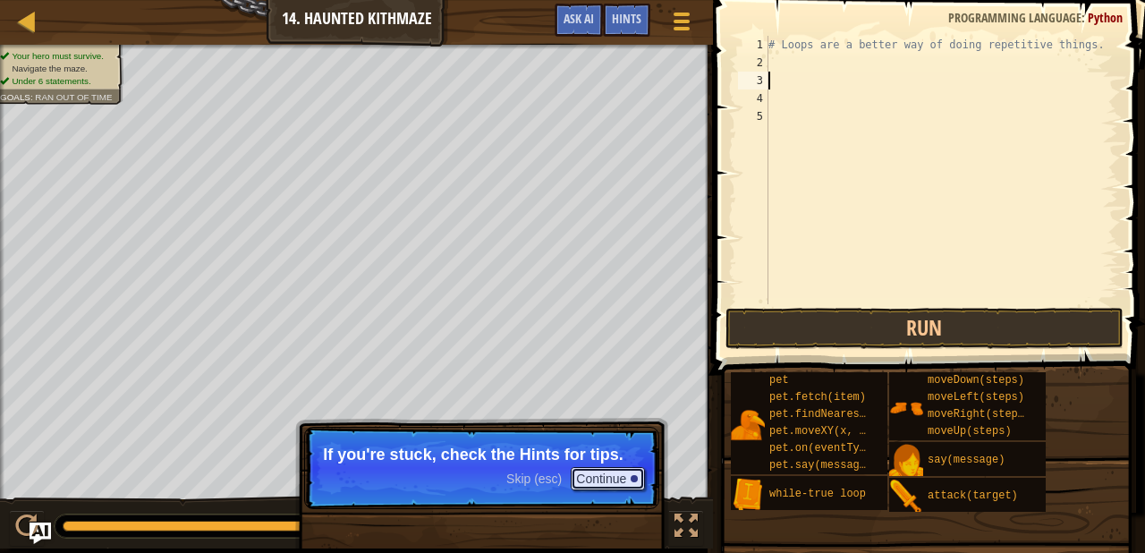
click at [639, 478] on button "Continue" at bounding box center [608, 478] width 74 height 23
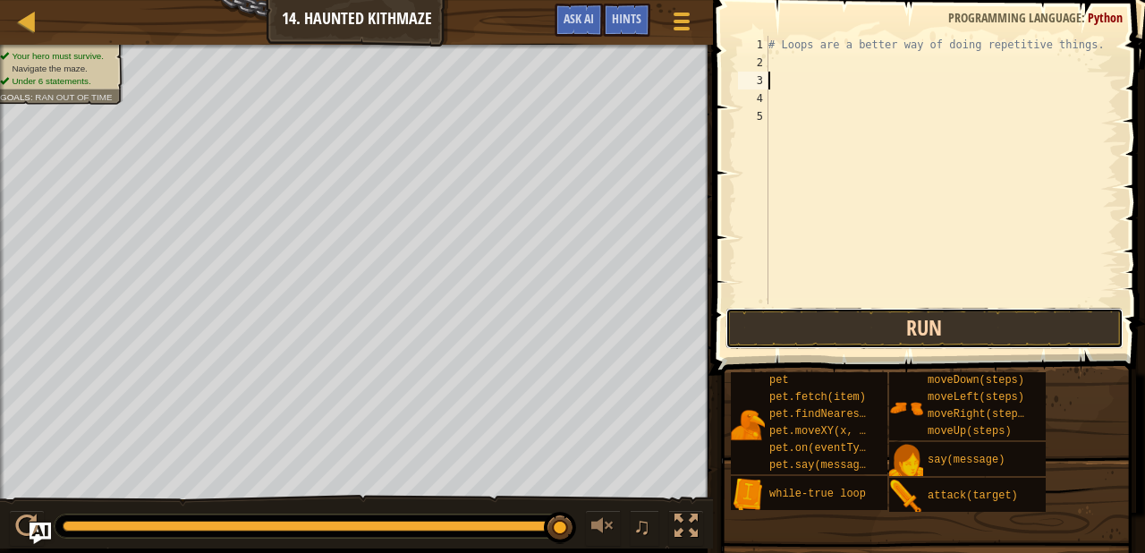
click at [771, 318] on button "Run" at bounding box center [924, 328] width 398 height 41
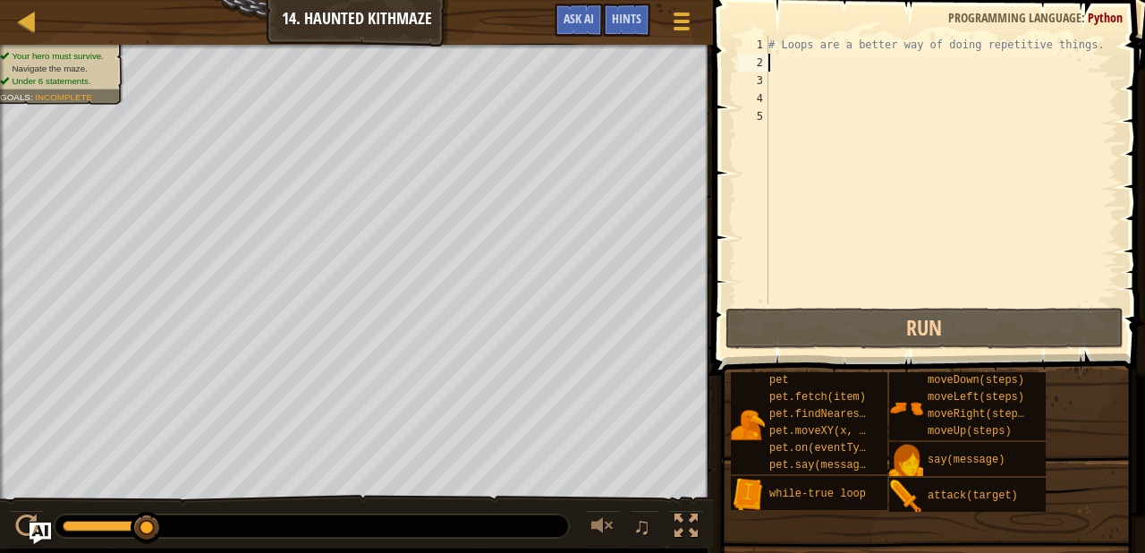
click at [805, 70] on div "# Loops are a better way of doing repetitive things." at bounding box center [941, 188] width 353 height 304
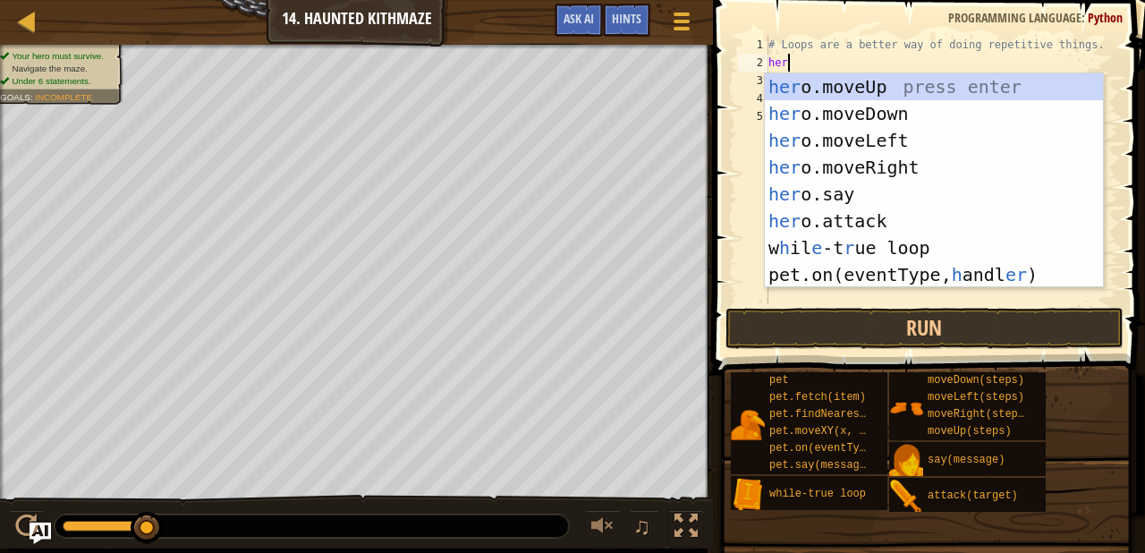
type textarea "hero"
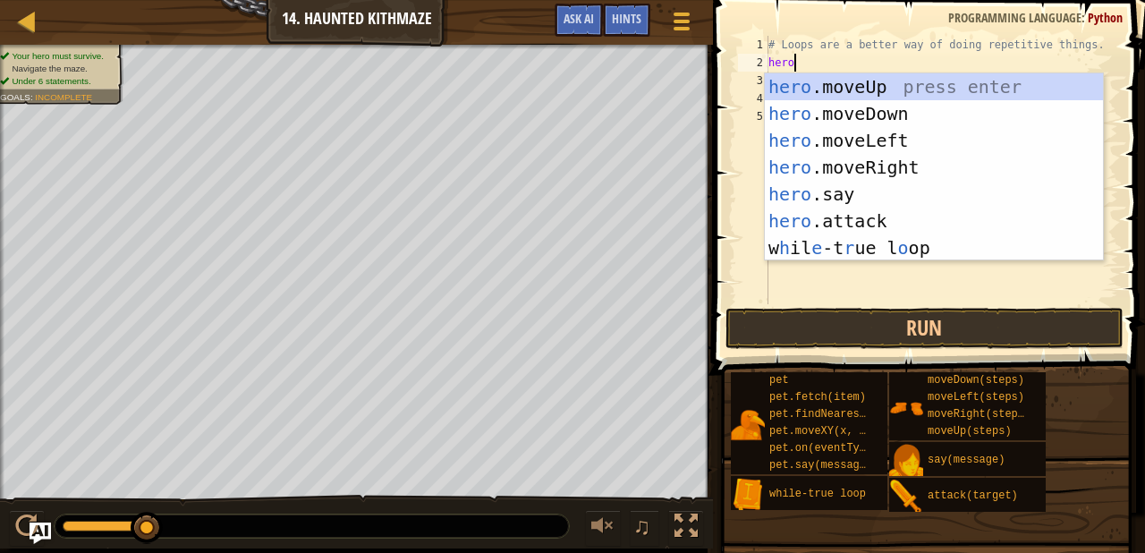
scroll to position [8, 1]
click at [876, 167] on div "hero .moveUp press enter hero .moveDown press enter hero .moveLeft press enter …" at bounding box center [934, 193] width 338 height 241
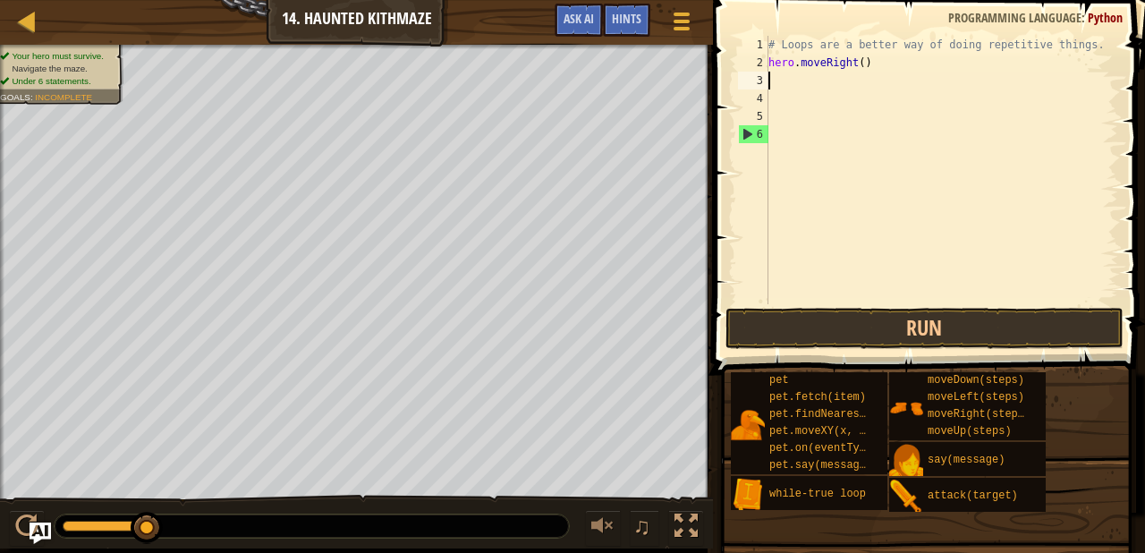
scroll to position [8, 0]
click at [867, 58] on div "# Loops are a better way of doing repetitive things. hero . moveRight ( )" at bounding box center [941, 188] width 353 height 304
type textarea "hero.moveRight(3)"
click at [829, 331] on button "Run" at bounding box center [924, 328] width 398 height 41
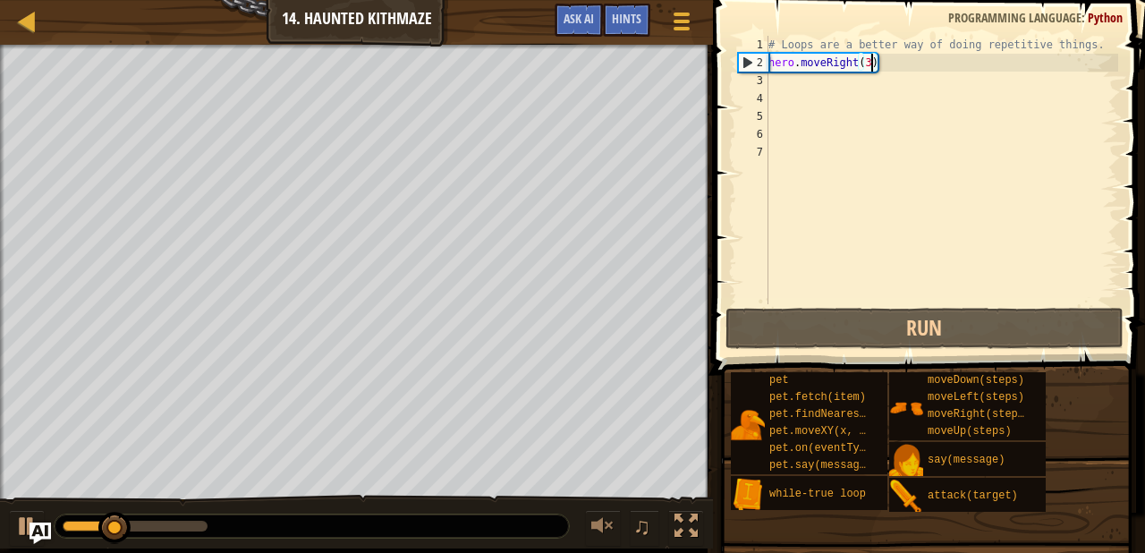
click at [872, 63] on div "# Loops are a better way of doing repetitive things. hero . moveRight ( 3 )" at bounding box center [941, 188] width 353 height 304
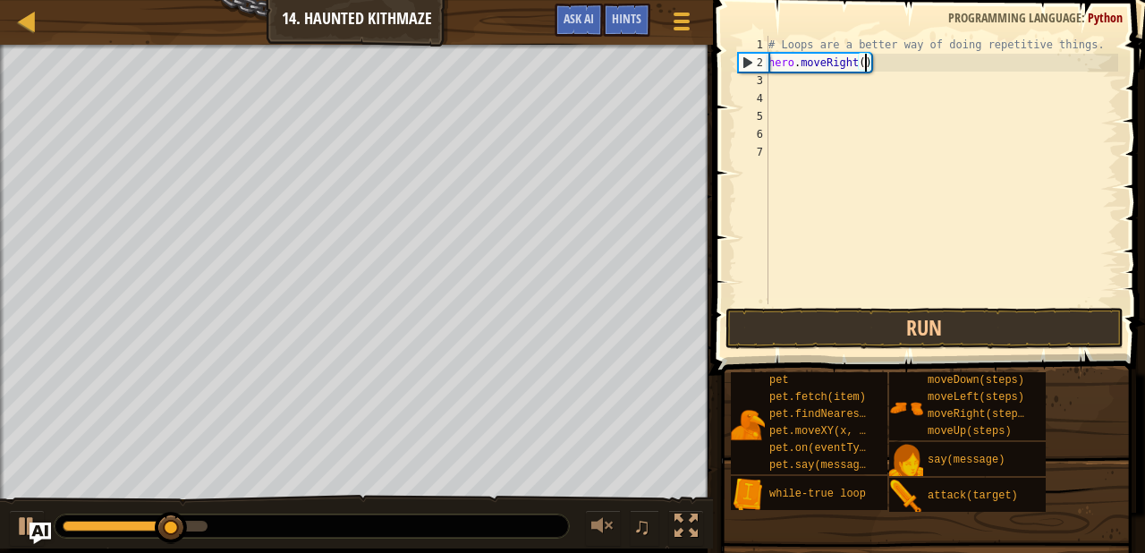
type textarea "hero.moveRight(2)"
click at [856, 82] on div "# Loops are a better way of doing repetitive things. hero . moveRight ( 2 )" at bounding box center [941, 188] width 353 height 304
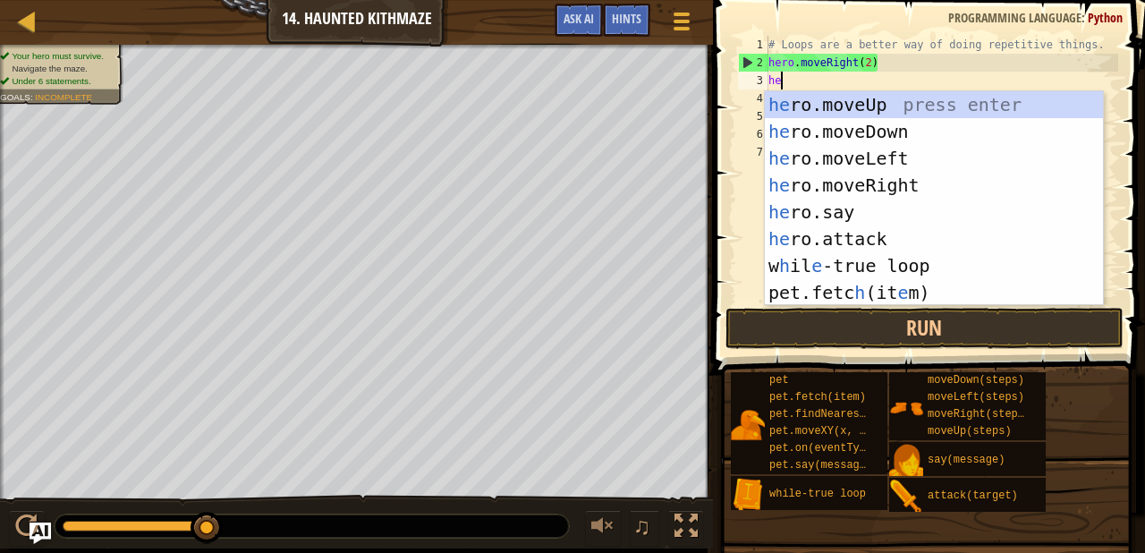
scroll to position [8, 0]
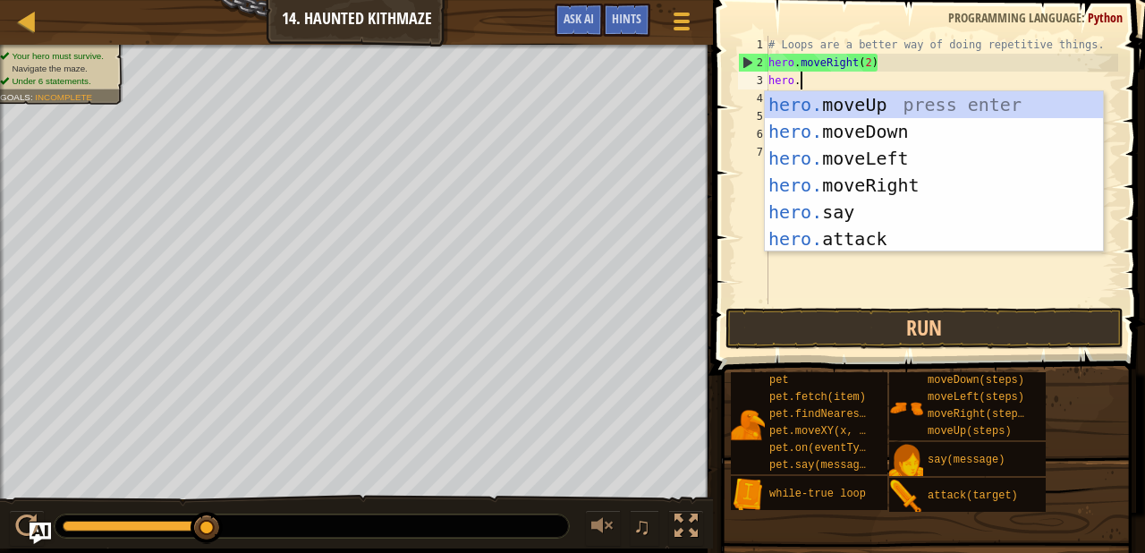
type textarea "[DOMAIN_NAME]"
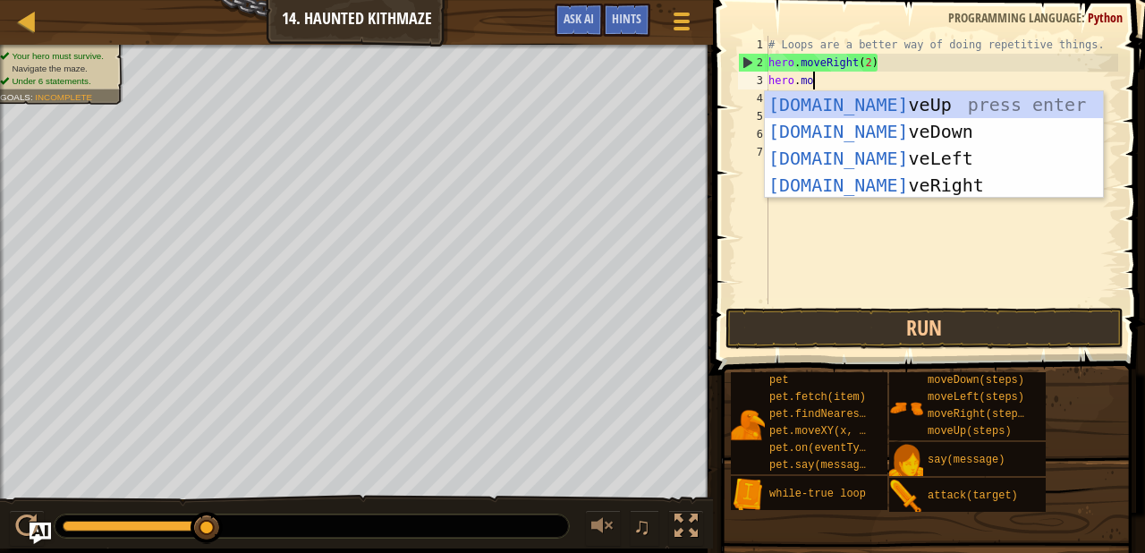
scroll to position [8, 3]
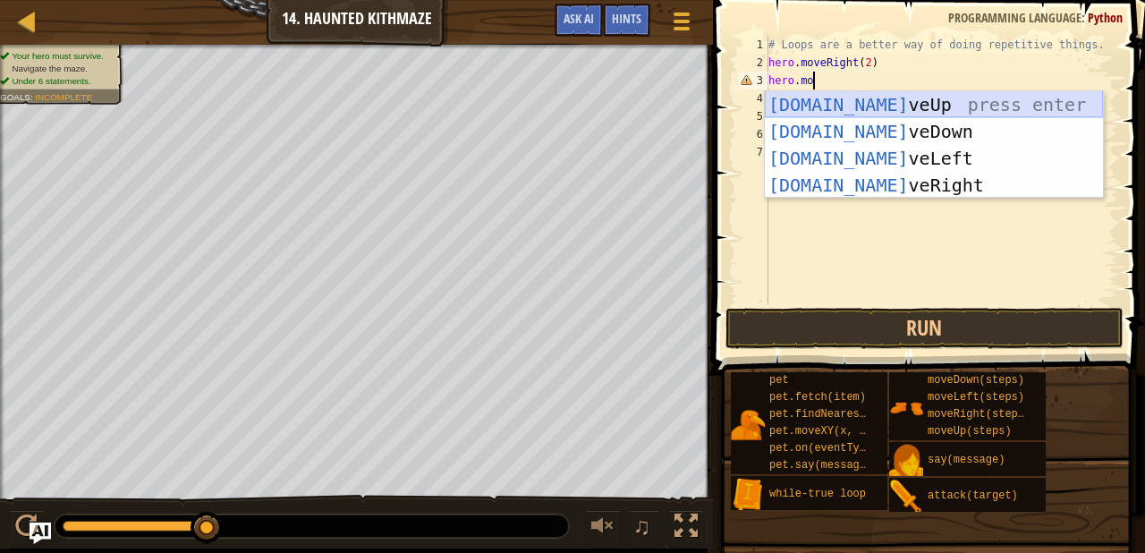
click at [877, 115] on div "[DOMAIN_NAME] veUp press enter [DOMAIN_NAME] veDown press enter [DOMAIN_NAME] v…" at bounding box center [934, 171] width 338 height 161
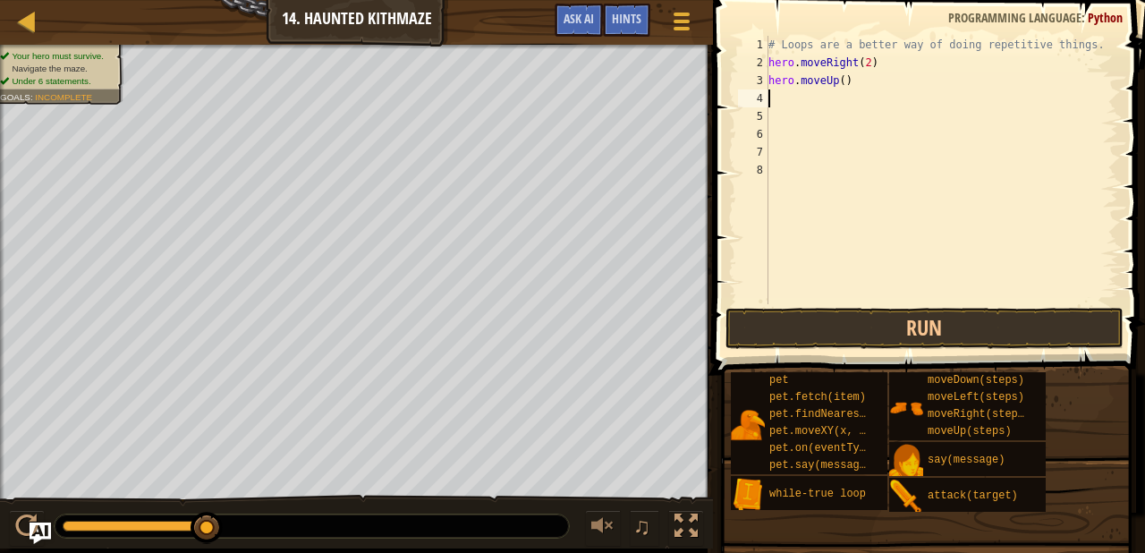
click at [846, 87] on div "# Loops are a better way of doing repetitive things. hero . moveRight ( 2 ) her…" at bounding box center [941, 188] width 353 height 304
type textarea "hero.moveUp(2)"
click at [831, 101] on div "# Loops are a better way of doing repetitive things. hero . moveRight ( 2 ) her…" at bounding box center [941, 188] width 353 height 304
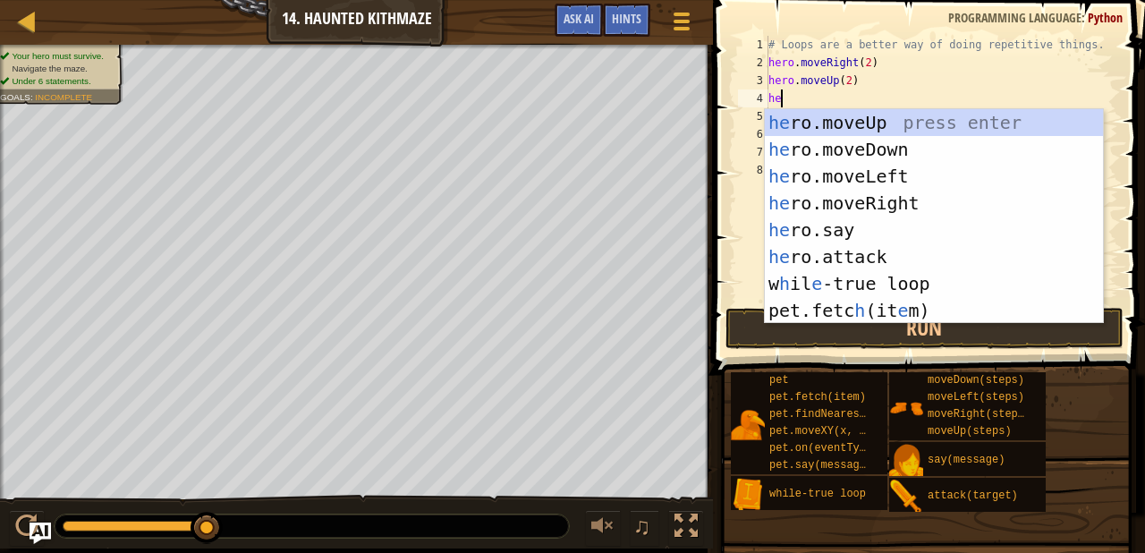
scroll to position [8, 0]
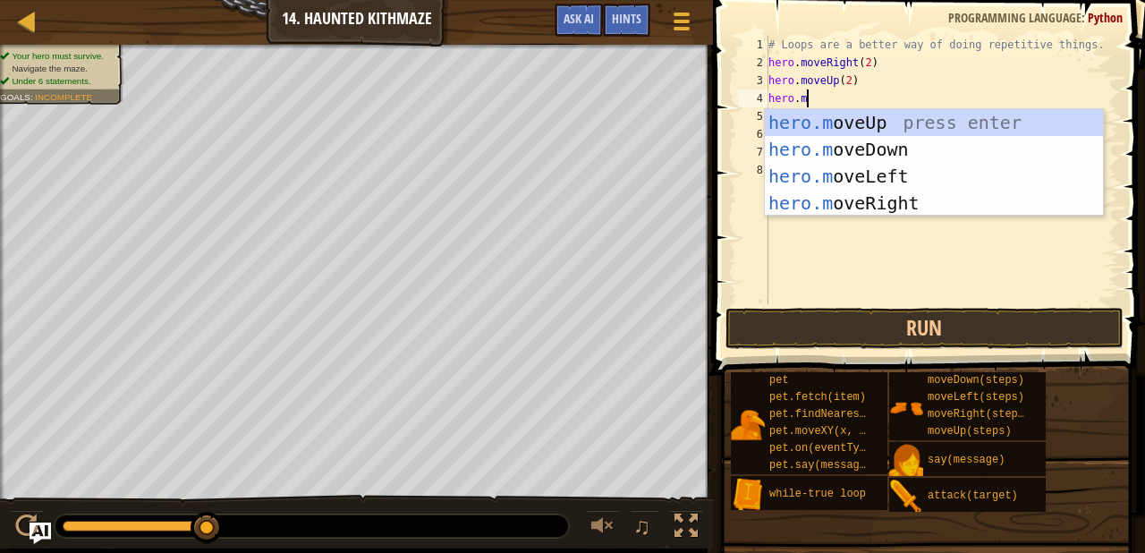
type textarea "[DOMAIN_NAME]"
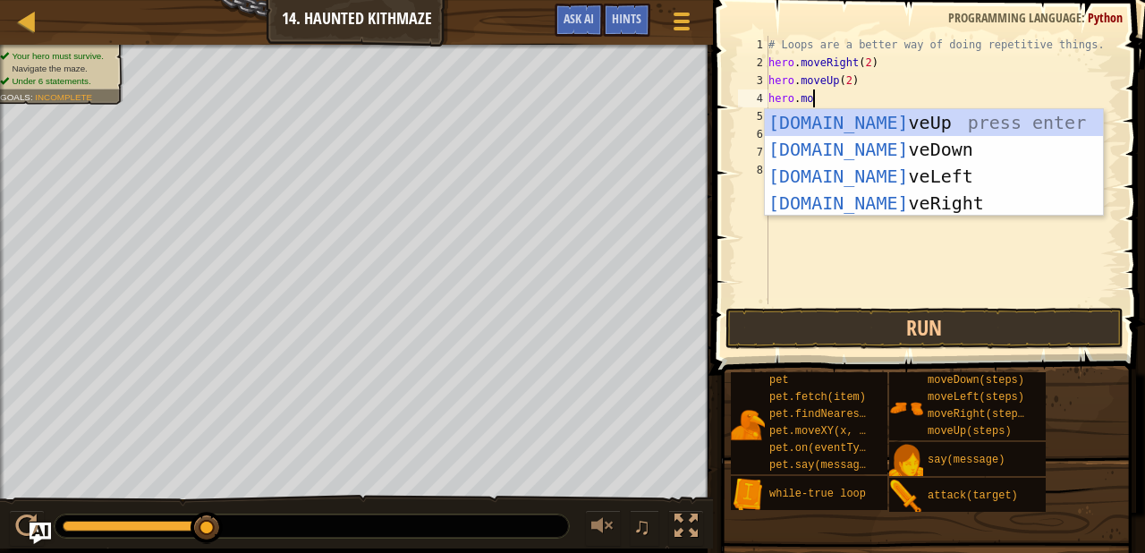
scroll to position [8, 3]
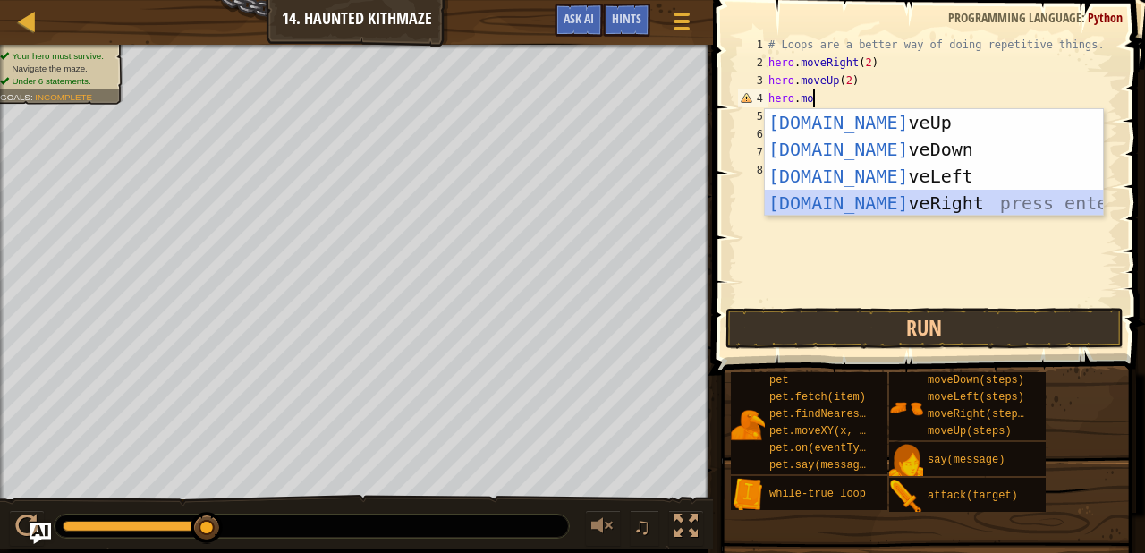
click at [825, 195] on div "[DOMAIN_NAME] veUp press enter [DOMAIN_NAME] veDown press enter [DOMAIN_NAME] v…" at bounding box center [934, 189] width 338 height 161
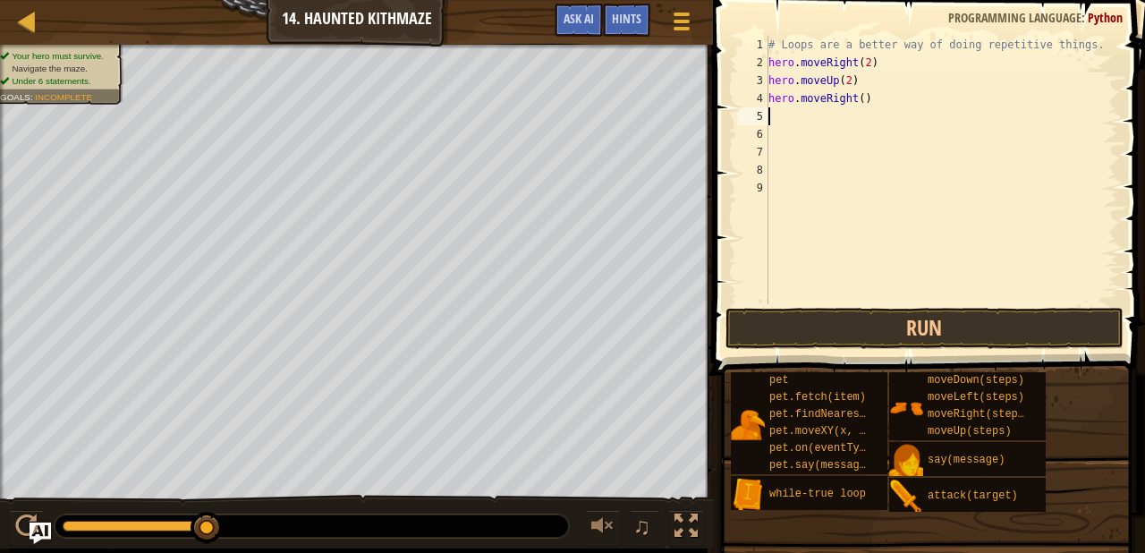
click at [863, 101] on div "# Loops are a better way of doing repetitive things. hero . moveRight ( 2 ) her…" at bounding box center [941, 188] width 353 height 304
type textarea "hero.moveRight(2)"
click at [875, 326] on button "Run" at bounding box center [924, 328] width 398 height 41
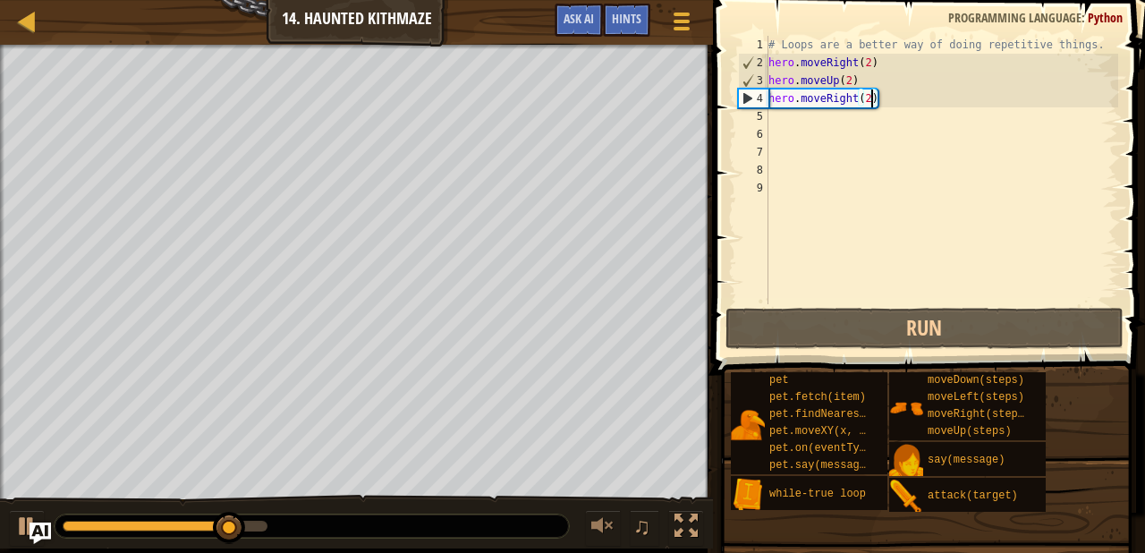
click at [867, 122] on div "# Loops are a better way of doing repetitive things. hero . moveRight ( 2 ) her…" at bounding box center [941, 188] width 353 height 304
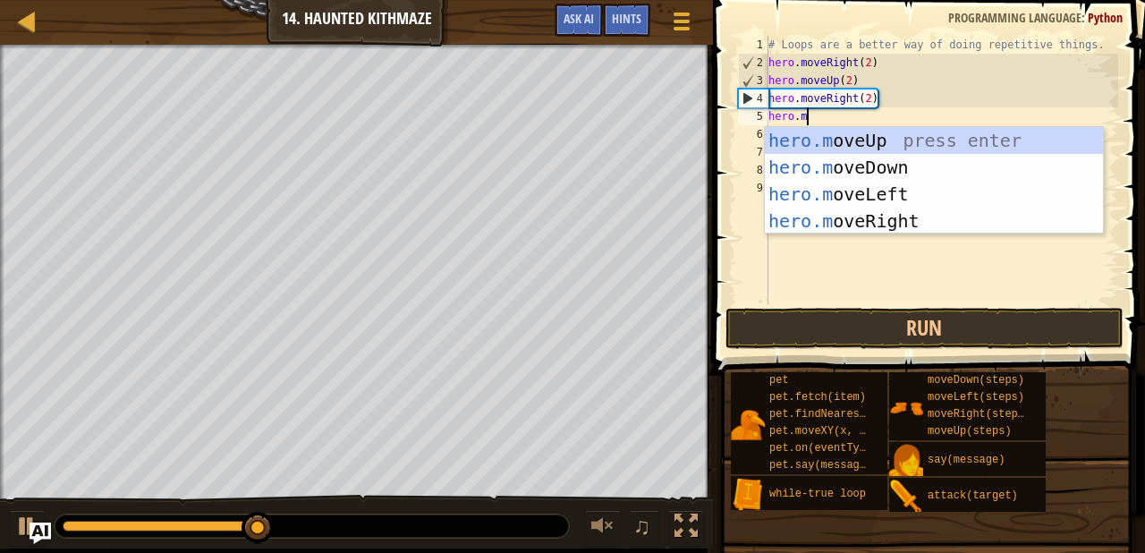
type textarea "[DOMAIN_NAME]"
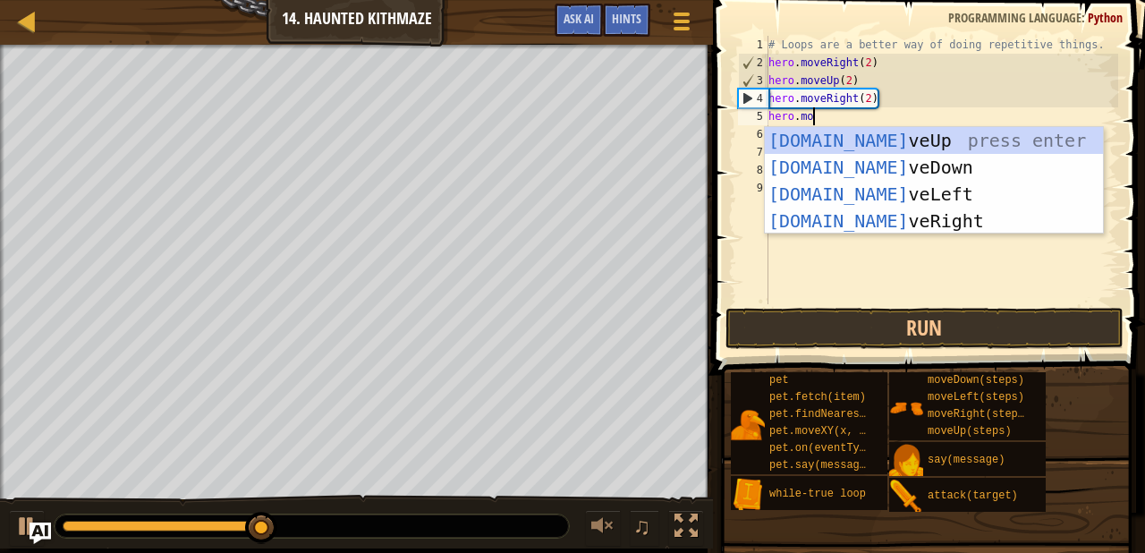
scroll to position [8, 3]
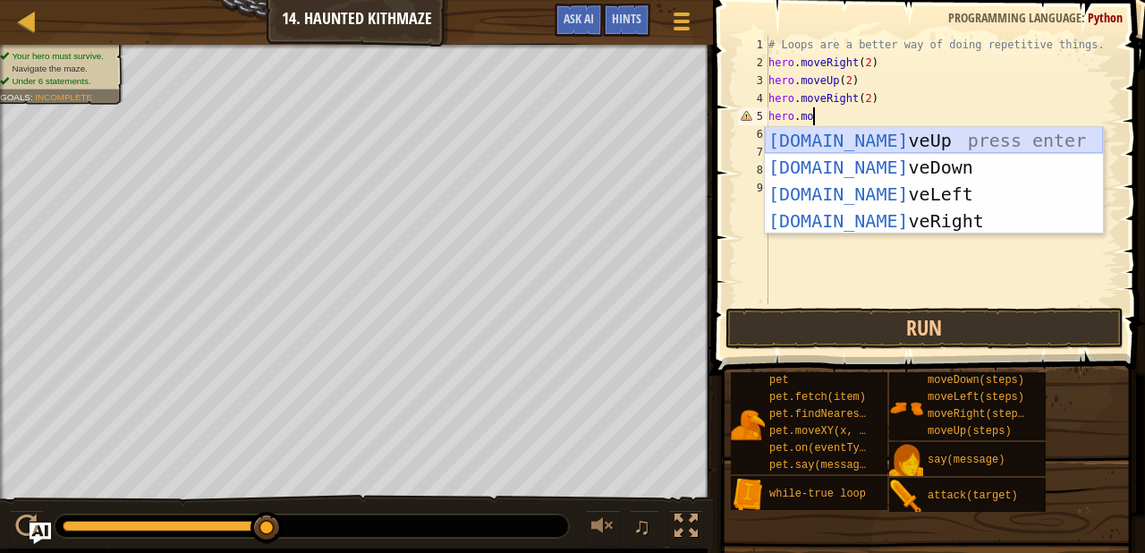
click at [856, 140] on div "[DOMAIN_NAME] veUp press enter [DOMAIN_NAME] veDown press enter [DOMAIN_NAME] v…" at bounding box center [934, 207] width 338 height 161
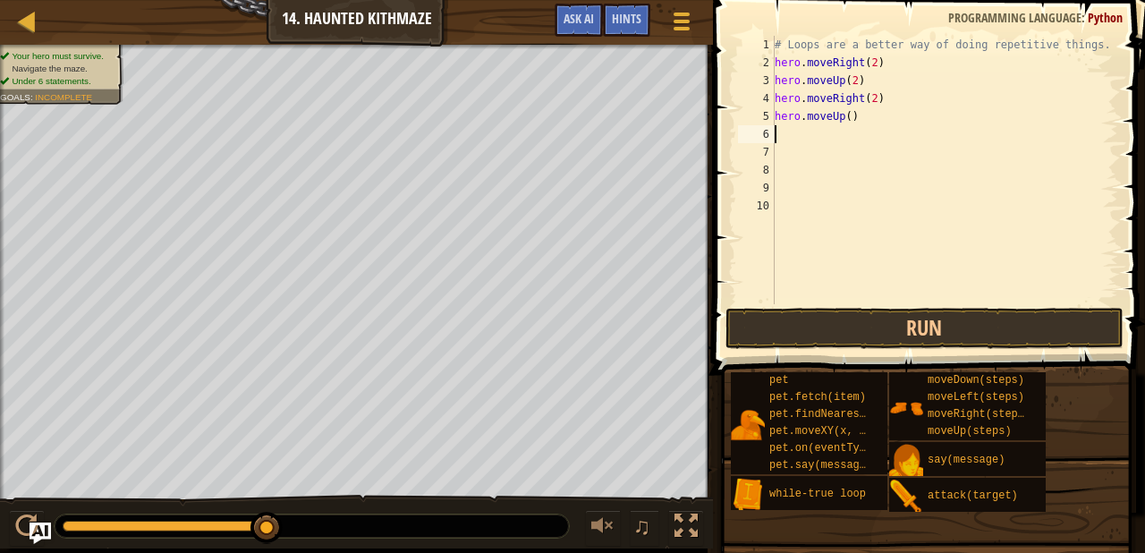
scroll to position [8, 0]
click at [855, 114] on div "# Loops are a better way of doing repetitive things. hero . moveRight ( 2 ) her…" at bounding box center [945, 188] width 348 height 304
click at [850, 114] on div "# Loops are a better way of doing repetitive things. hero . moveRight ( 2 ) her…" at bounding box center [945, 188] width 348 height 304
type textarea "hero.moveUp(2)"
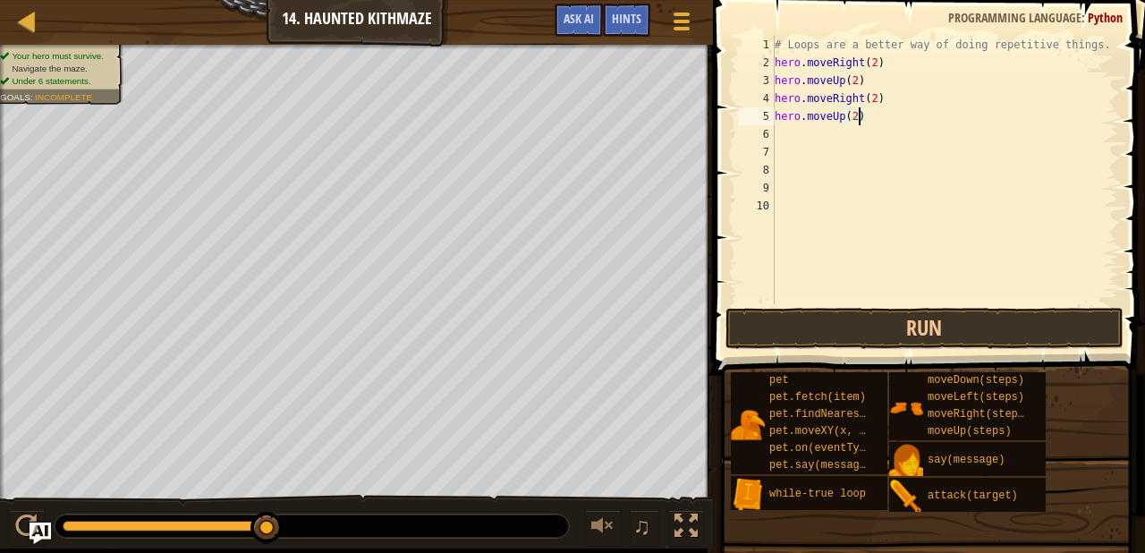
click at [845, 133] on div "# Loops are a better way of doing repetitive things. hero . moveRight ( 2 ) her…" at bounding box center [945, 188] width 348 height 304
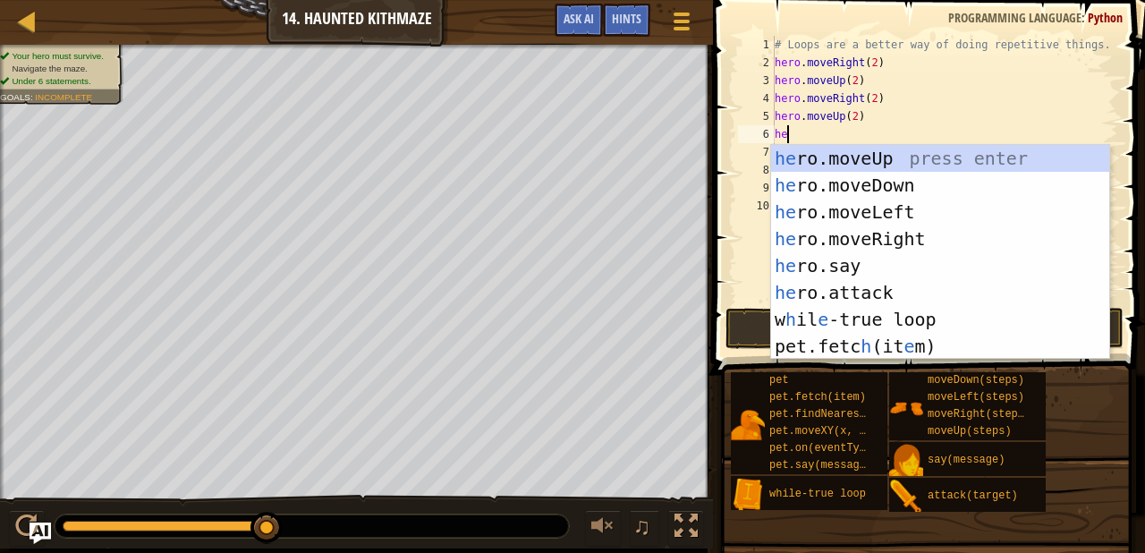
scroll to position [8, 0]
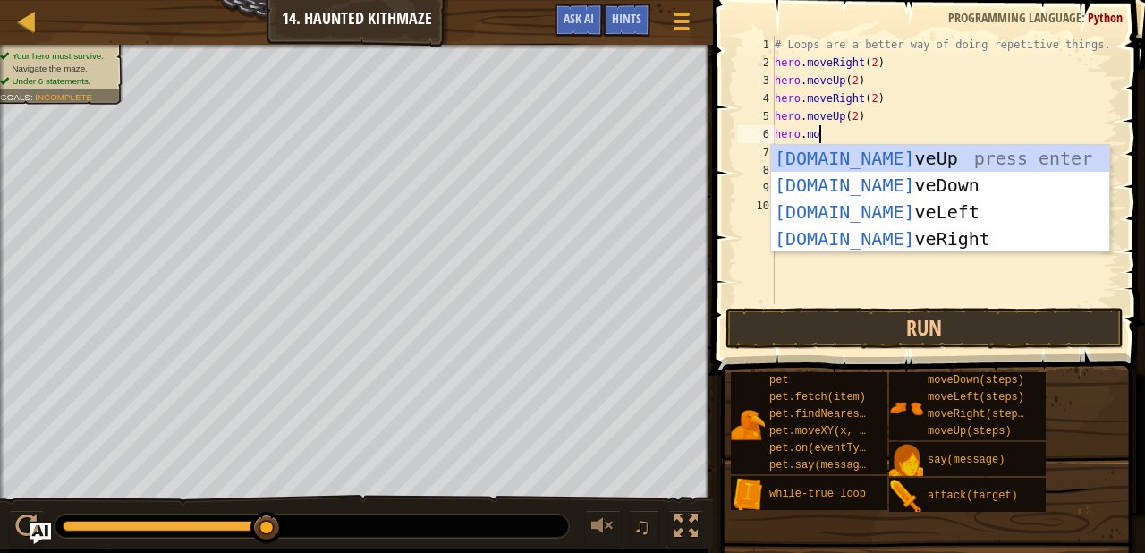
type textarea "hero.mov"
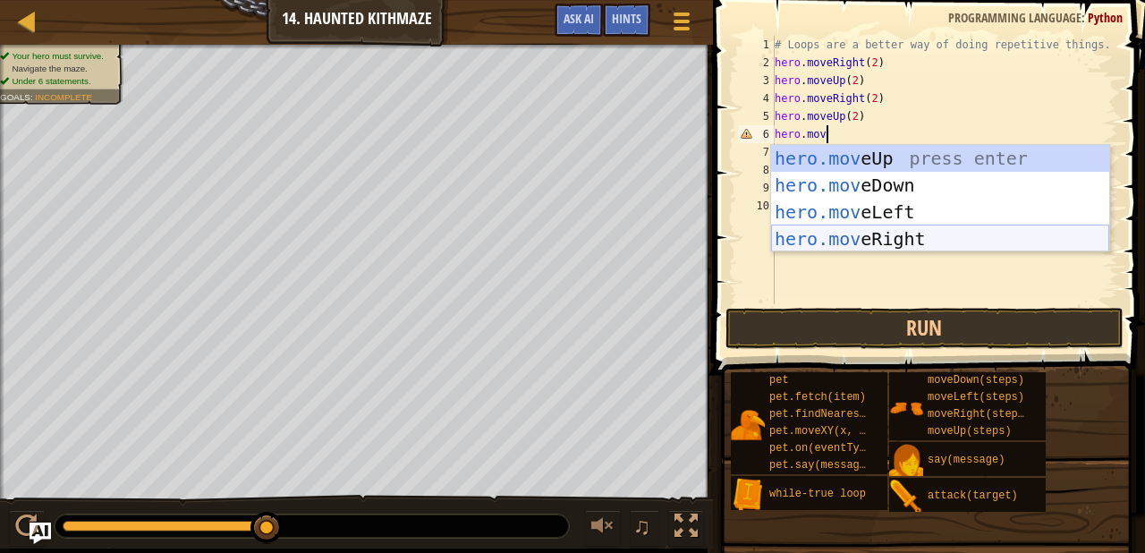
click at [873, 233] on div "hero.mov eUp press enter hero.mov eDown press enter hero.mov eLeft press enter …" at bounding box center [940, 225] width 338 height 161
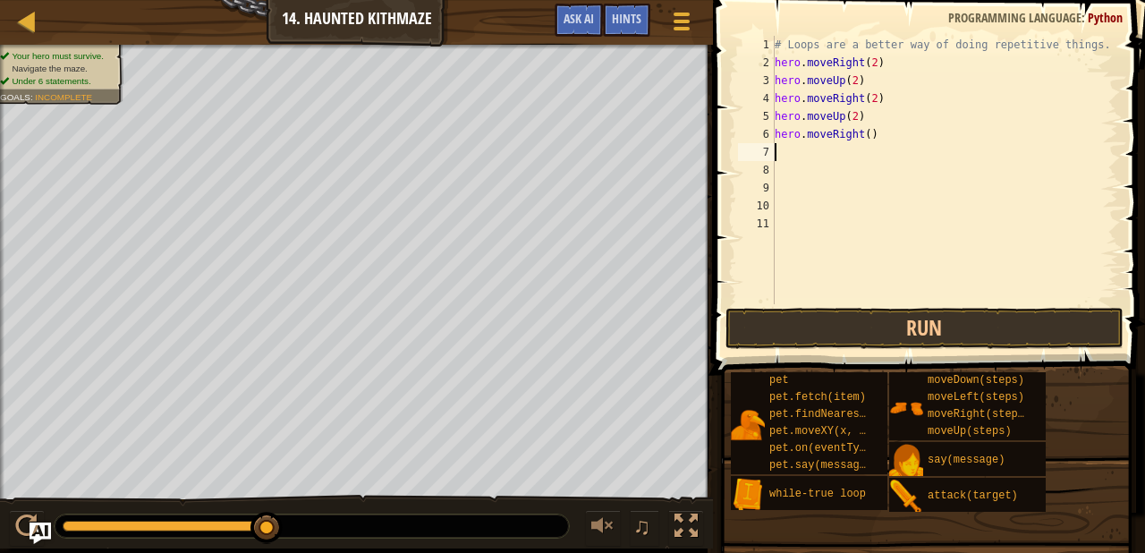
scroll to position [8, 0]
click at [871, 140] on div "# Loops are a better way of doing repetitive things. hero . moveRight ( 2 ) her…" at bounding box center [945, 188] width 348 height 304
type textarea "hero.moveRight(2)"
click at [900, 330] on button "Run" at bounding box center [924, 328] width 398 height 41
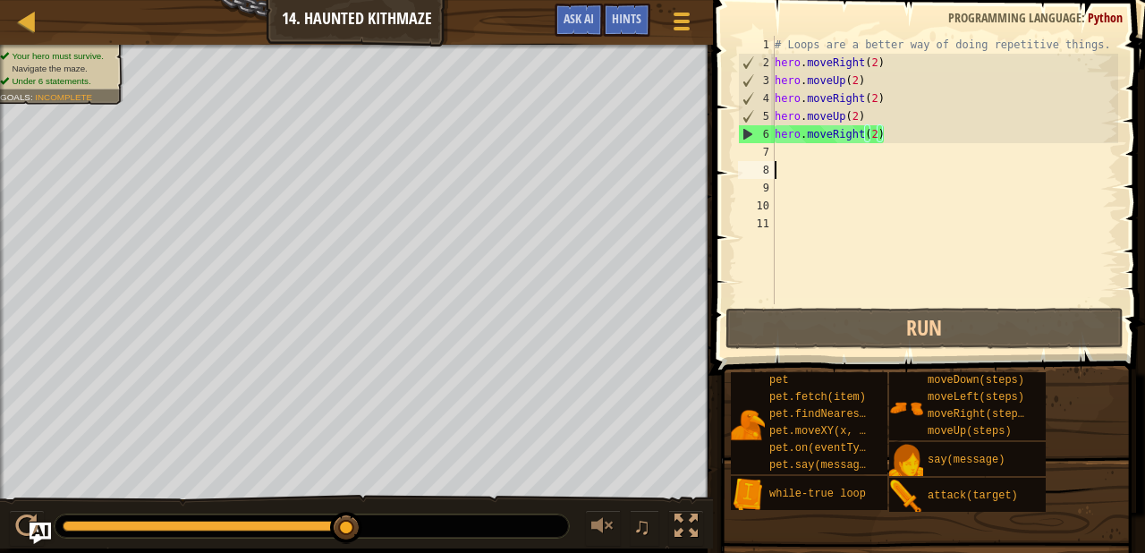
click at [805, 162] on div "# Loops are a better way of doing repetitive things. hero . moveRight ( 2 ) her…" at bounding box center [945, 188] width 348 height 304
click at [801, 153] on div "# Loops are a better way of doing repetitive things. hero . moveRight ( 2 ) her…" at bounding box center [945, 188] width 348 height 304
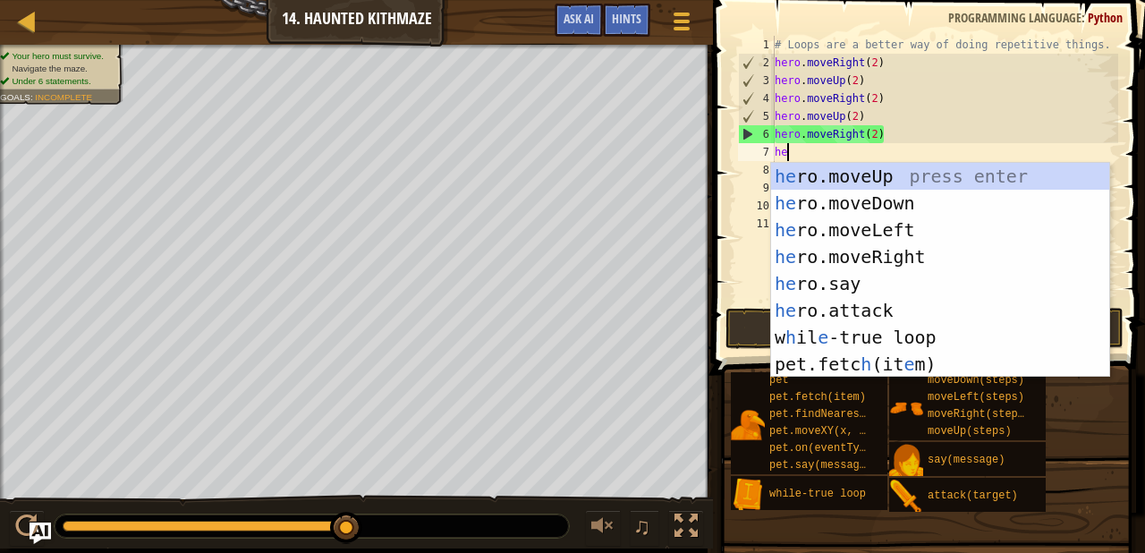
type textarea "her"
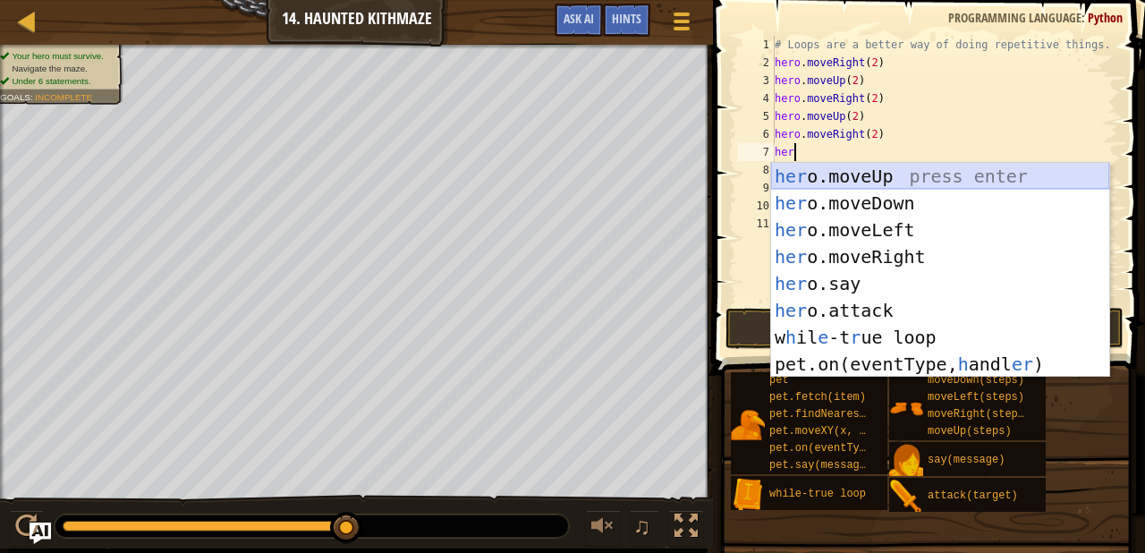
click at [825, 179] on div "her o.moveUp press enter her o.moveDown press enter her o.moveLeft press enter …" at bounding box center [940, 297] width 338 height 268
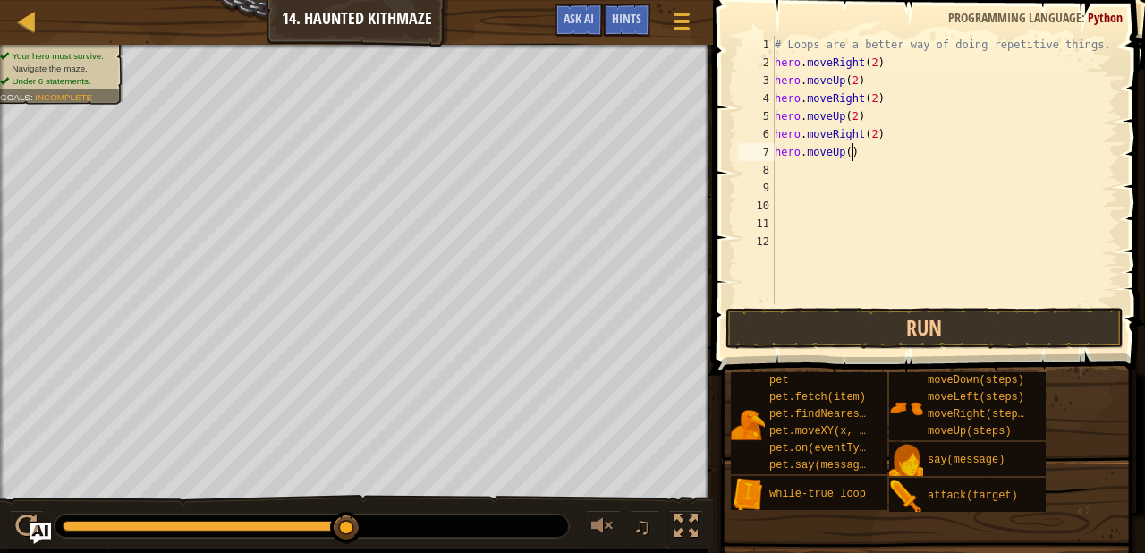
click at [851, 159] on div "# Loops are a better way of doing repetitive things. hero . moveRight ( 2 ) her…" at bounding box center [945, 188] width 348 height 304
type textarea "hero.moveUp(2)"
click at [835, 317] on button "Run" at bounding box center [924, 328] width 398 height 41
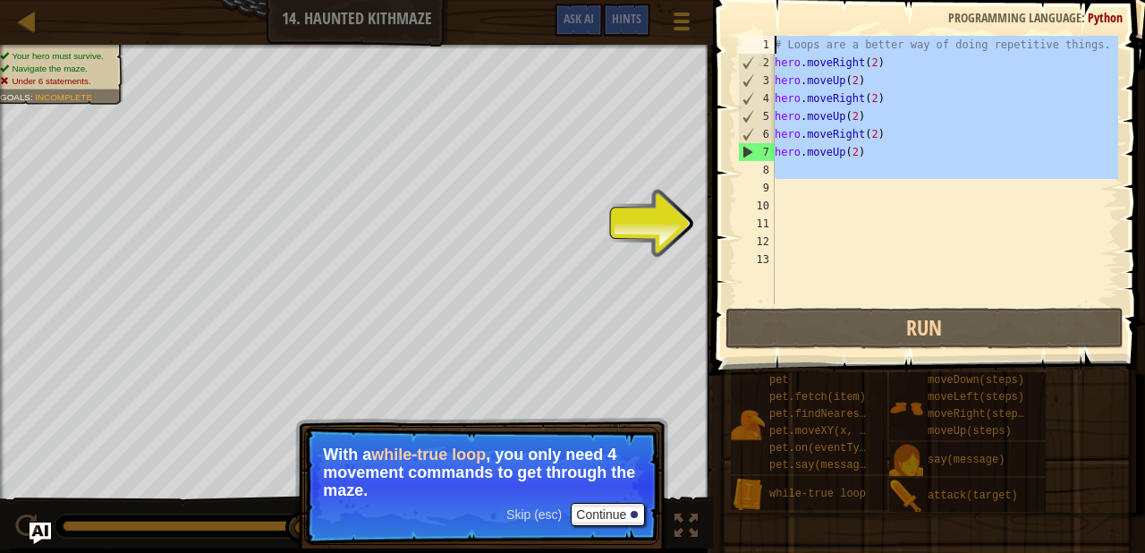
drag, startPoint x: 881, startPoint y: 179, endPoint x: 722, endPoint y: 26, distance: 220.7
click at [722, 26] on div "1 2 3 4 5 6 7 8 9 10 11 12 13 # Loops are a better way of doing repetitive thin…" at bounding box center [925, 222] width 437 height 427
type textarea "# Loops are a better way of doing repetitive things. hero.moveRight(2)"
click at [874, 198] on div "# Loops are a better way of doing repetitive things. hero . moveRight ( 2 ) her…" at bounding box center [945, 188] width 348 height 304
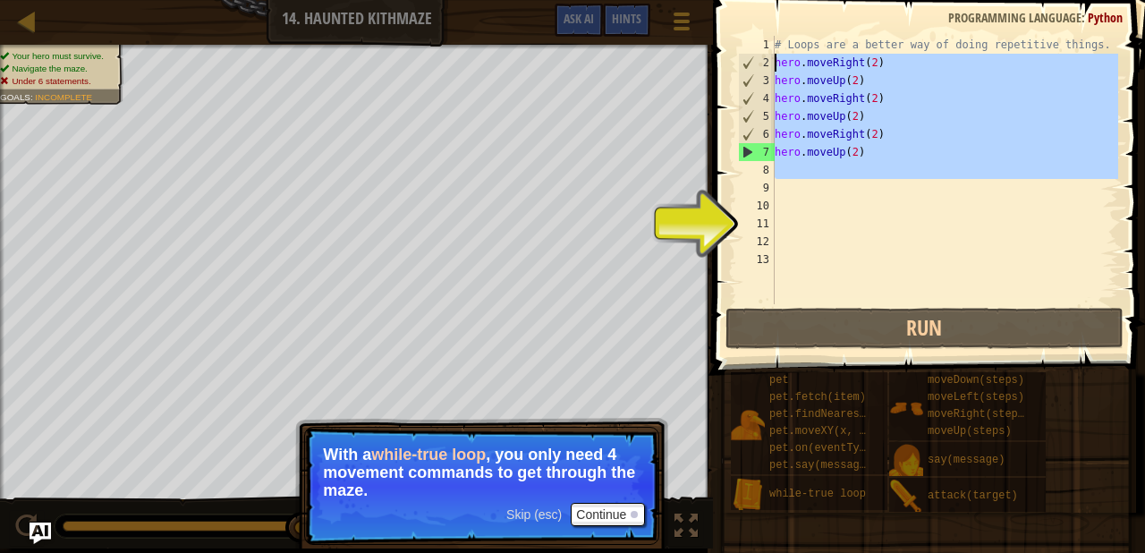
drag, startPoint x: 875, startPoint y: 187, endPoint x: 754, endPoint y: 65, distance: 172.0
click at [754, 65] on div "1 2 3 4 5 6 7 8 9 10 11 12 13 # Loops are a better way of doing repetitive thin…" at bounding box center [926, 170] width 384 height 268
type textarea "hero.moveRight(2) hero.moveUp(2)"
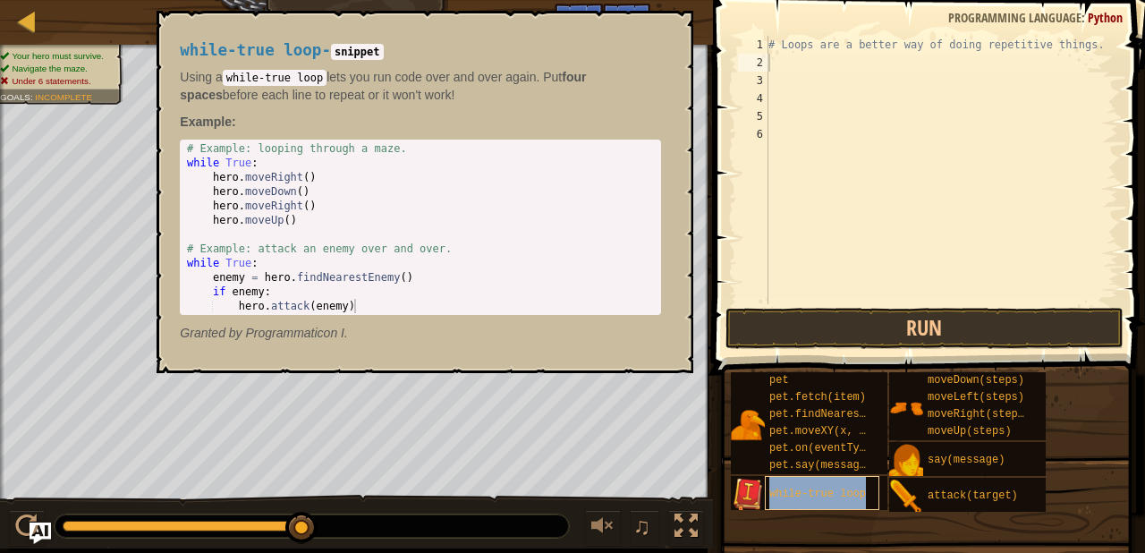
click at [765, 486] on div "while-true loop" at bounding box center [822, 493] width 114 height 34
click at [805, 496] on span "while-true loop" at bounding box center [817, 493] width 97 height 13
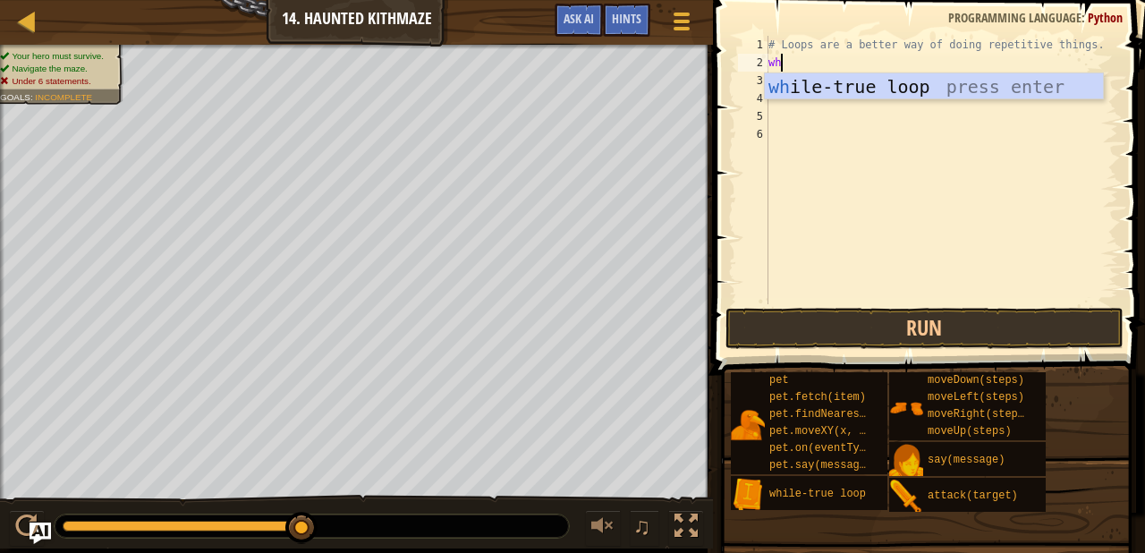
type textarea "whi"
click at [793, 89] on div "whi le-true loop press enter" at bounding box center [934, 113] width 338 height 80
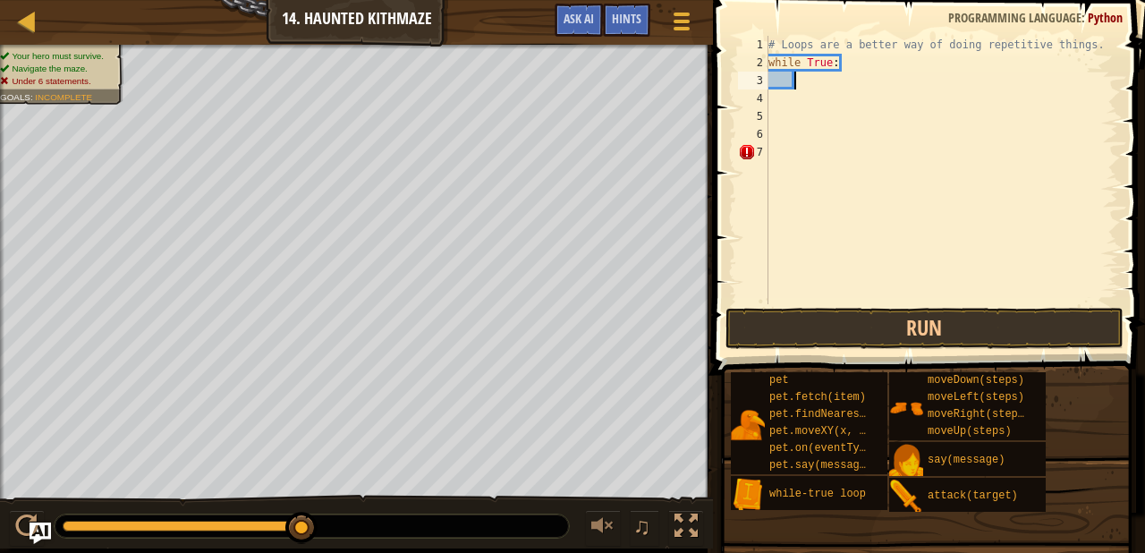
type textarea "m"
type textarea "while True:"
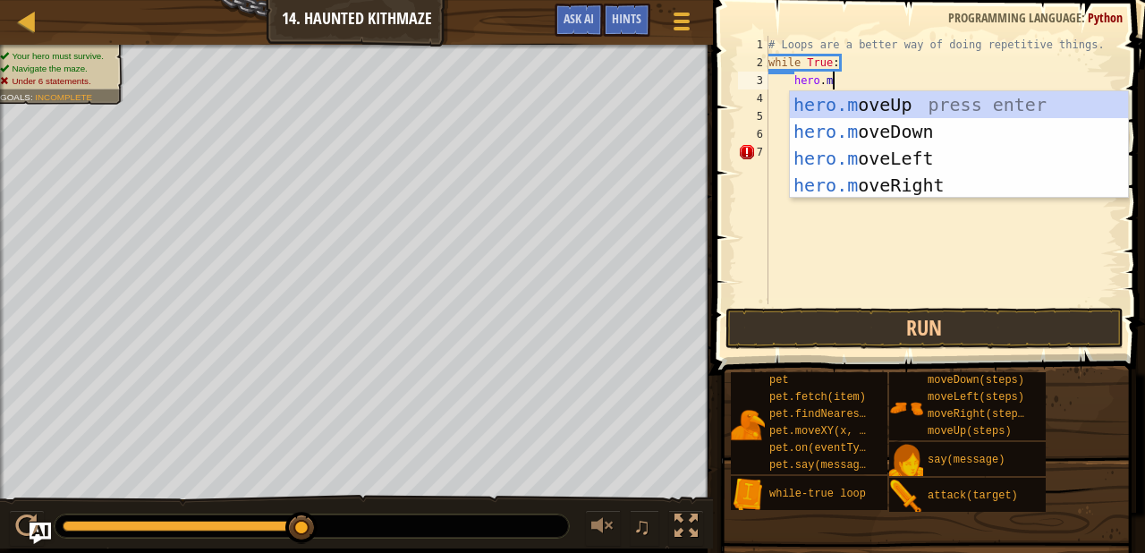
scroll to position [8, 4]
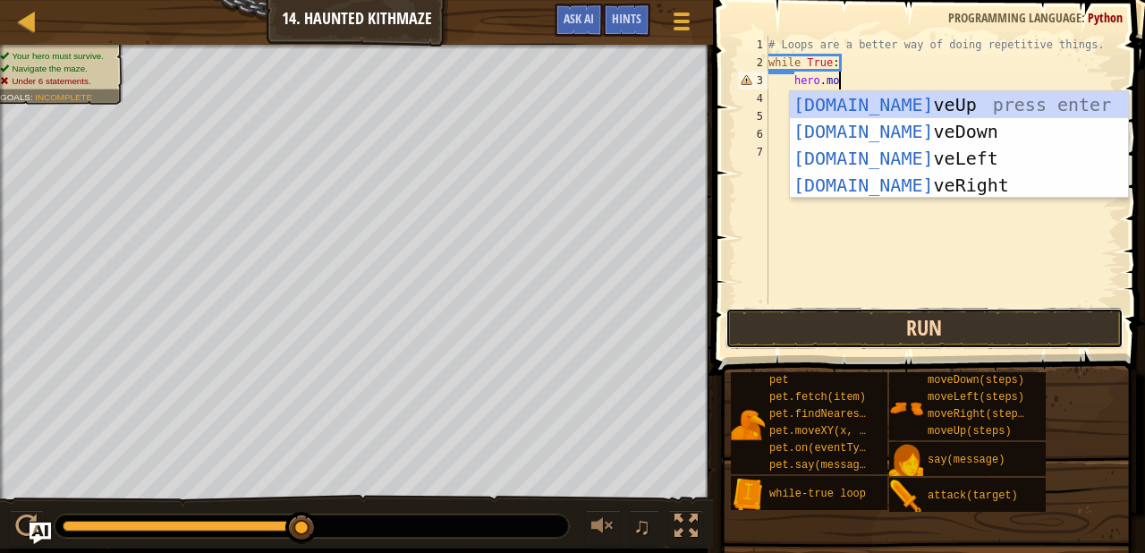
click at [756, 334] on button "Run" at bounding box center [924, 328] width 398 height 41
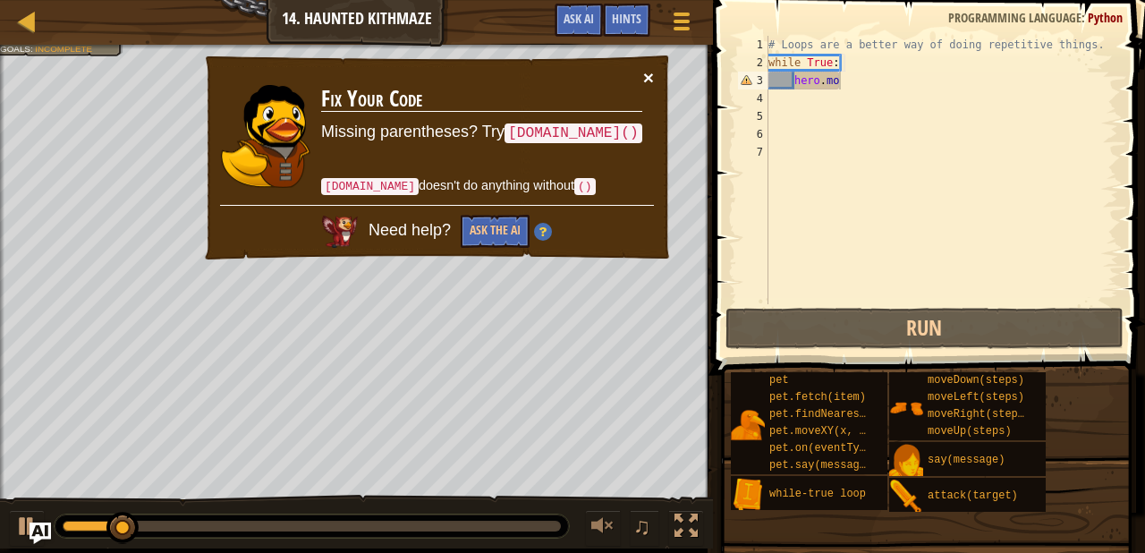
click at [649, 77] on button "×" at bounding box center [648, 77] width 11 height 19
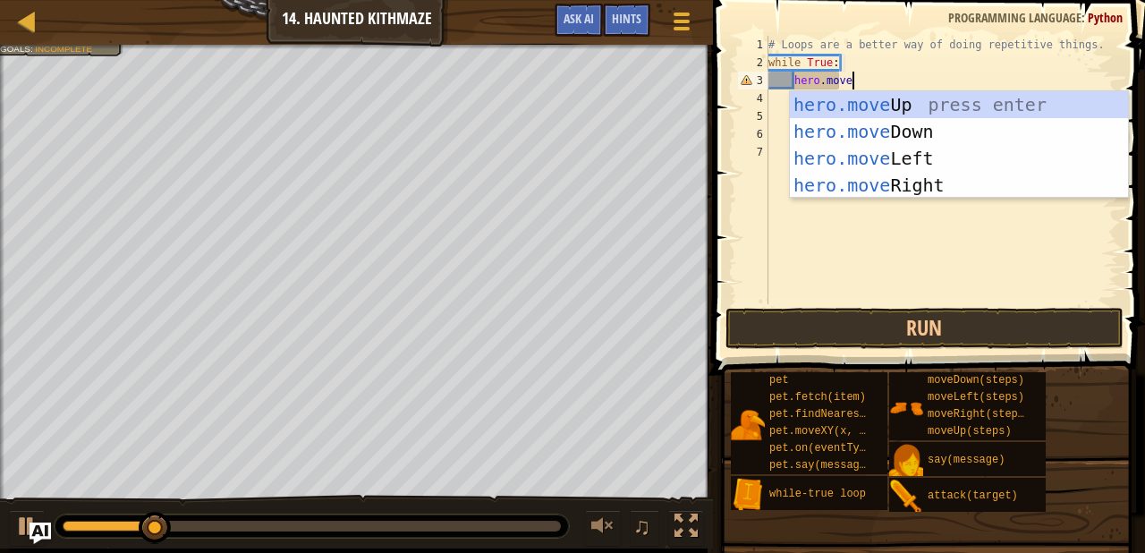
scroll to position [8, 5]
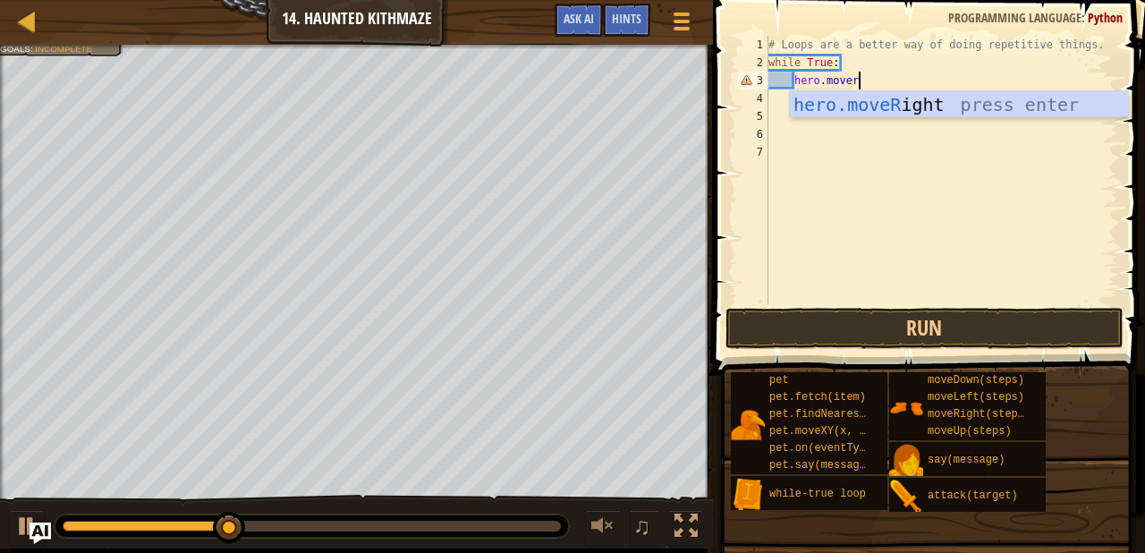
type textarea "hero.moveri"
click at [854, 106] on div "hero.moveRi ght press enter" at bounding box center [959, 131] width 338 height 80
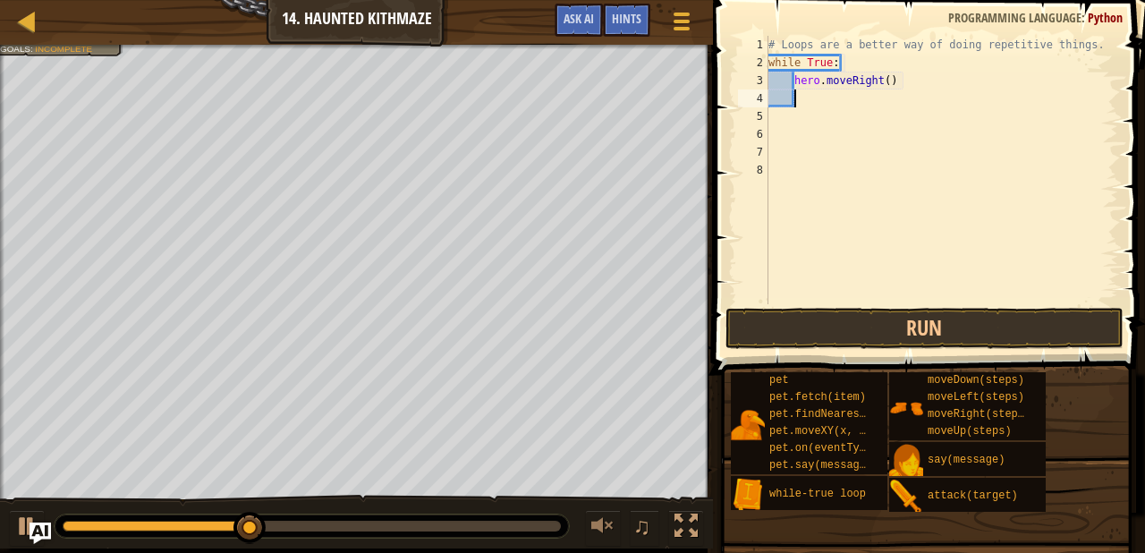
scroll to position [8, 1]
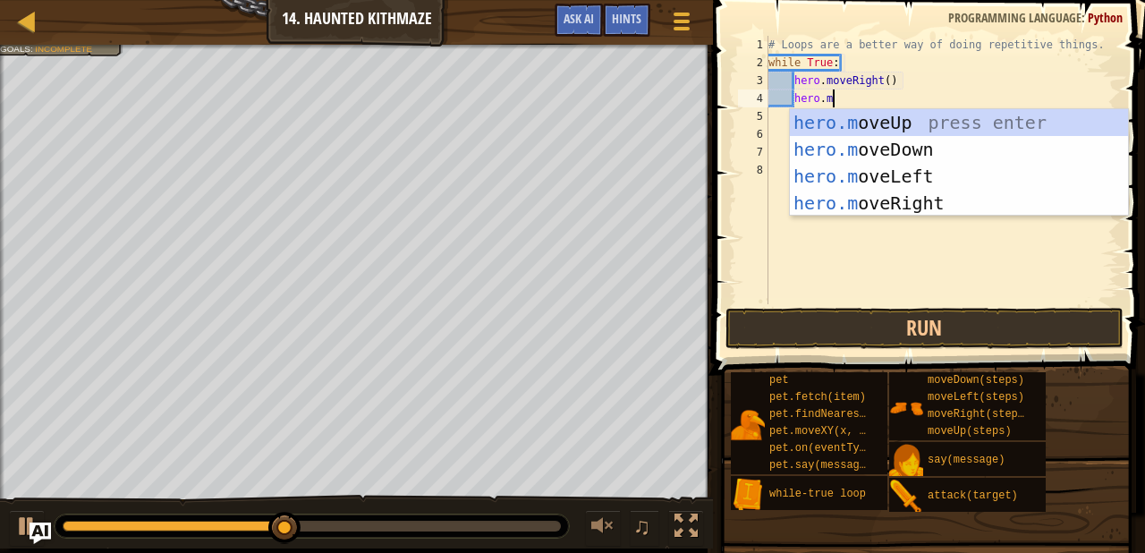
type textarea "[DOMAIN_NAME]"
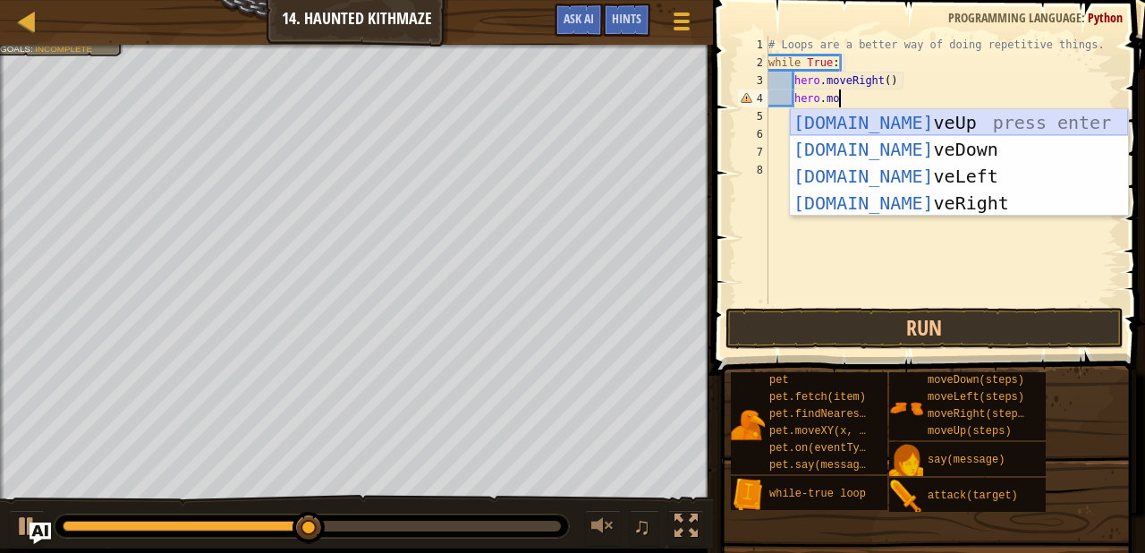
click at [856, 128] on div "[DOMAIN_NAME] veUp press enter [DOMAIN_NAME] veDown press enter [DOMAIN_NAME] v…" at bounding box center [959, 189] width 338 height 161
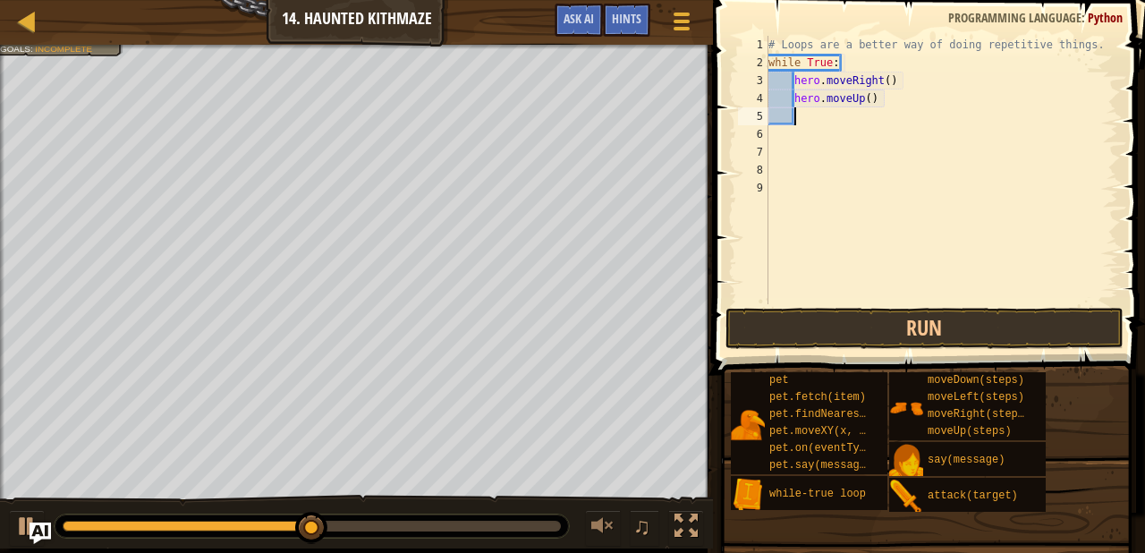
scroll to position [8, 1]
click at [888, 81] on div "# Loops are a better way of doing repetitive things. while True : hero . moveRi…" at bounding box center [942, 188] width 354 height 304
click at [871, 98] on div "# Loops are a better way of doing repetitive things. while True : hero . moveRi…" at bounding box center [942, 188] width 354 height 304
type textarea "hero.moveUp(2)"
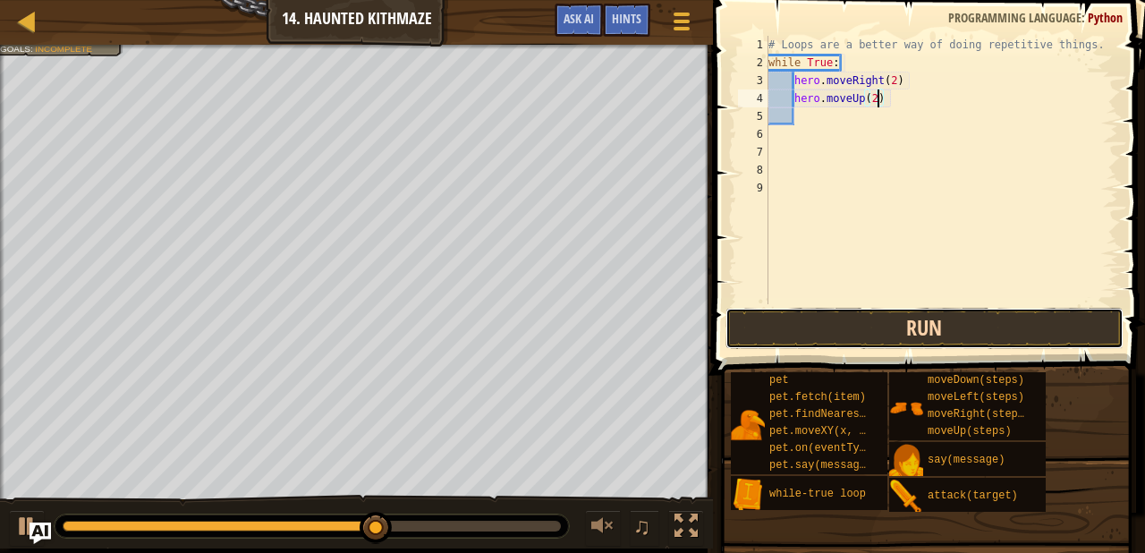
click at [792, 334] on button "Run" at bounding box center [924, 328] width 398 height 41
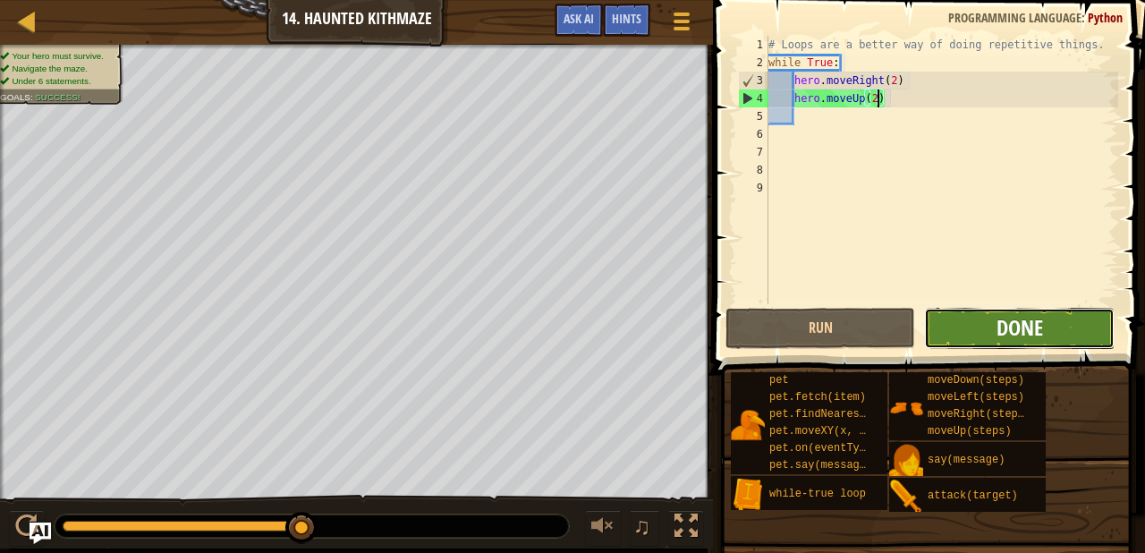
click at [1000, 336] on span "Done" at bounding box center [1019, 327] width 47 height 29
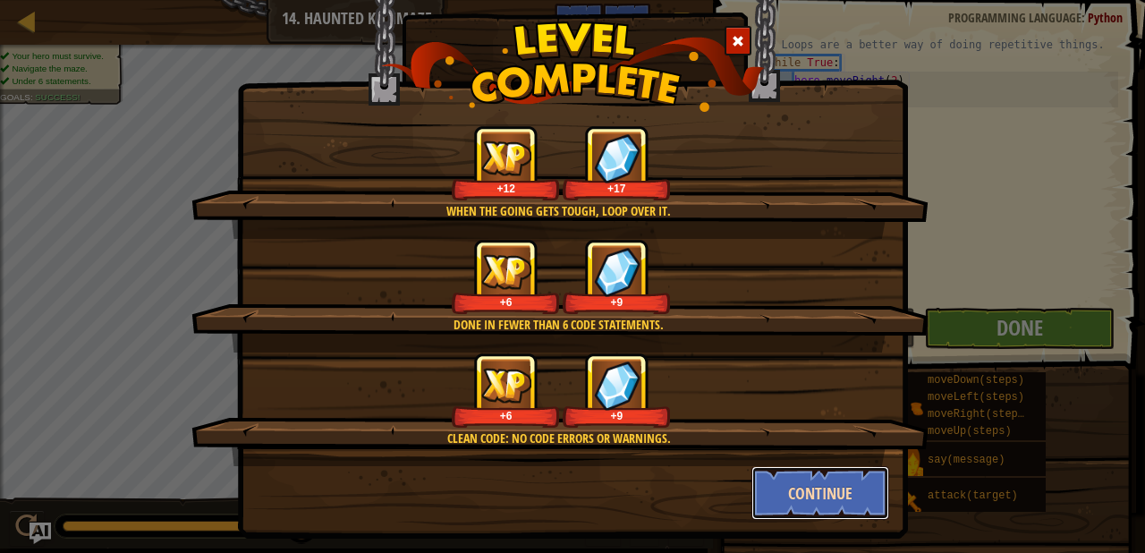
click at [820, 486] on button "Continue" at bounding box center [820, 493] width 139 height 54
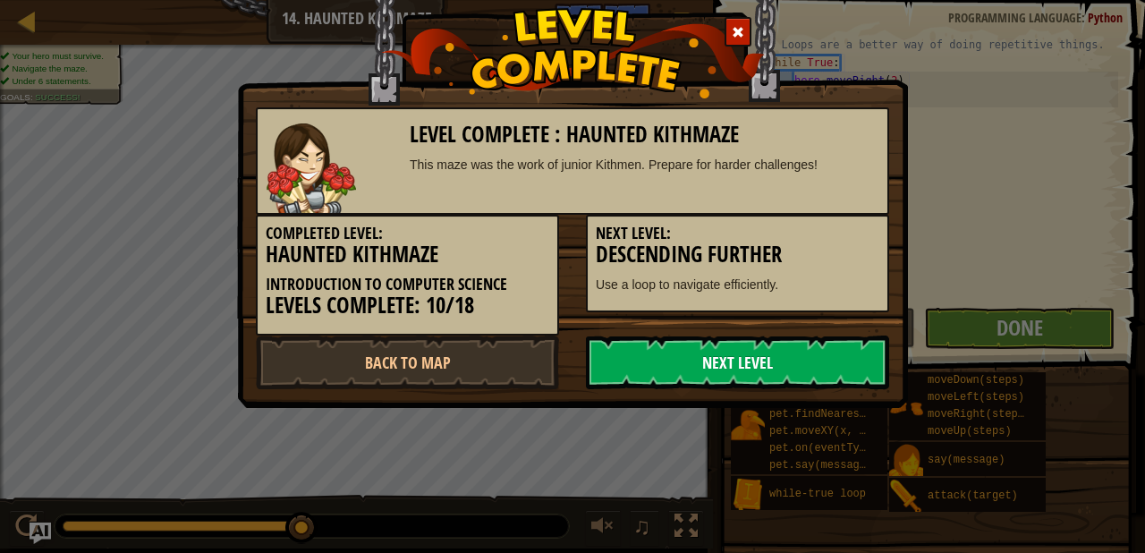
click at [818, 359] on link "Next Level" at bounding box center [737, 362] width 303 height 54
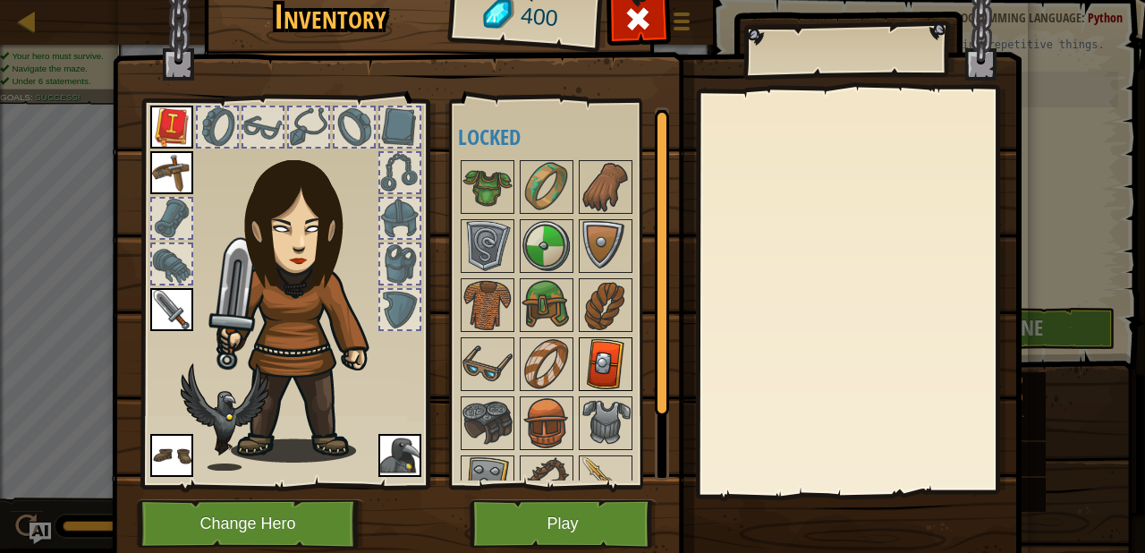
scroll to position [90, 0]
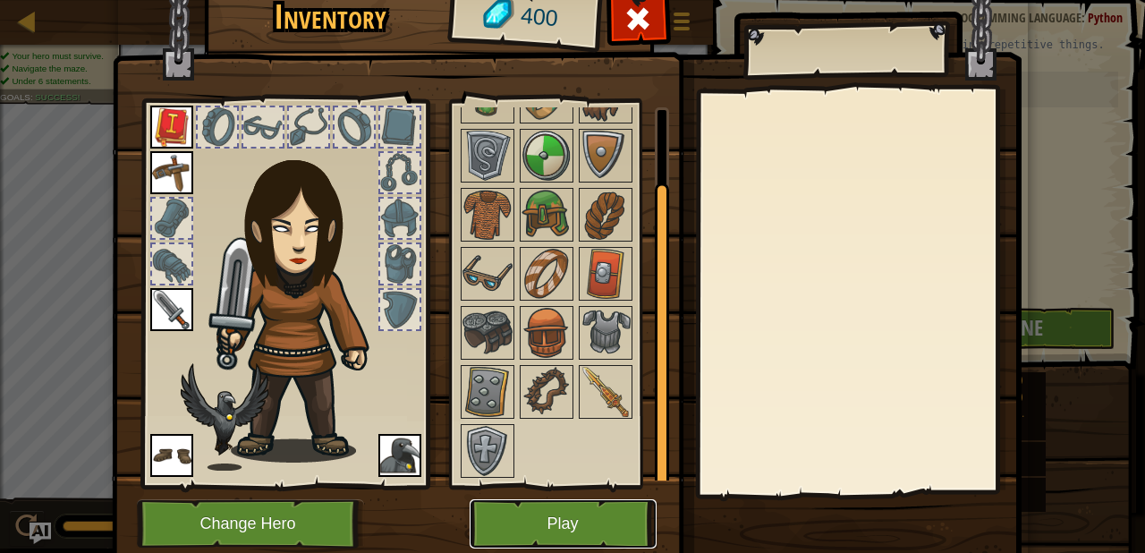
click at [548, 509] on button "Play" at bounding box center [562, 523] width 187 height 49
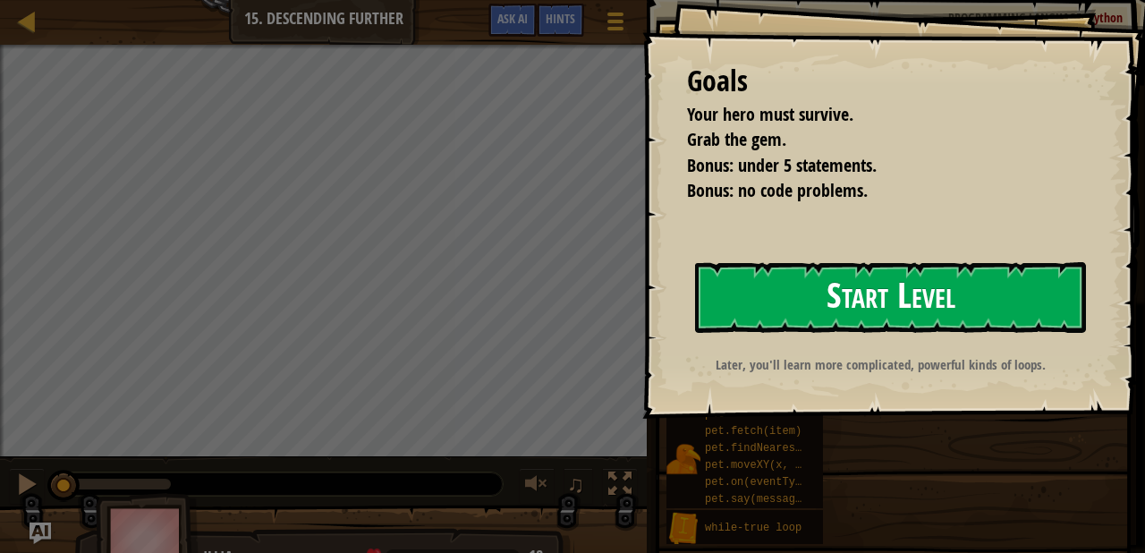
click at [790, 295] on button "Start Level" at bounding box center [890, 297] width 391 height 71
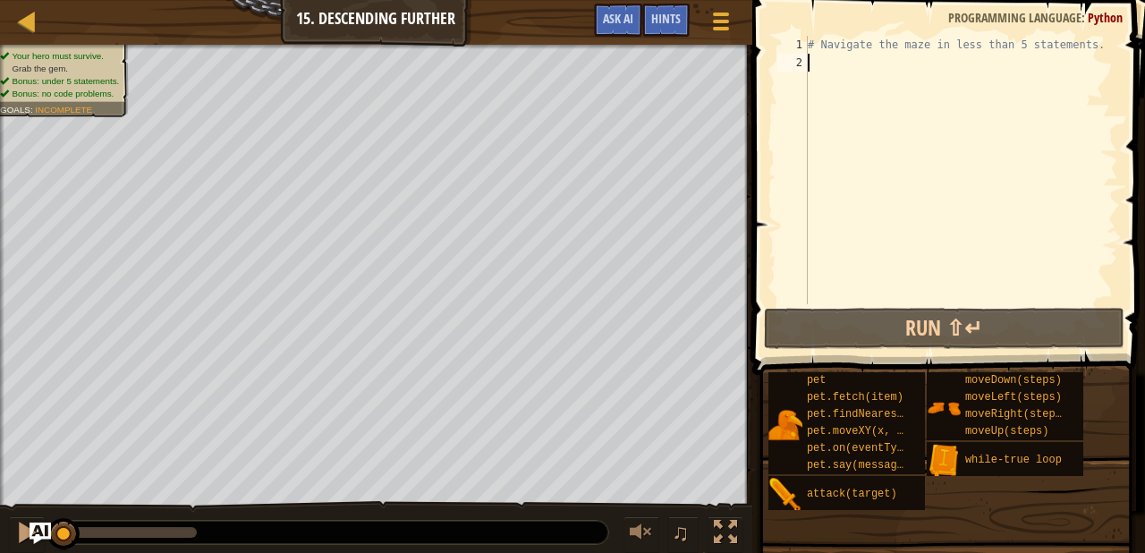
scroll to position [8, 0]
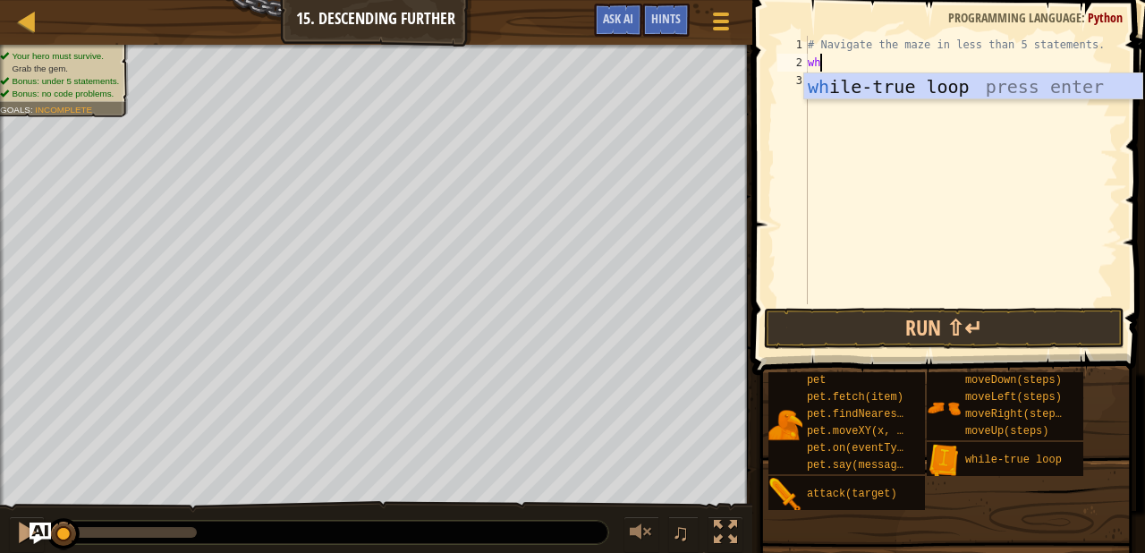
type textarea "whi"
click at [833, 80] on div "whi le-true loop press enter" at bounding box center [973, 113] width 338 height 80
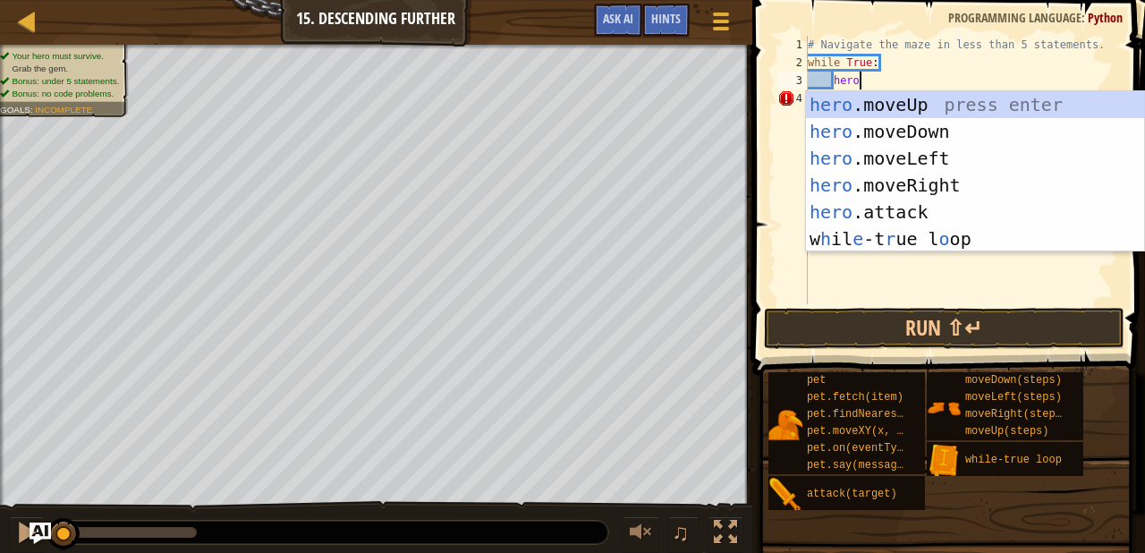
type textarea "hero."
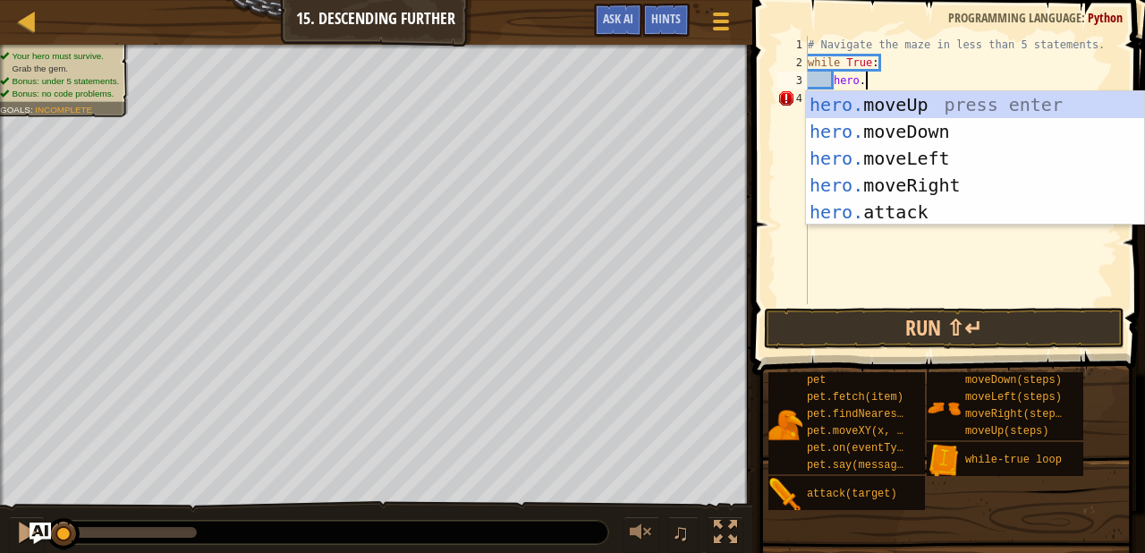
scroll to position [8, 4]
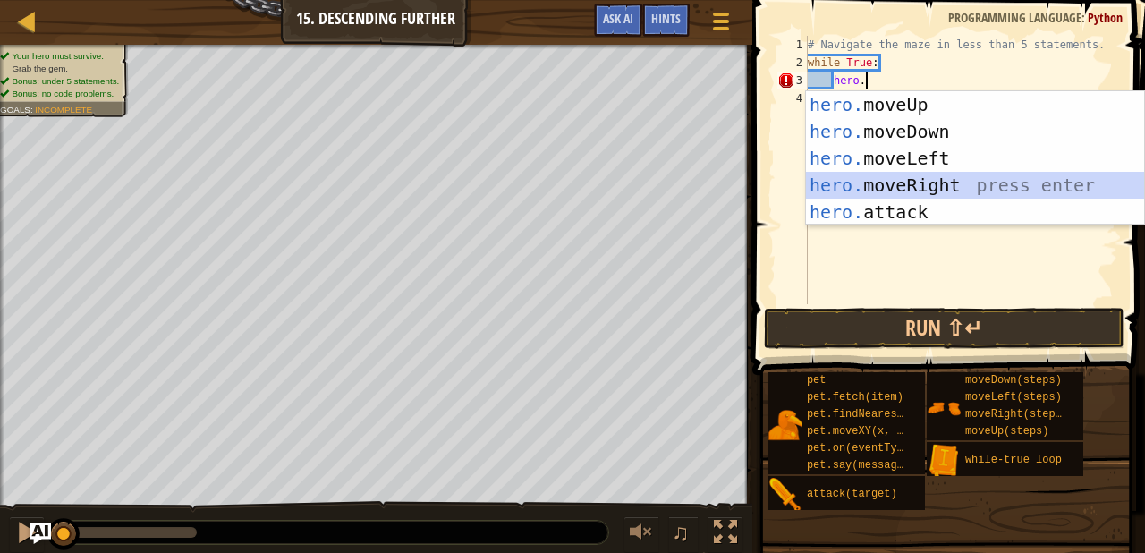
click at [906, 186] on div "hero. moveUp press enter hero. moveDown press enter hero. moveLeft press enter …" at bounding box center [975, 185] width 338 height 188
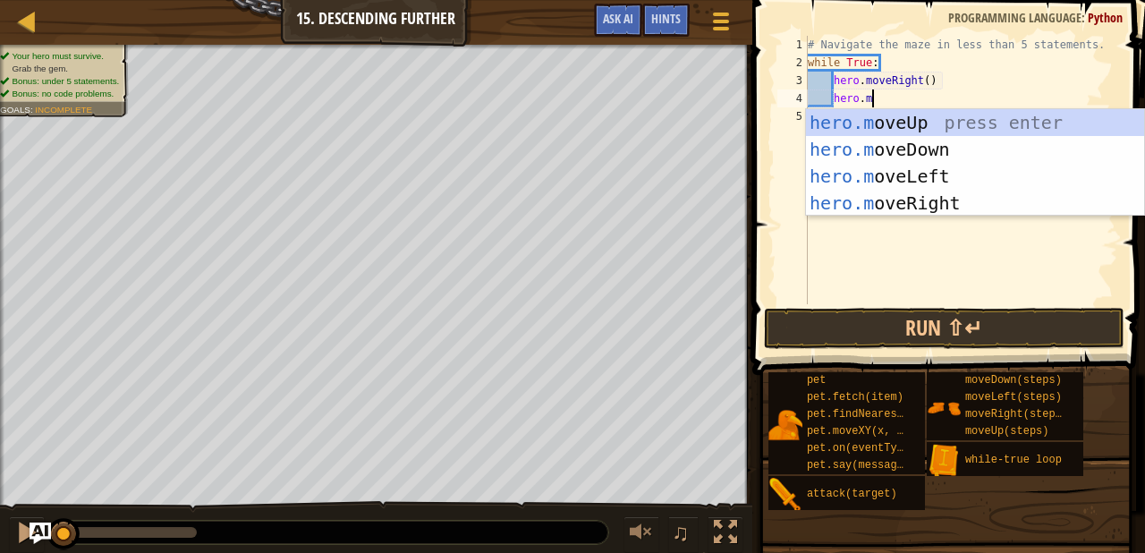
type textarea "[DOMAIN_NAME]"
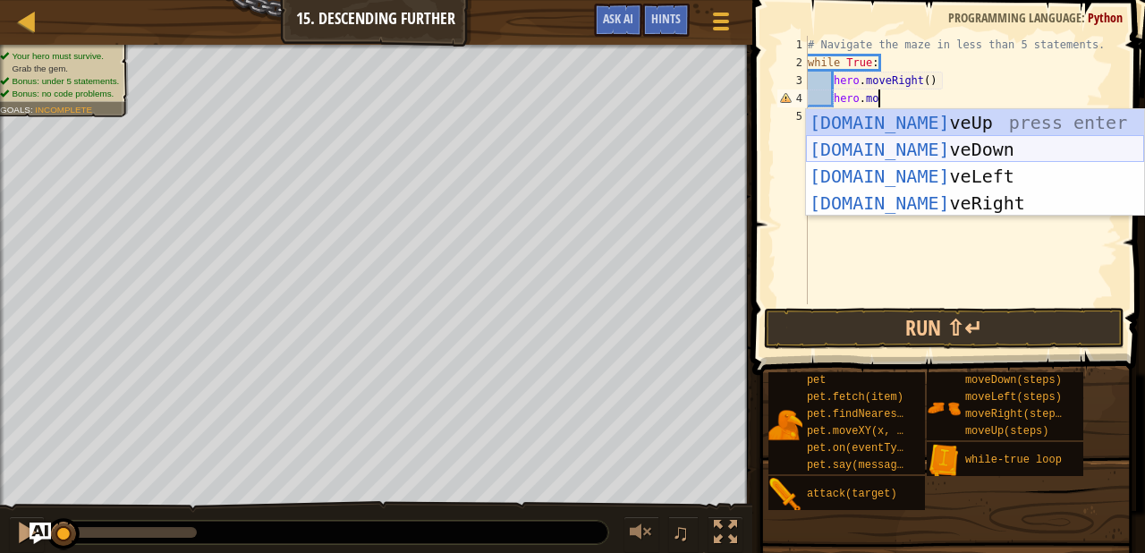
click at [906, 141] on div "[DOMAIN_NAME] veUp press enter [DOMAIN_NAME] veDown press enter [DOMAIN_NAME] v…" at bounding box center [975, 189] width 338 height 161
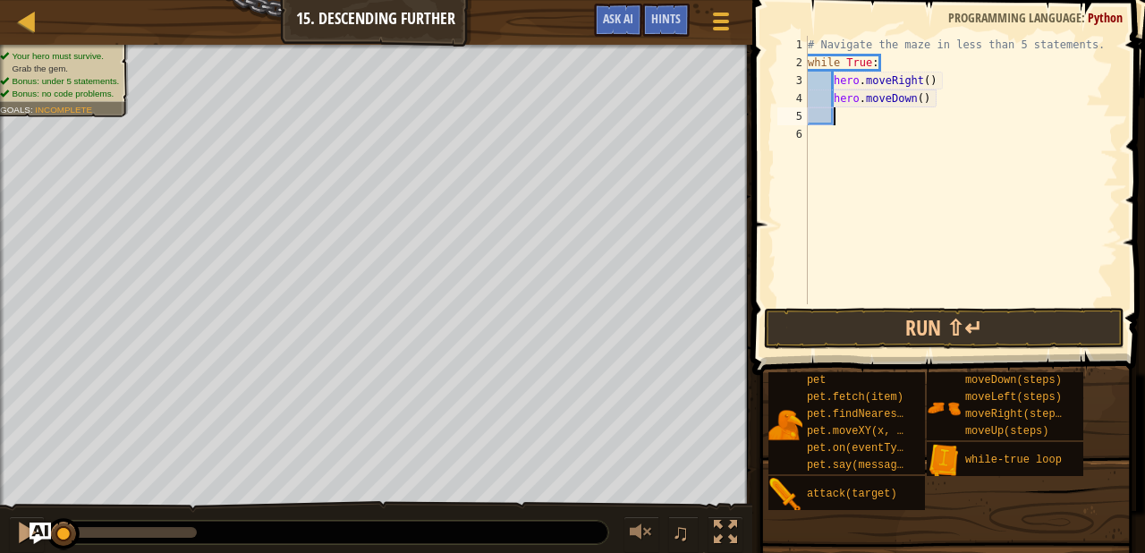
scroll to position [8, 1]
click at [930, 78] on div "# Navigate the maze in less than 5 statements. while True : hero . moveRight ( …" at bounding box center [961, 188] width 314 height 304
click at [921, 100] on div "# Navigate the maze in less than 5 statements. while True : hero . moveRight ( …" at bounding box center [961, 188] width 314 height 304
type textarea "hero.moveDown()"
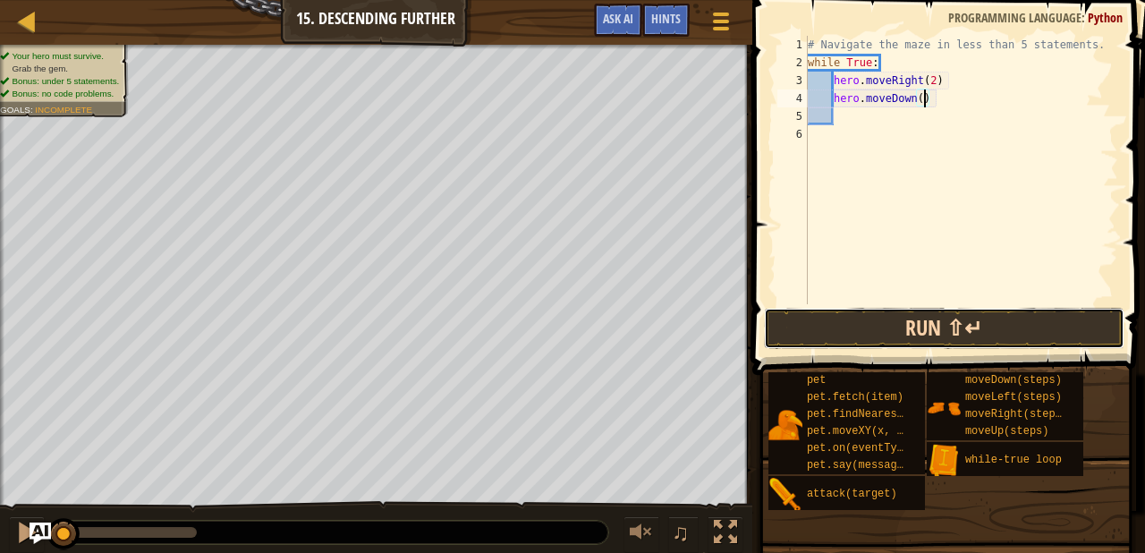
click at [892, 324] on button "Run ⇧↵" at bounding box center [944, 328] width 360 height 41
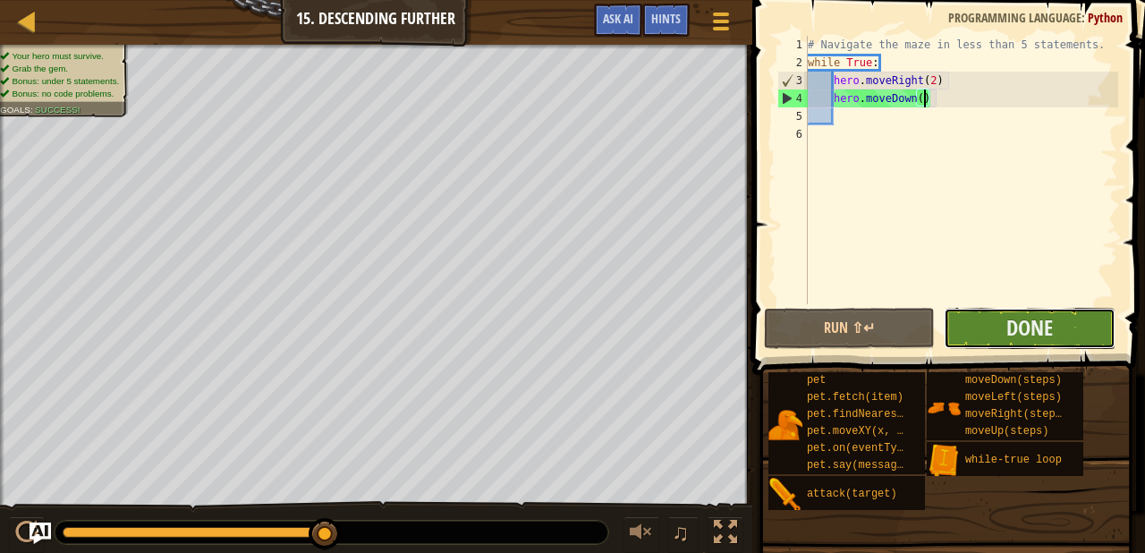
click at [977, 324] on button "Done" at bounding box center [1028, 328] width 171 height 41
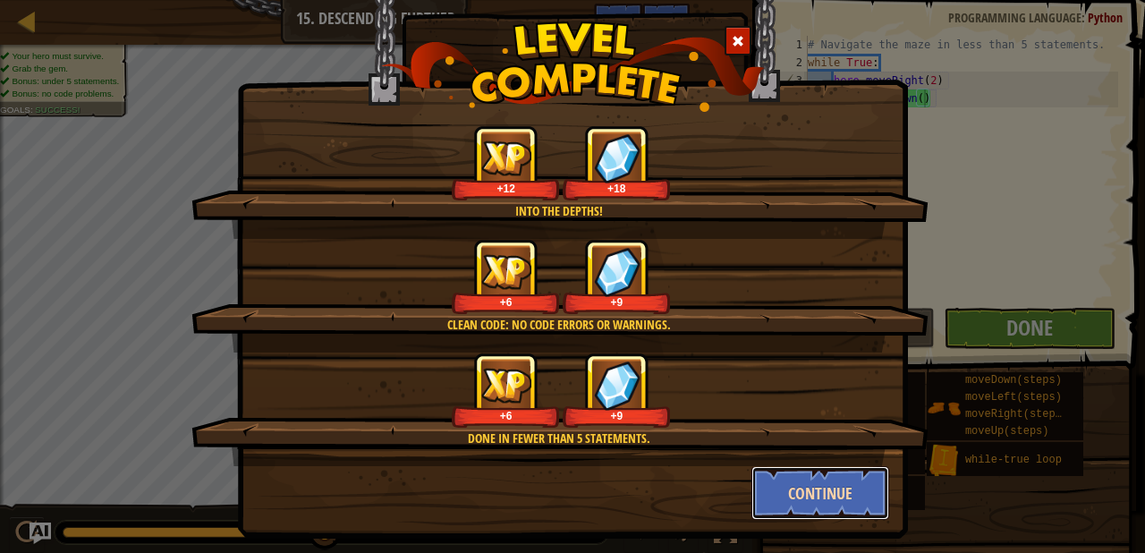
click at [795, 492] on button "Continue" at bounding box center [820, 493] width 139 height 54
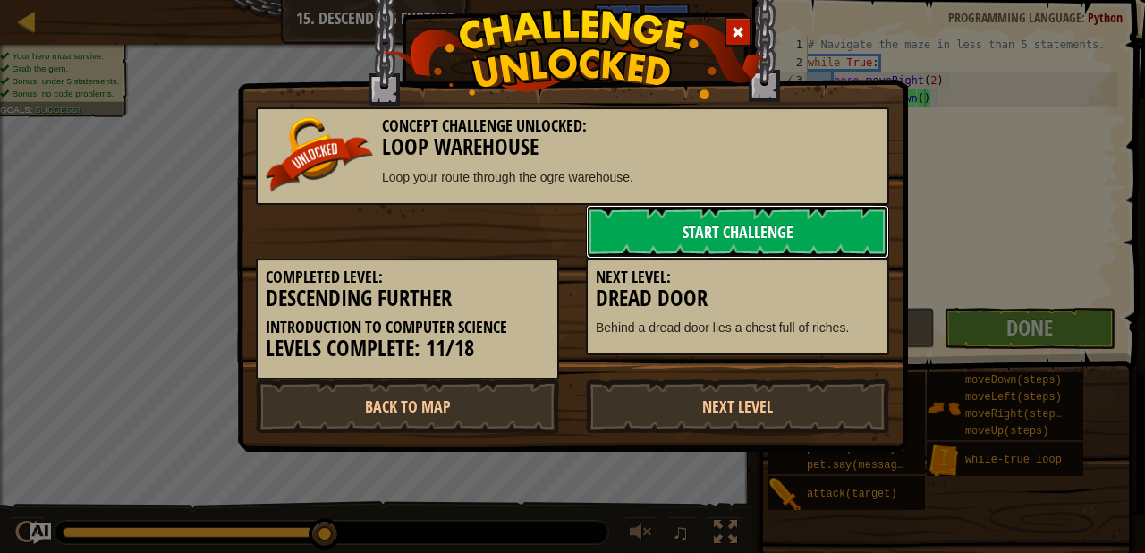
click at [778, 231] on link "Start Challenge" at bounding box center [737, 232] width 303 height 54
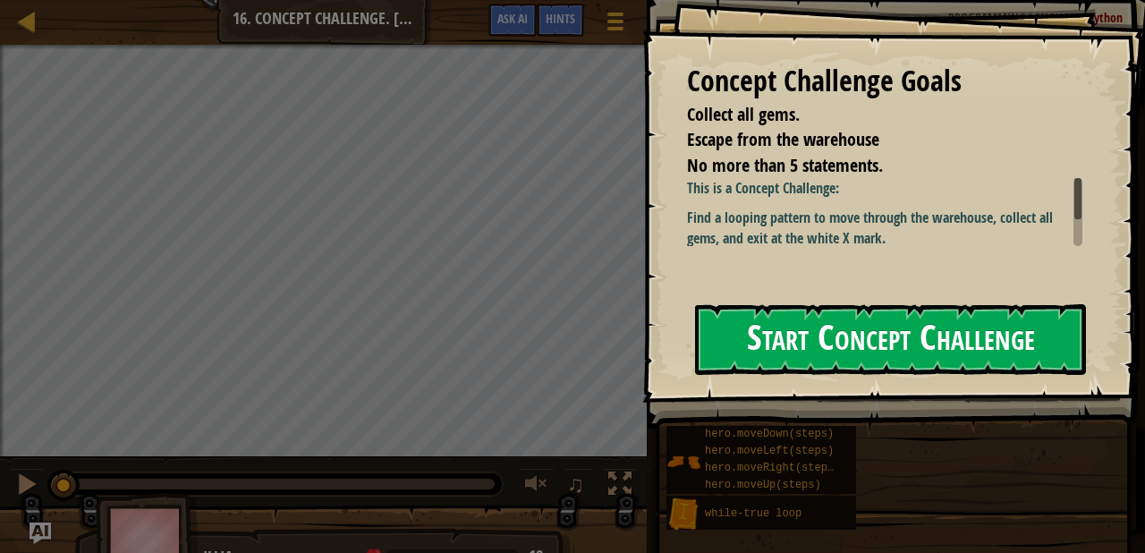
click at [773, 327] on button "Start Concept Challenge" at bounding box center [890, 339] width 391 height 71
